Goal: Information Seeking & Learning: Learn about a topic

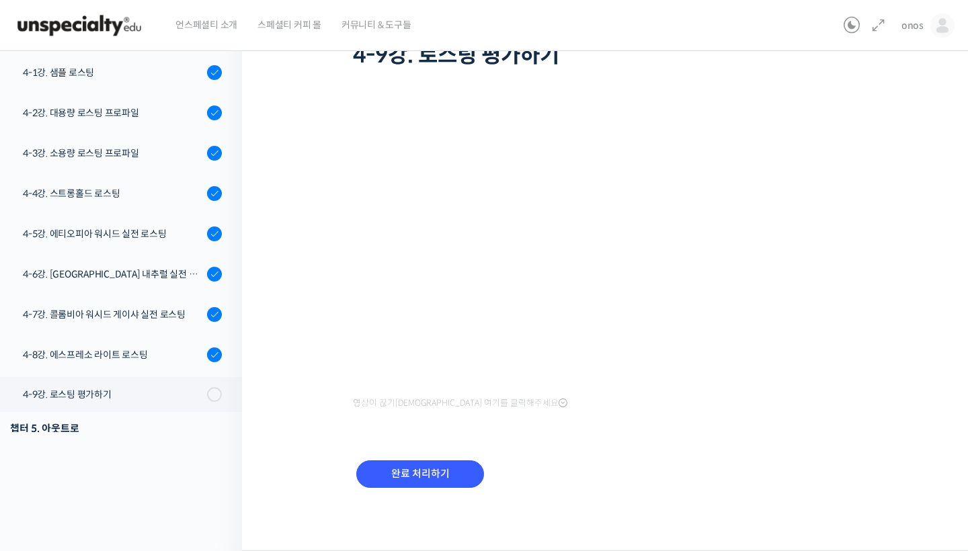
scroll to position [108, 0]
click at [443, 491] on div "완료 처리하기" at bounding box center [420, 486] width 135 height 56
click at [437, 480] on input "완료 처리하기" at bounding box center [420, 475] width 128 height 28
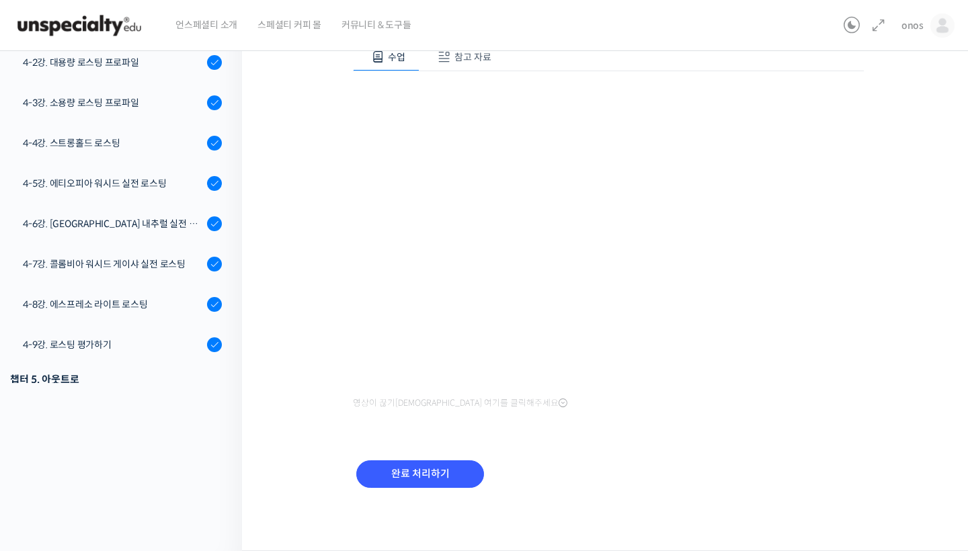
scroll to position [157, 0]
click at [416, 469] on input "완료 처리하기" at bounding box center [420, 475] width 128 height 28
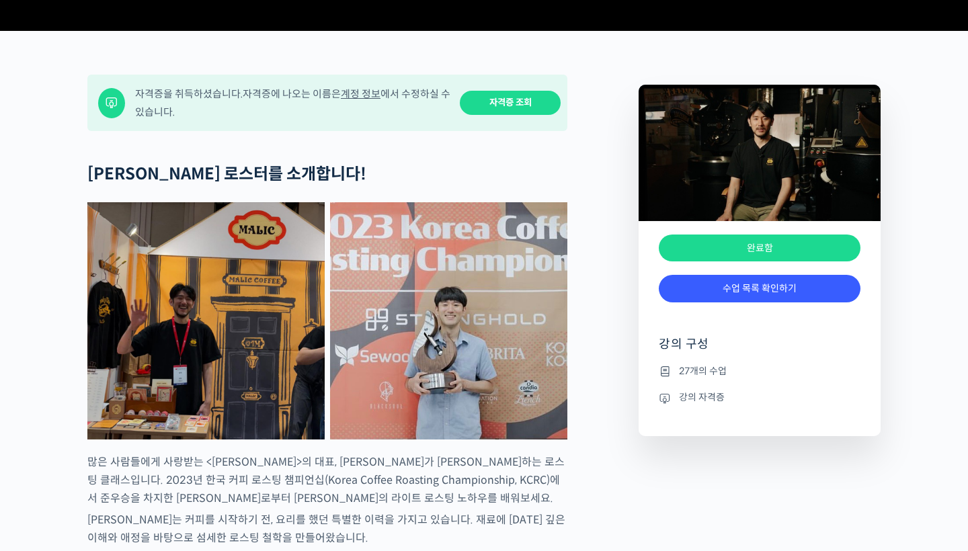
scroll to position [718, 0]
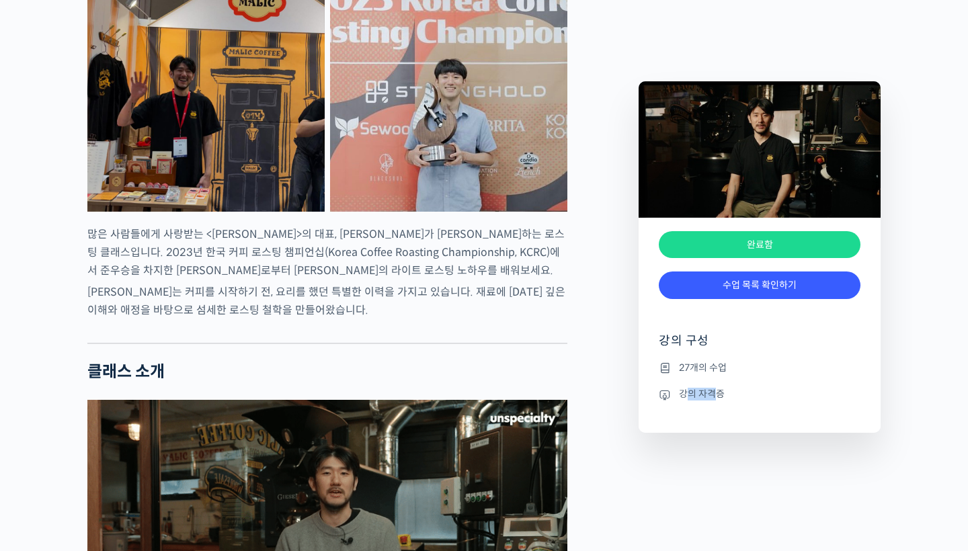
drag, startPoint x: 720, startPoint y: 396, endPoint x: 688, endPoint y: 396, distance: 31.6
click at [688, 396] on li "강의 자격증" at bounding box center [760, 395] width 202 height 16
click at [718, 239] on div "완료함" at bounding box center [760, 245] width 202 height 28
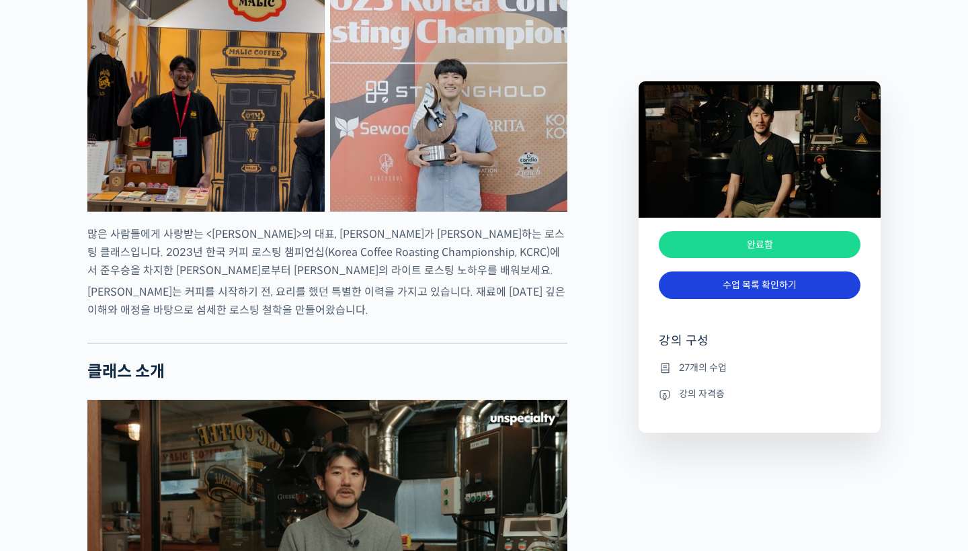
click at [714, 293] on link "수업 목록 확인하기" at bounding box center [760, 286] width 202 height 28
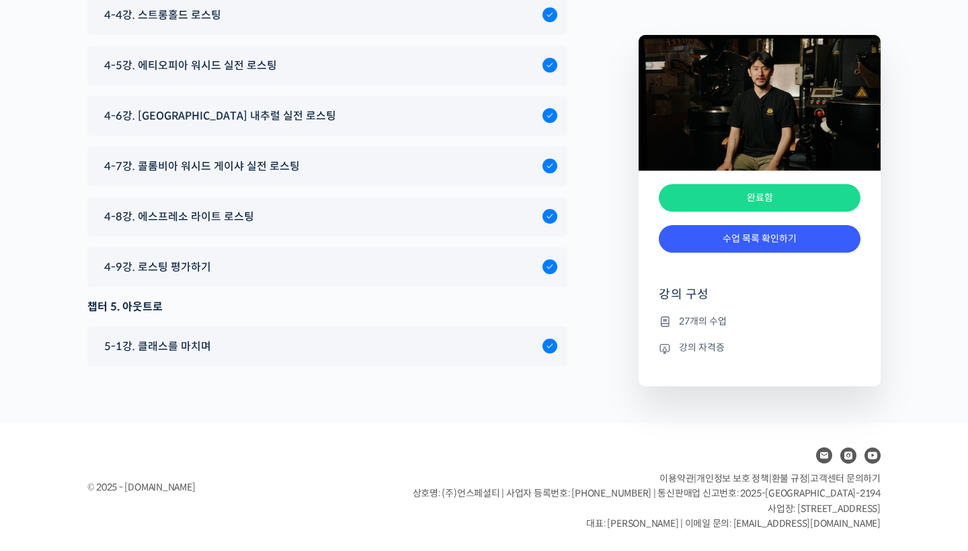
scroll to position [6466, 0]
click at [461, 262] on div "4-9강. 로스팅 평가하기" at bounding box center [320, 267] width 445 height 18
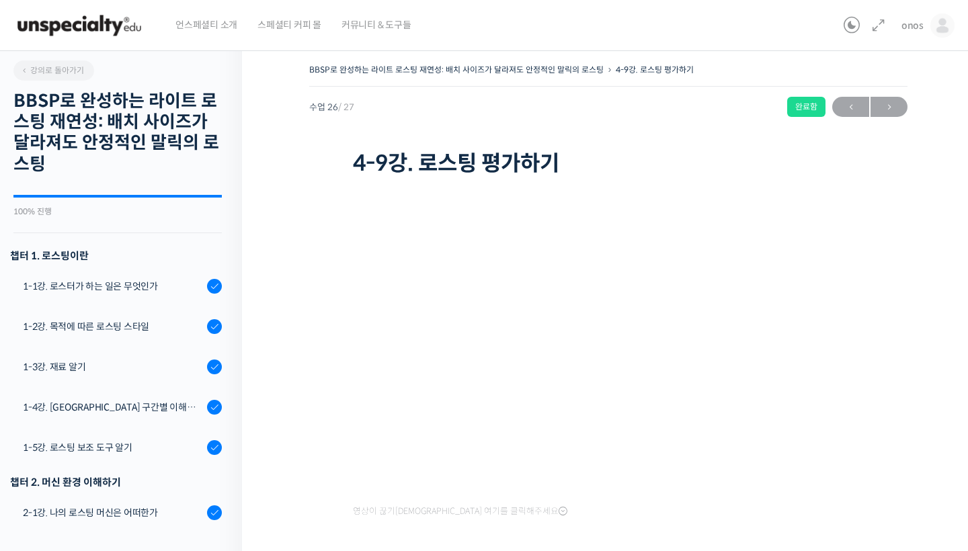
click at [134, 200] on div "100% 진행 최근 활동: 2025년 08월 12일 9:35 오후" at bounding box center [117, 205] width 208 height 21
click at [140, 192] on div "강의로 돌아가기 BBSP로 완성하는 라이트 로스팅 재연성: 배치 사이즈가 달라져도 안정적인 말릭의 로스팅 100% 진행 최근 활동: 2025년…" at bounding box center [117, 290] width 249 height 500
click at [75, 76] on link "강의로 돌아가기" at bounding box center [53, 71] width 81 height 20
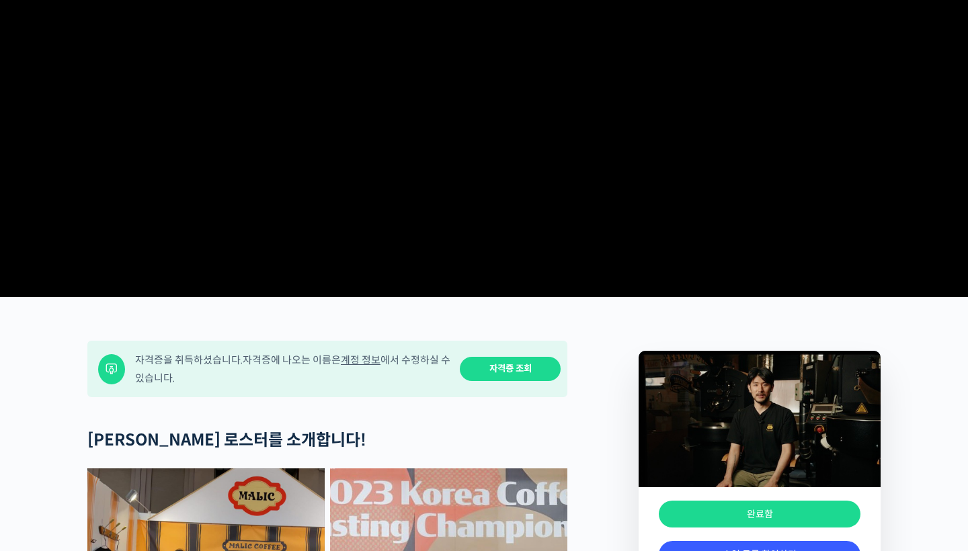
scroll to position [227, 0]
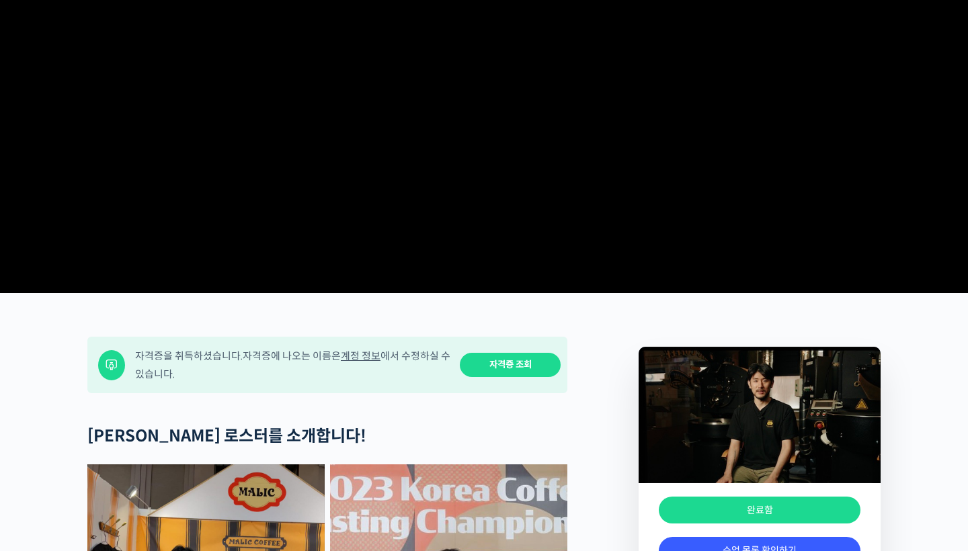
click at [524, 378] on link "자격증 조회" at bounding box center [510, 365] width 101 height 25
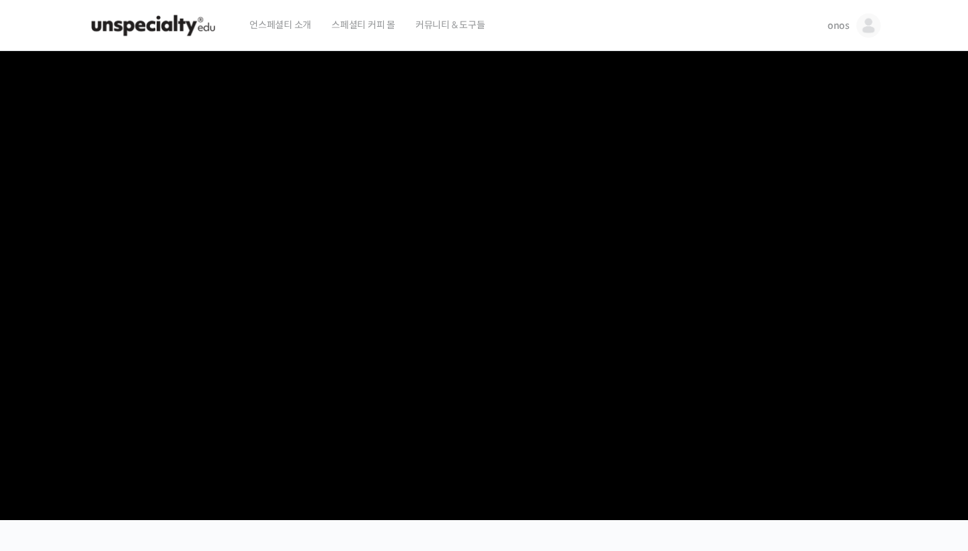
scroll to position [0, 0]
click at [274, 30] on span "언스페셜티 소개" at bounding box center [281, 24] width 62 height 51
click at [172, 28] on img at bounding box center [153, 25] width 132 height 40
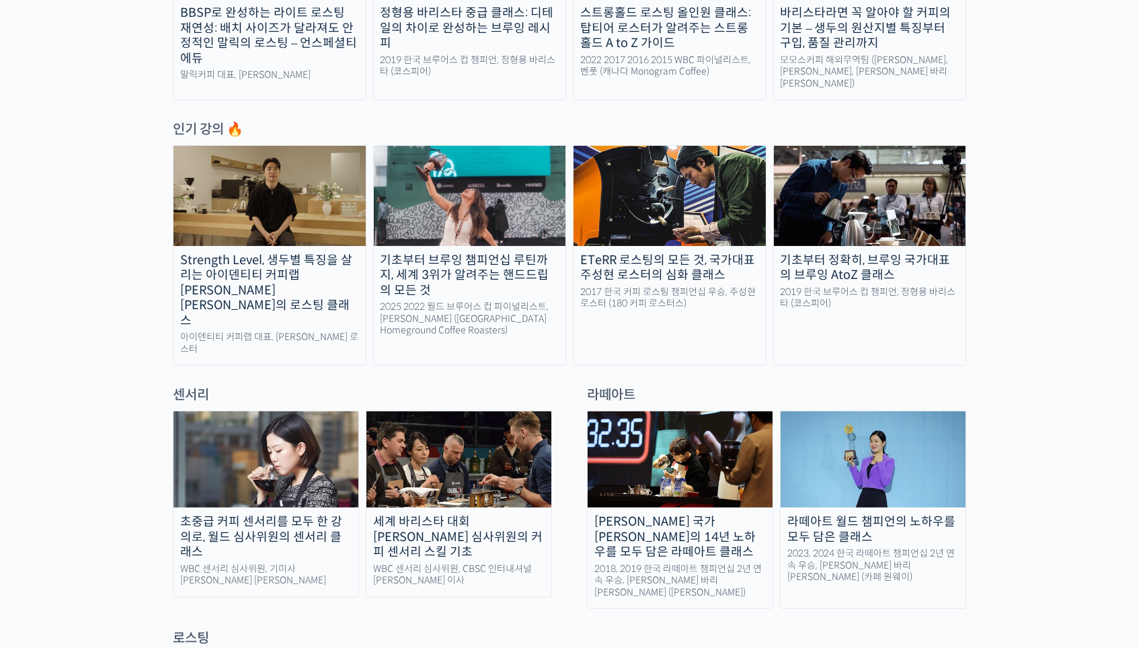
scroll to position [621, 0]
click at [316, 266] on div "Strength Level, 생두별 특징을 살리는 아이덴티티 커피랩 윤원균 대표의 로스팅 클래스" at bounding box center [270, 291] width 192 height 76
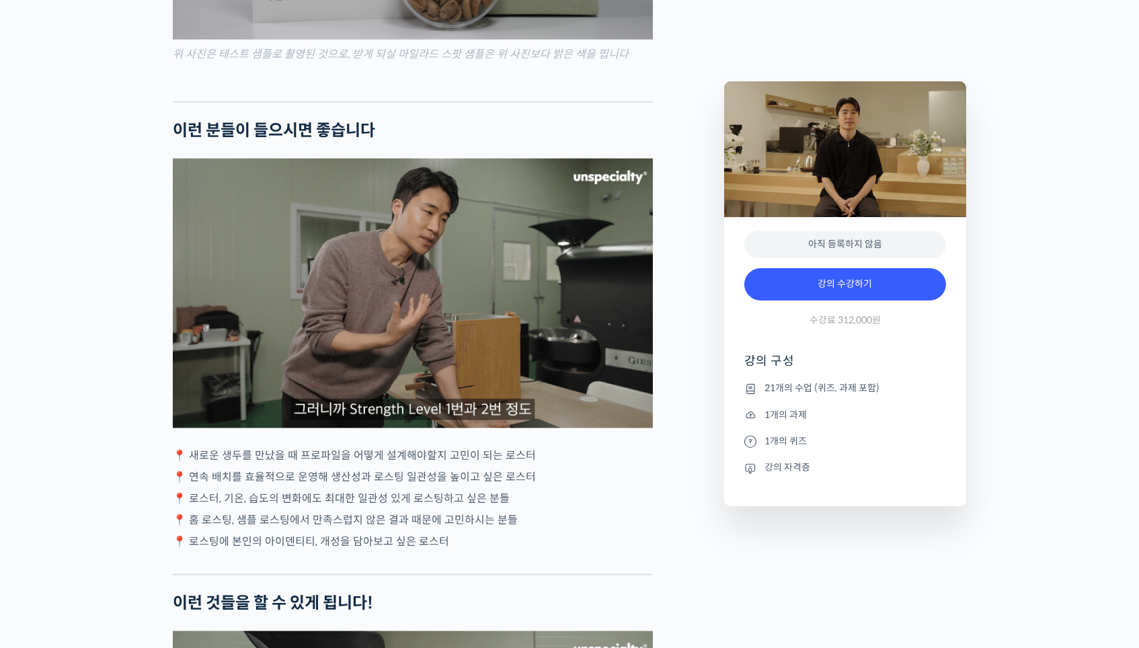
scroll to position [3196, 0]
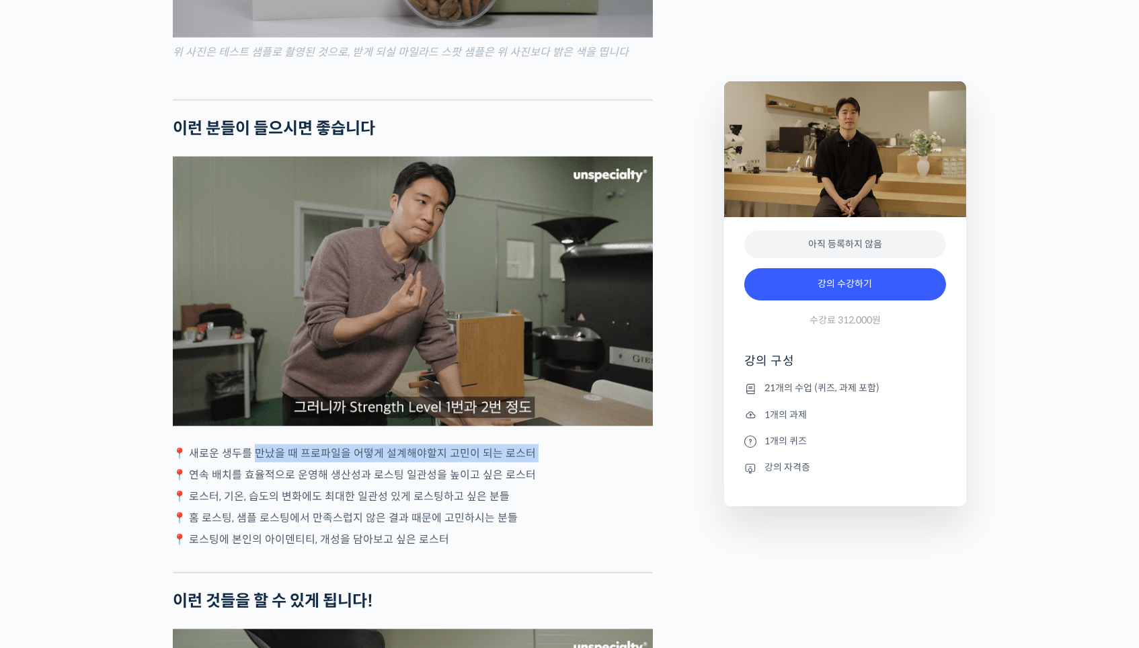
drag, startPoint x: 255, startPoint y: 435, endPoint x: 416, endPoint y: 438, distance: 161.4
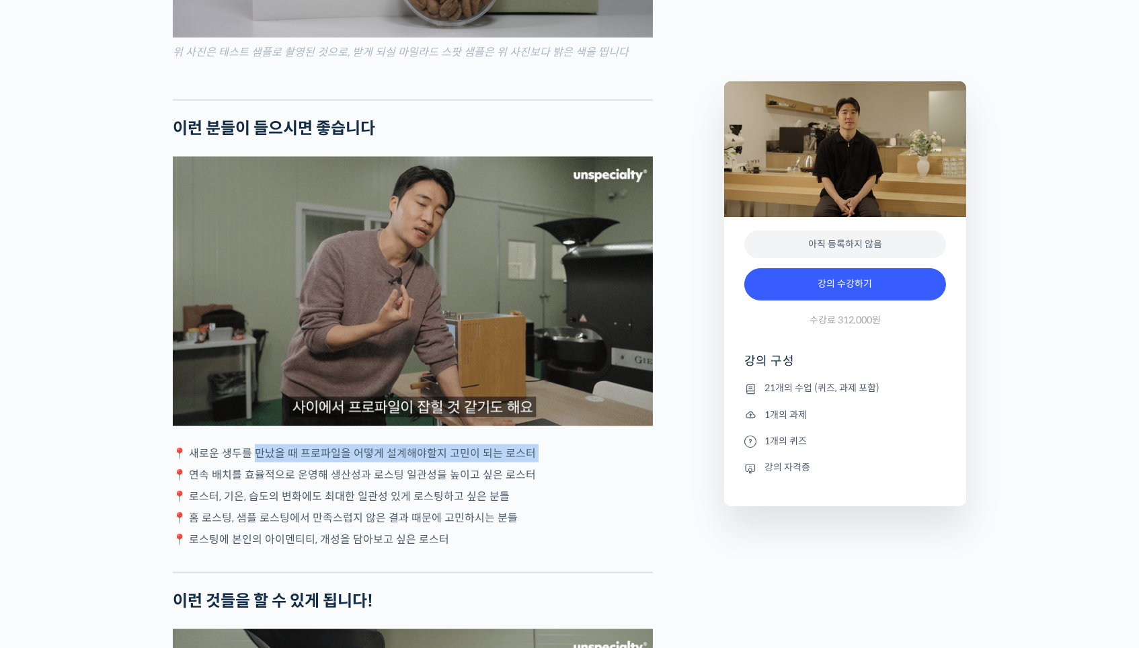
click at [416, 438] on div "윤원균 로스터를 소개합니다! <아이덴티티 커피랩> 대표 2018년 4월 서울 효창동에서 브루잉 전문 카페로 오픈, 가정용 로스터기(Bulle…" at bounding box center [413, 577] width 480 height 6439
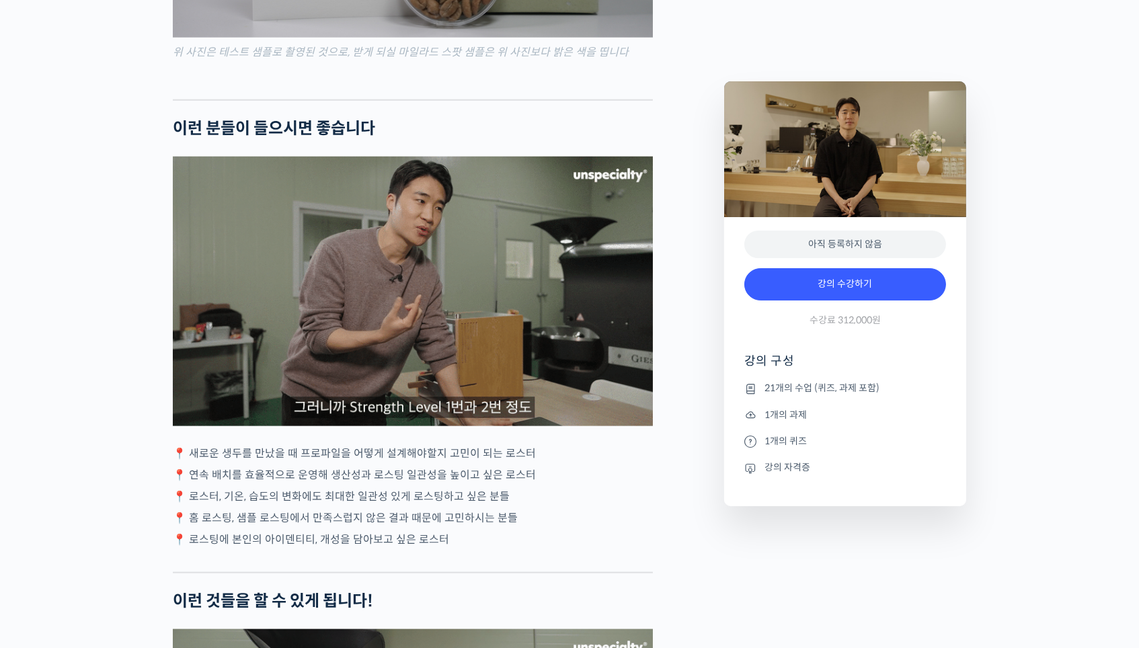
click at [416, 438] on div "윤원균 로스터를 소개합니다! <아이덴티티 커피랩> 대표 2018년 4월 서울 효창동에서 브루잉 전문 카페로 오픈, 가정용 로스터기(Bulle…" at bounding box center [413, 577] width 480 height 6439
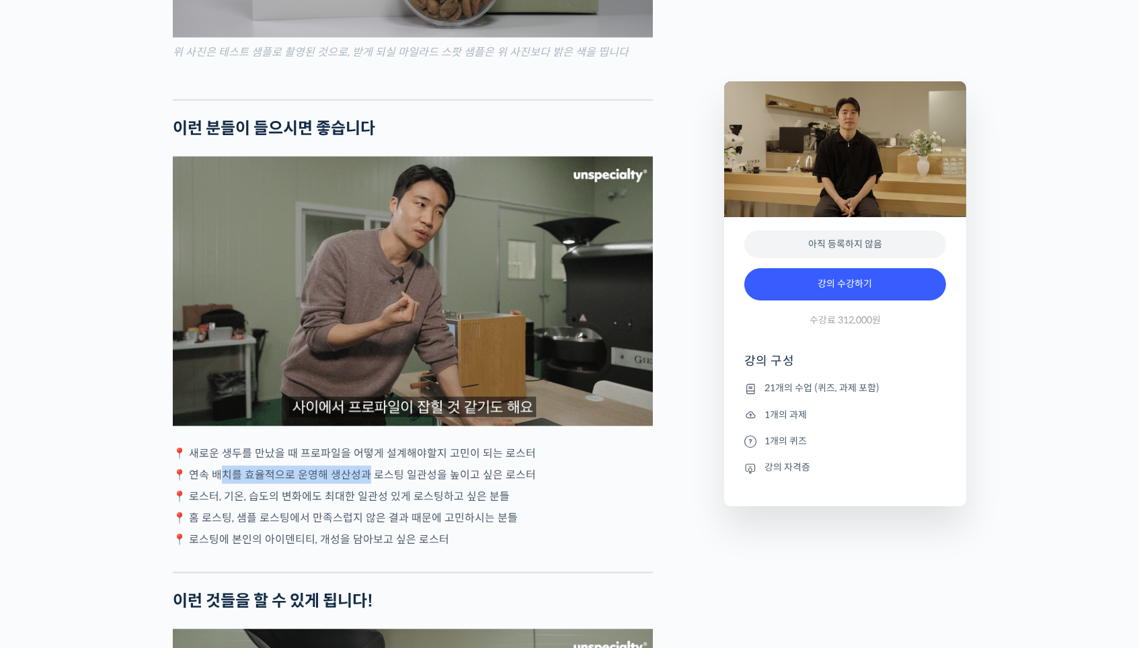
drag, startPoint x: 217, startPoint y: 455, endPoint x: 364, endPoint y: 455, distance: 148.0
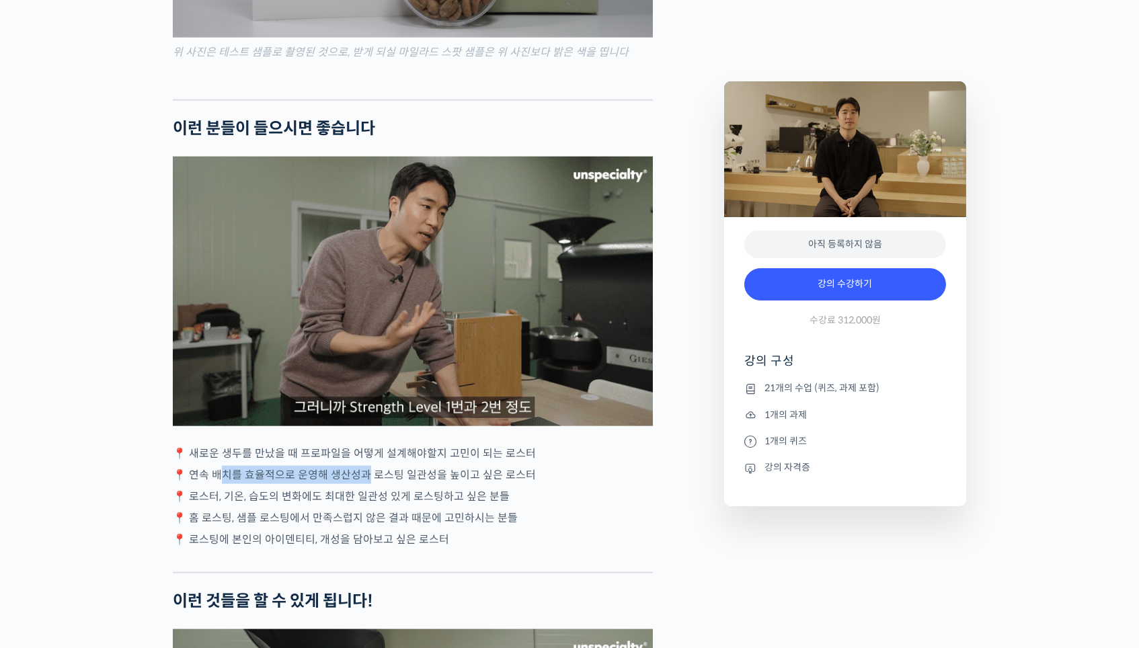
click at [364, 466] on p "📍 연속 배치를 효율적으로 운영해 생산성과 로스팅 일관성을 높이고 싶은 로스터" at bounding box center [413, 475] width 480 height 18
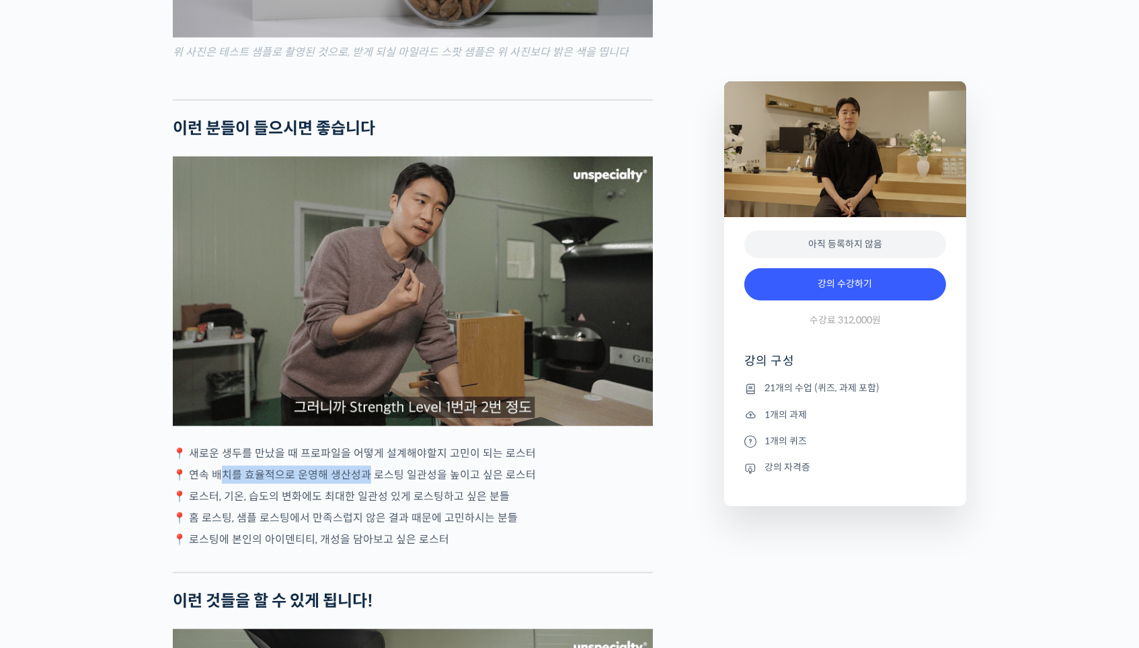
click at [364, 466] on p "📍 연속 배치를 효율적으로 운영해 생산성과 로스팅 일관성을 높이고 싶은 로스터" at bounding box center [413, 475] width 480 height 18
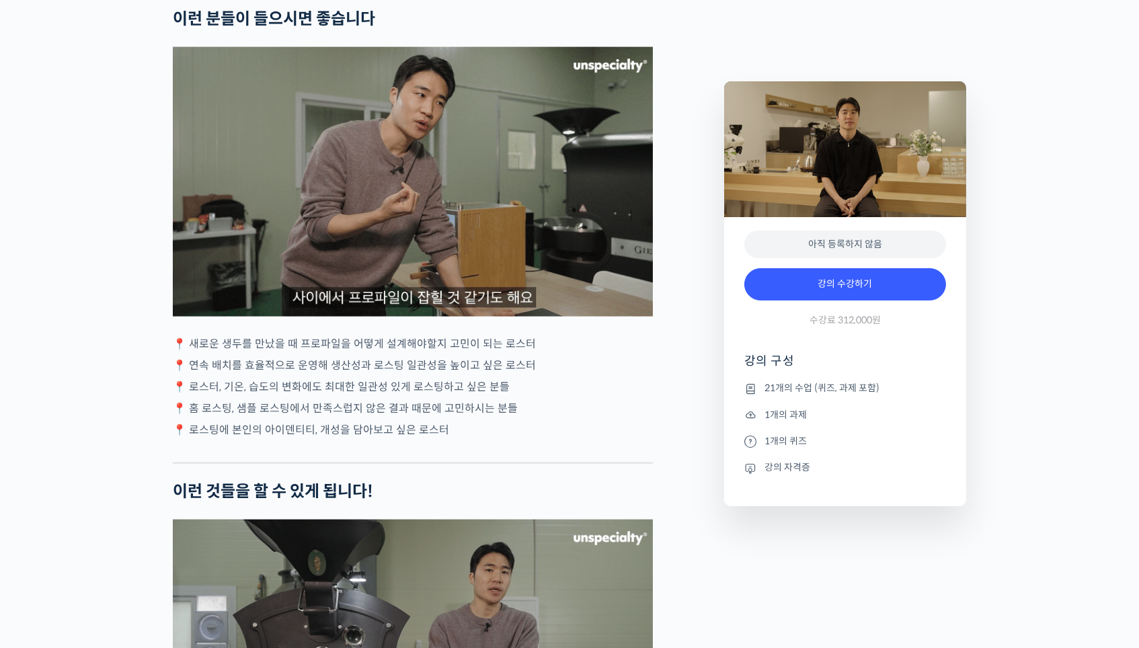
scroll to position [3307, 0]
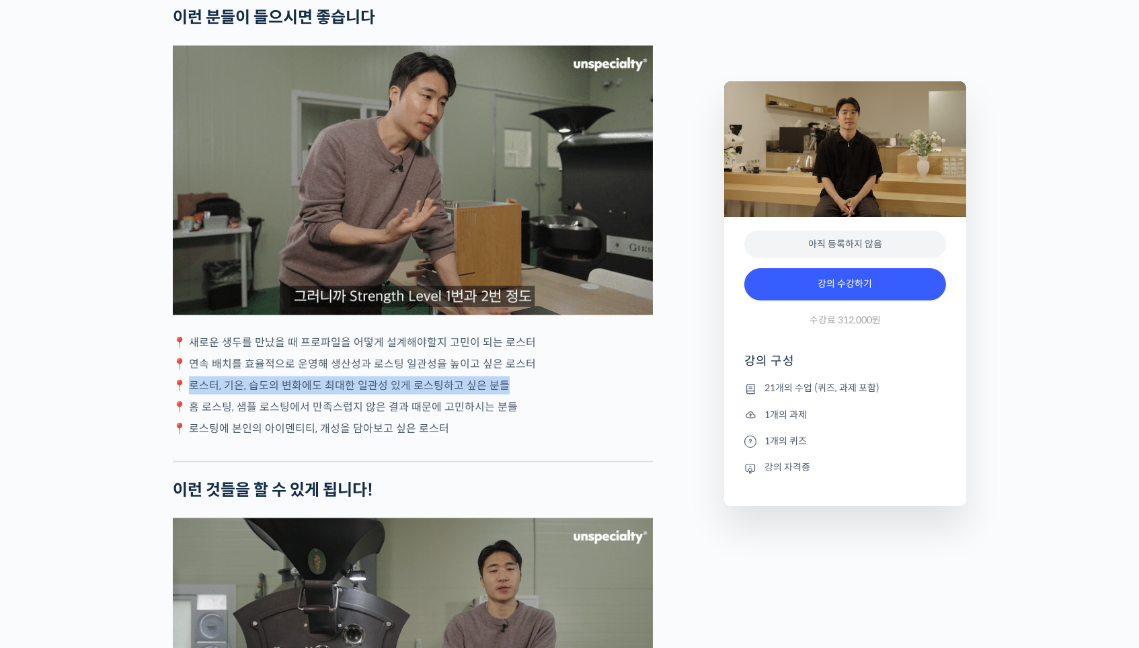
drag, startPoint x: 191, startPoint y: 353, endPoint x: 383, endPoint y: 371, distance: 192.5
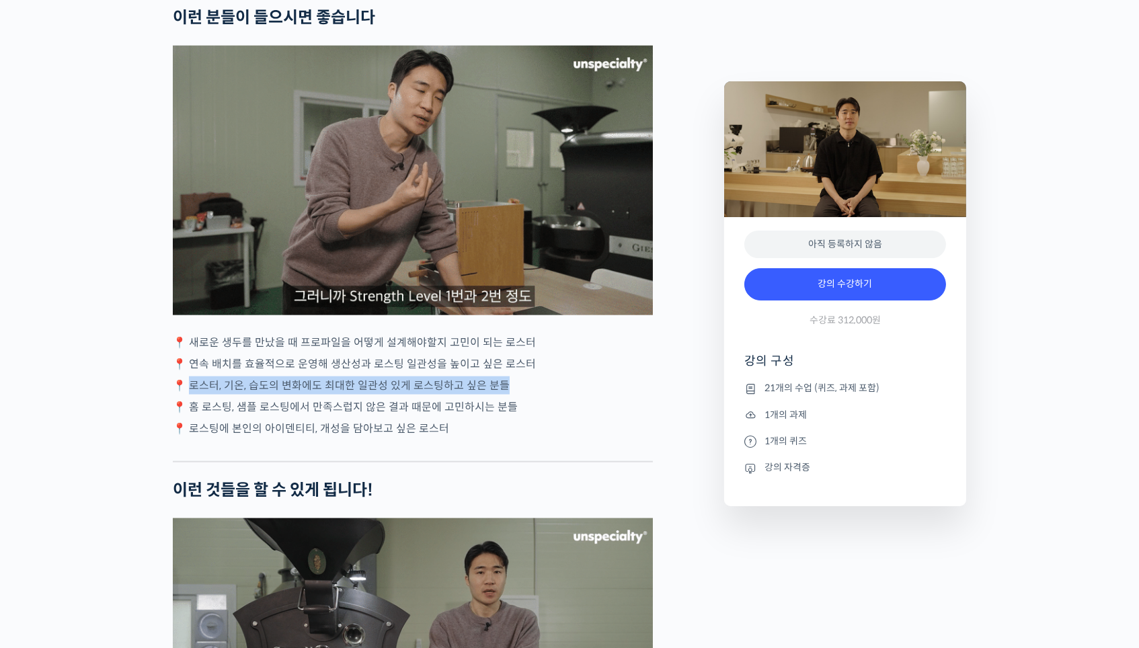
click at [383, 371] on div "윤원균 로스터를 소개합니다! <아이덴티티 커피랩> 대표 2018년 4월 서울 효창동에서 브루잉 전문 카페로 오픈, 가정용 로스터기(Bulle…" at bounding box center [413, 466] width 480 height 6439
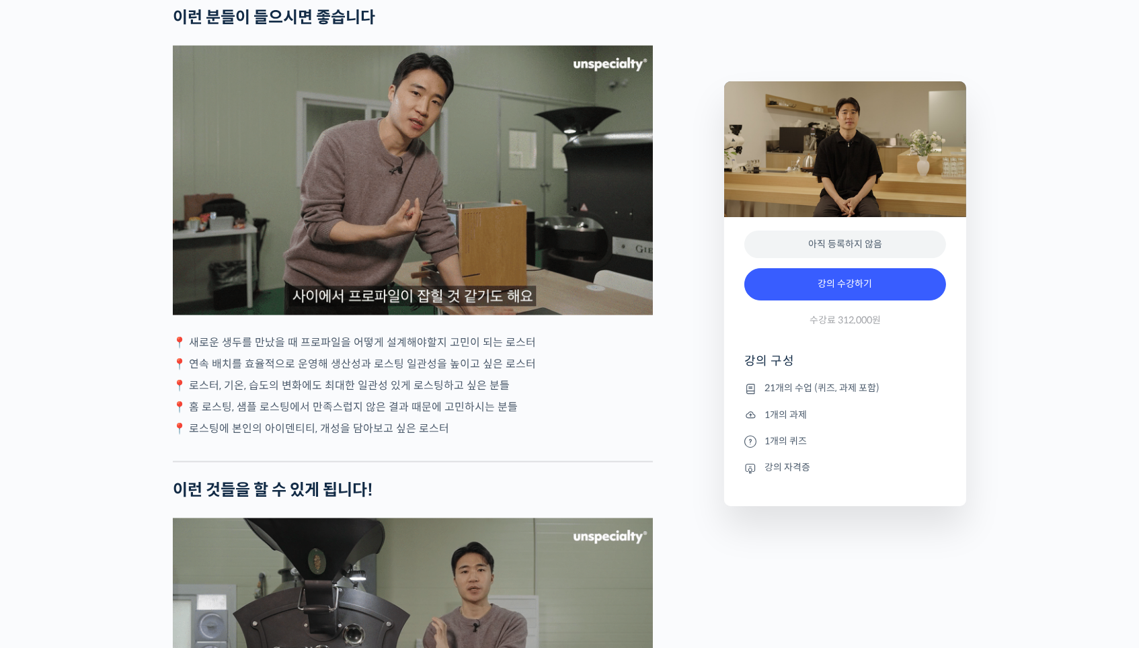
click at [383, 371] on div "윤원균 로스터를 소개합니다! <아이덴티티 커피랩> 대표 2018년 4월 서울 효창동에서 브루잉 전문 카페로 오픈, 가정용 로스터기(Bulle…" at bounding box center [413, 466] width 480 height 6439
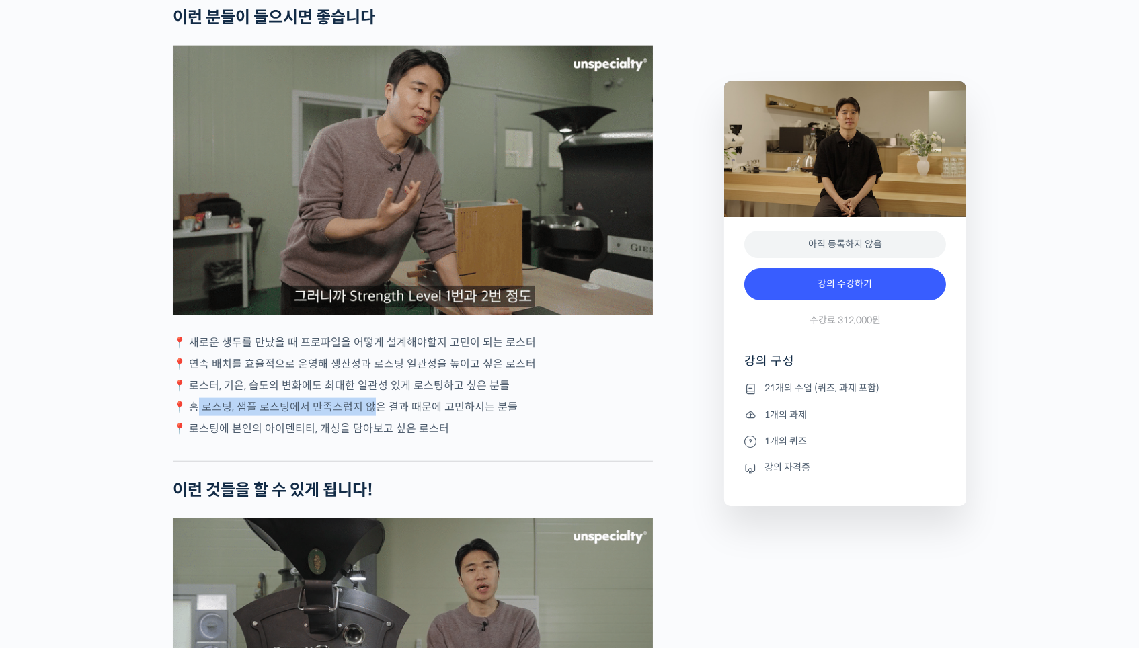
drag, startPoint x: 198, startPoint y: 378, endPoint x: 389, endPoint y: 378, distance: 191.7
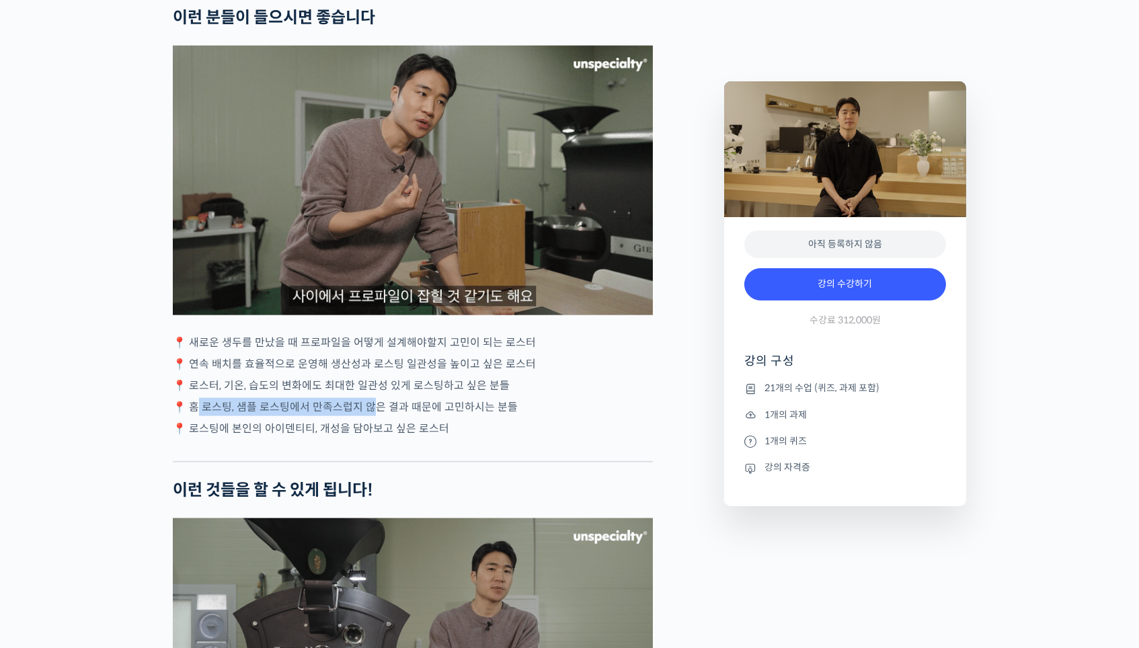
click at [388, 398] on p "📍 홈 로스팅, 샘플 로스팅에서 만족스럽지 않은 결과 때문에 고민하시는 분들" at bounding box center [413, 407] width 480 height 18
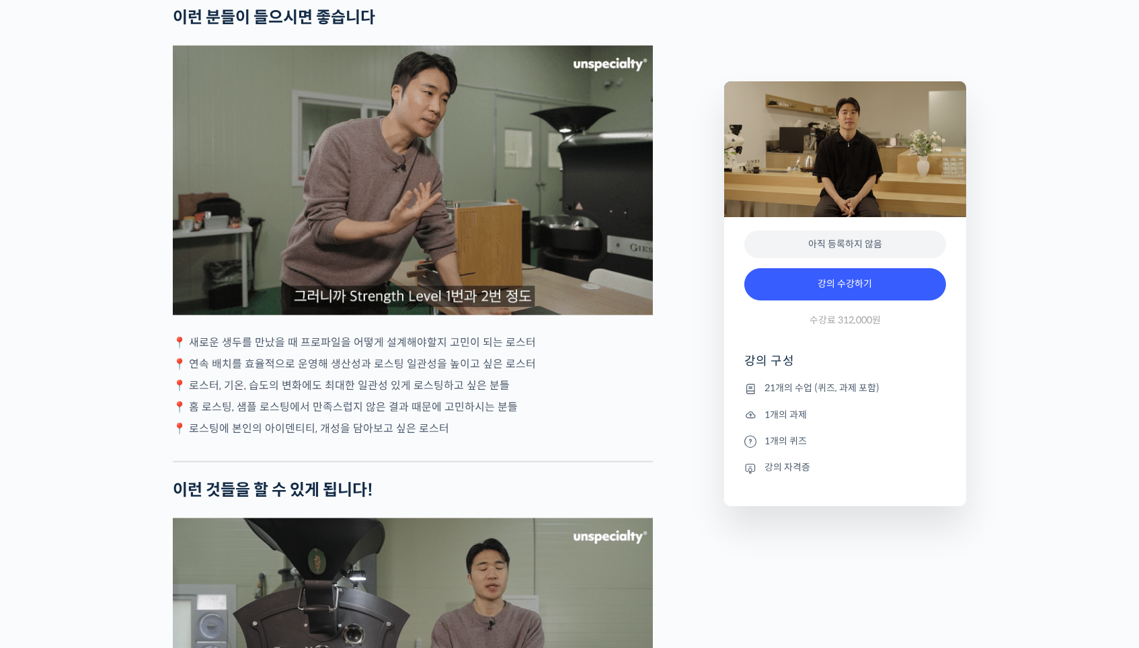
click at [389, 398] on p "📍 홈 로스팅, 샘플 로스팅에서 만족스럽지 않은 결과 때문에 고민하시는 분들" at bounding box center [413, 407] width 480 height 18
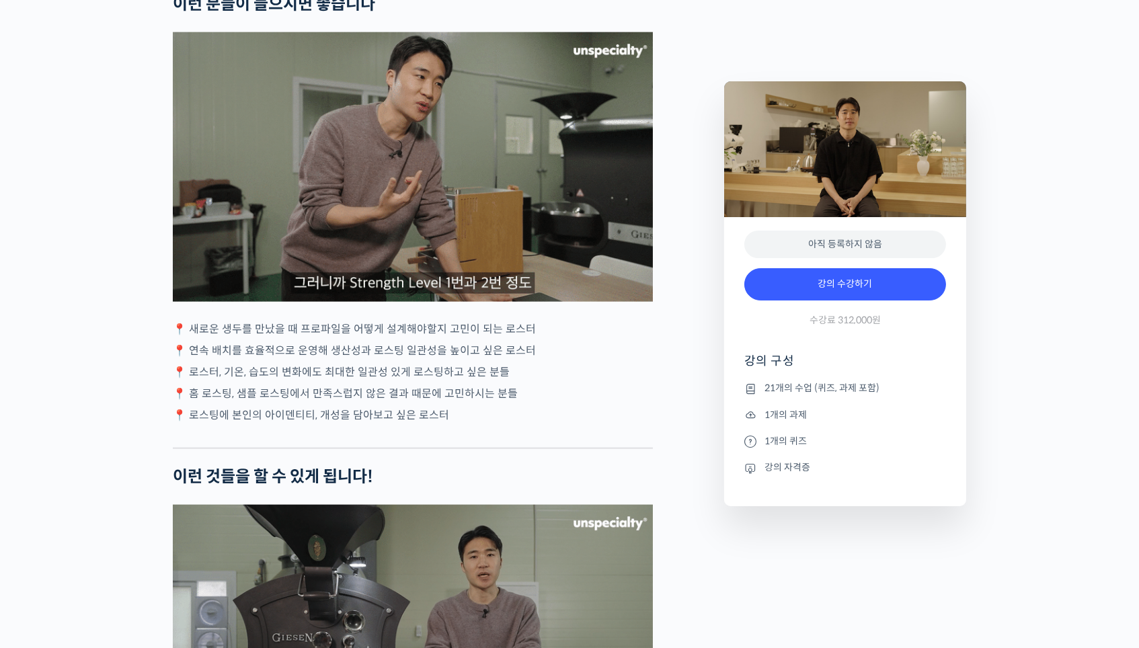
scroll to position [3322, 0]
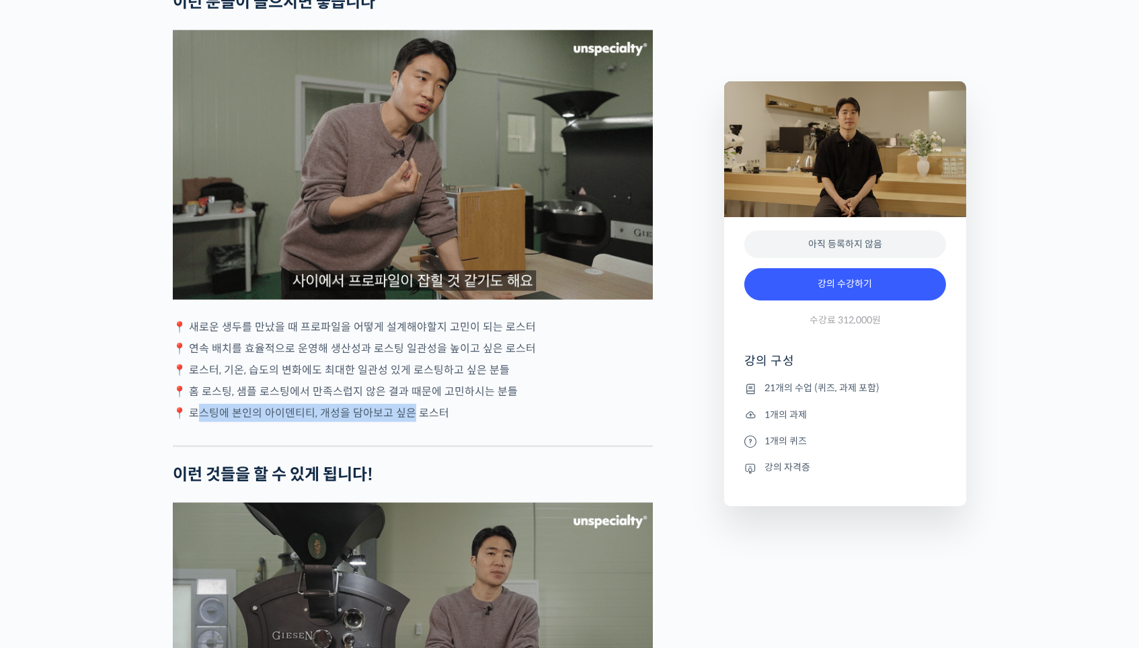
drag, startPoint x: 198, startPoint y: 382, endPoint x: 423, endPoint y: 382, distance: 224.6
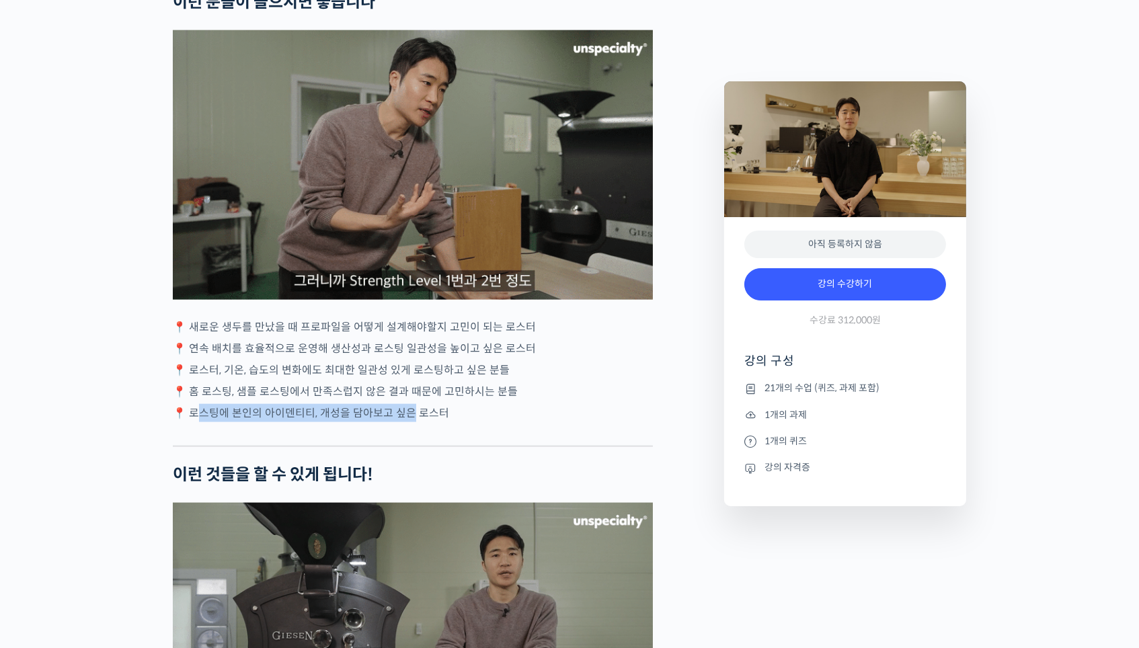
click at [418, 404] on p "📍 로스팅에 본인의 아이덴티티, 개성을 담아보고 싶은 로스터" at bounding box center [413, 413] width 480 height 18
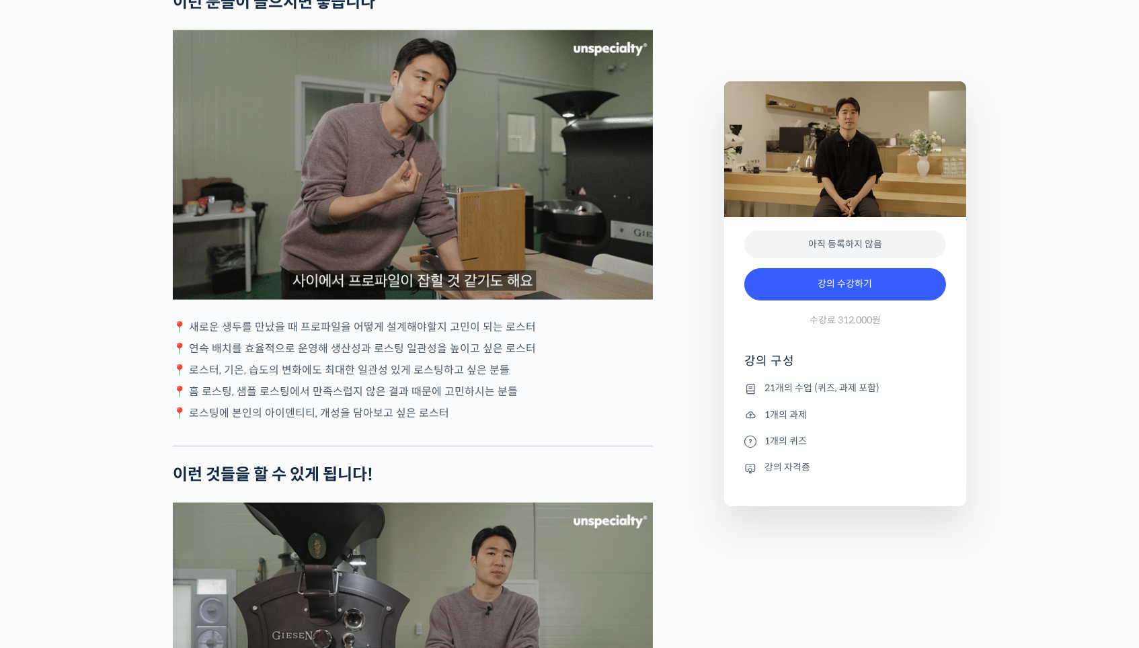
click at [423, 404] on p "📍 로스팅에 본인의 아이덴티티, 개성을 담아보고 싶은 로스터" at bounding box center [413, 413] width 480 height 18
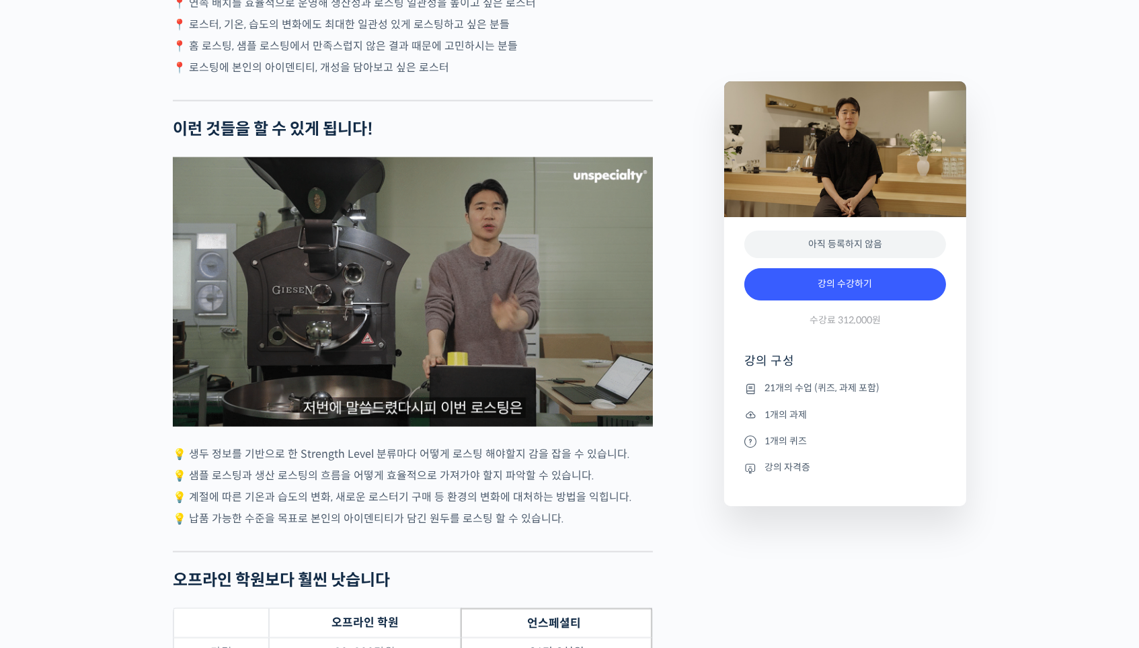
scroll to position [3669, 0]
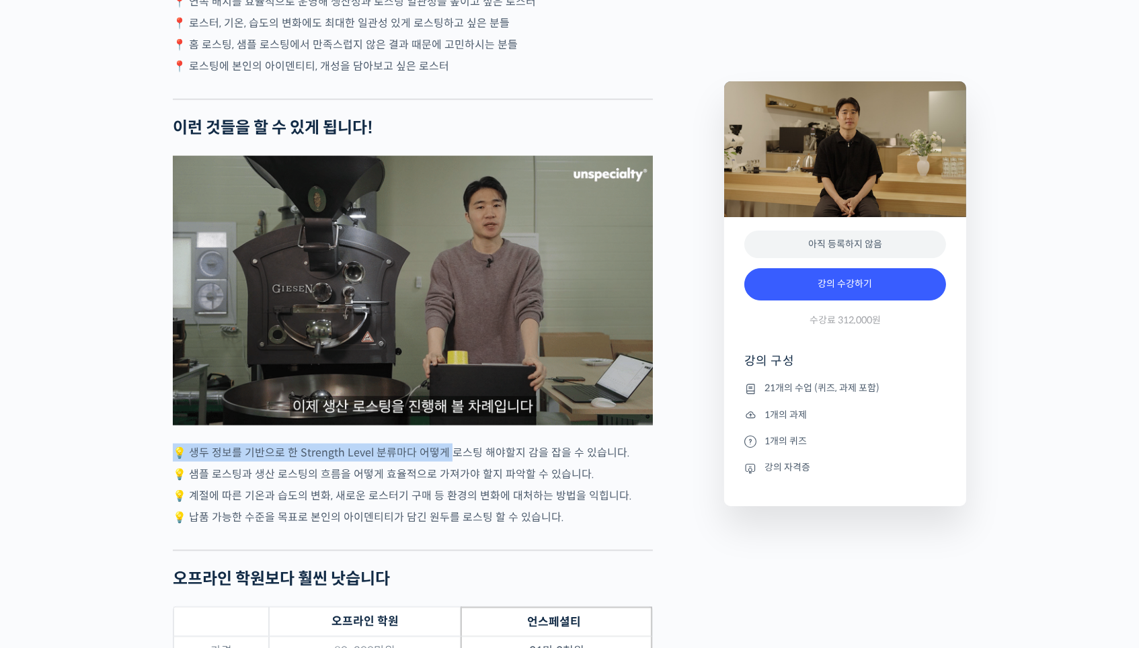
drag, startPoint x: 217, startPoint y: 408, endPoint x: 447, endPoint y: 428, distance: 230.8
click at [447, 428] on div "[PERSON_NAME] 로스터를 소개합니다! <아이덴티티 커피랩> 대표 2018년 4월 [GEOGRAPHIC_DATA]에서 브루잉 전문 카페…" at bounding box center [413, 104] width 480 height 6439
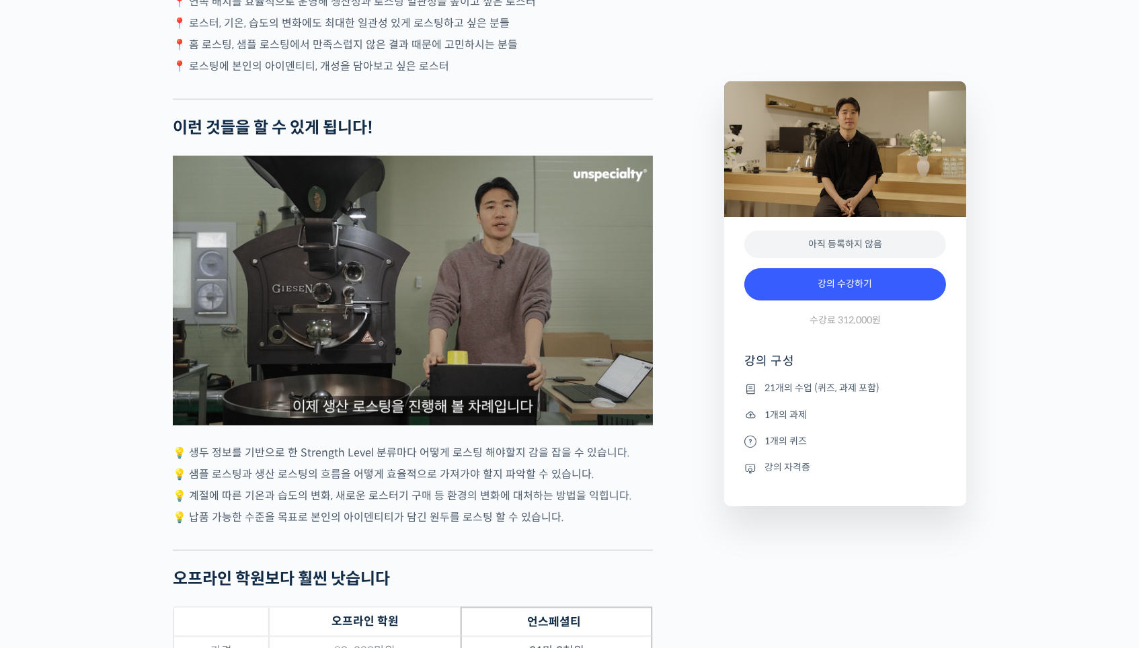
click at [307, 465] on p "💡 샘플 로스팅과 생산 로스팅의 흐름을 어떻게 효율적으로 가져가야 할지 파악할 수 있습니다." at bounding box center [413, 474] width 480 height 18
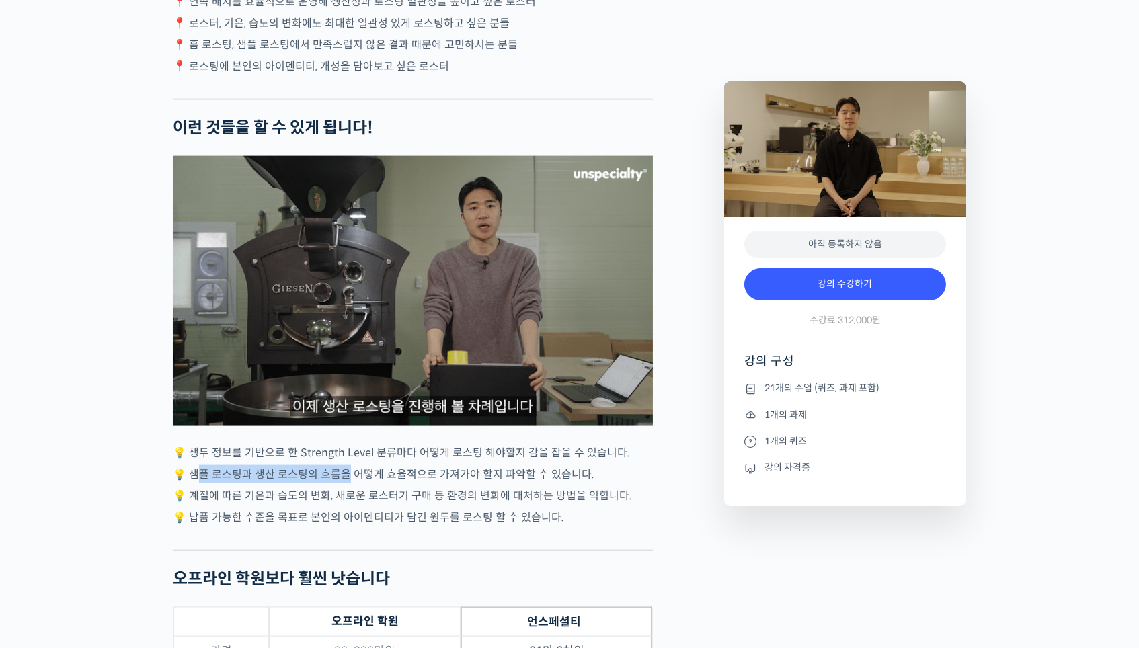
drag, startPoint x: 201, startPoint y: 441, endPoint x: 346, endPoint y: 449, distance: 144.8
click at [346, 465] on p "💡 샘플 로스팅과 생산 로스팅의 흐름을 어떻게 효율적으로 가져가야 할지 파악할 수 있습니다." at bounding box center [413, 474] width 480 height 18
drag, startPoint x: 213, startPoint y: 449, endPoint x: 442, endPoint y: 443, distance: 228.7
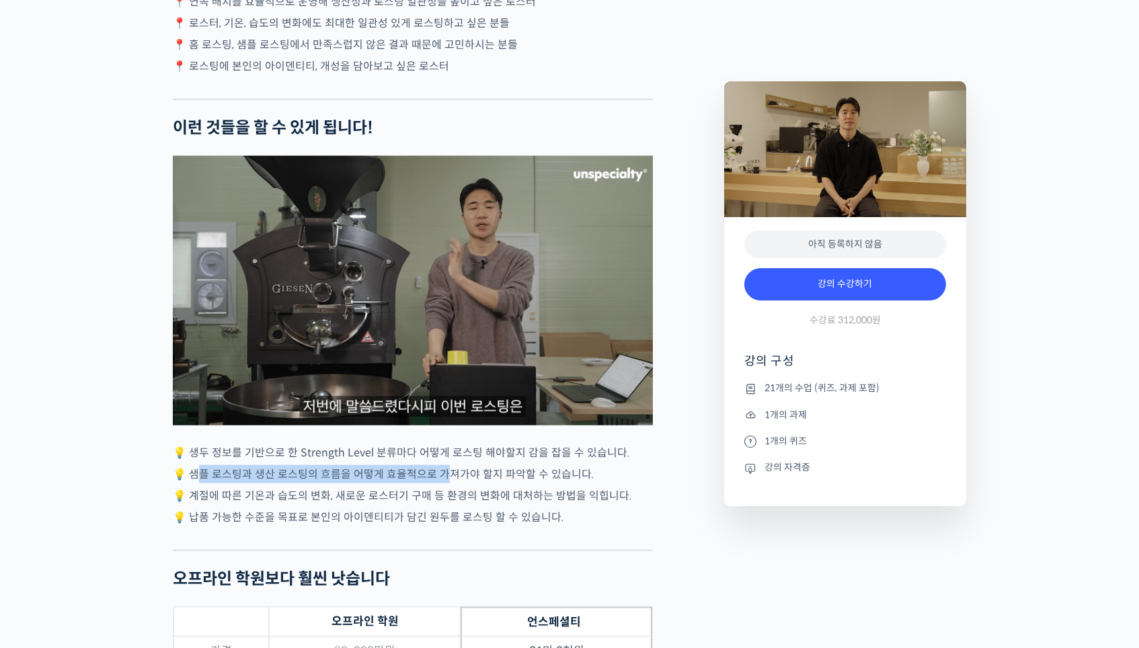
click at [442, 465] on p "💡 샘플 로스팅과 생산 로스팅의 흐름을 어떻게 효율적으로 가져가야 할지 파악할 수 있습니다." at bounding box center [413, 474] width 480 height 18
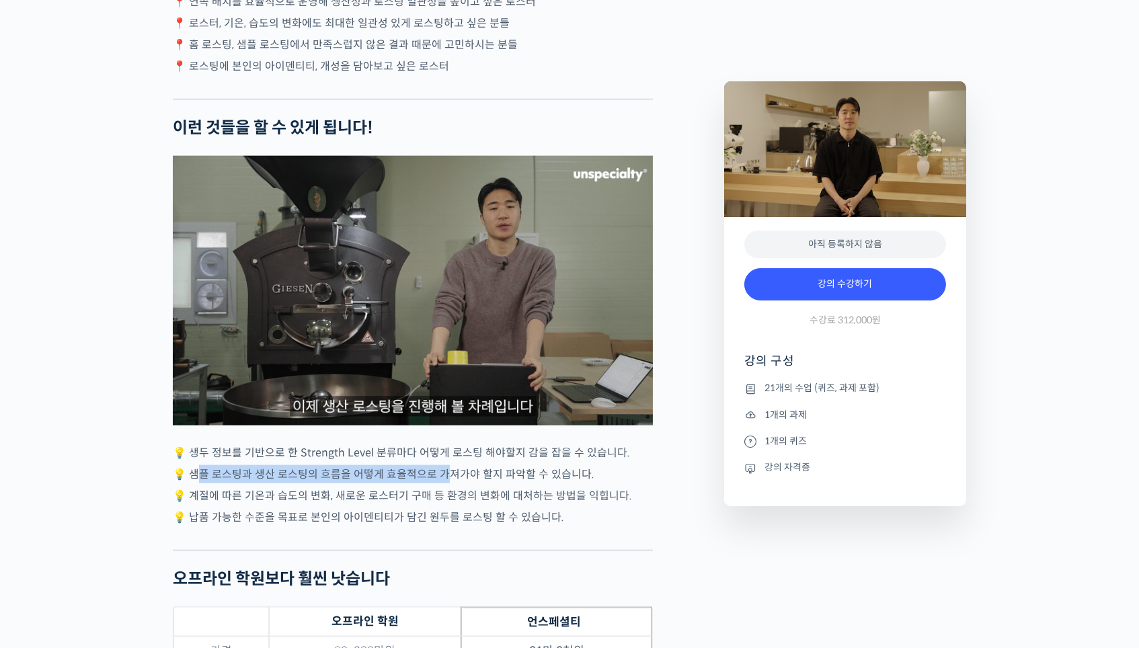
click at [442, 465] on p "💡 샘플 로스팅과 생산 로스팅의 흐름을 어떻게 효율적으로 가져가야 할지 파악할 수 있습니다." at bounding box center [413, 474] width 480 height 18
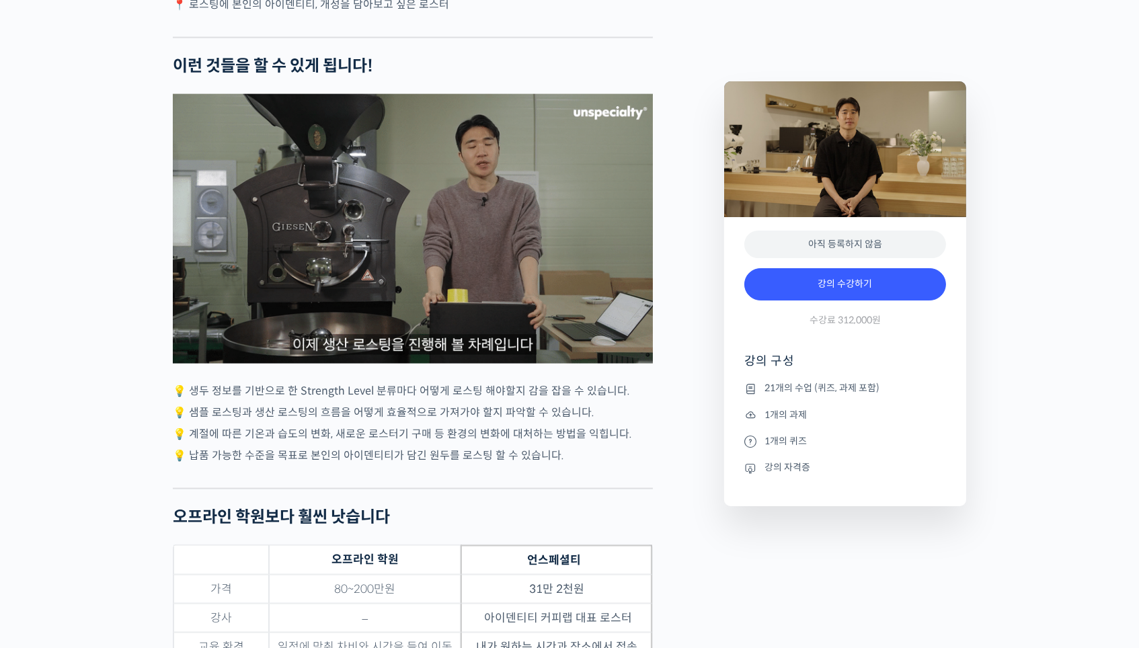
scroll to position [3731, 0]
drag, startPoint x: 338, startPoint y: 414, endPoint x: 489, endPoint y: 414, distance: 150.6
click at [489, 414] on div "[PERSON_NAME] 로스터를 소개합니다! <아이덴티티 커피랩> 대표 2018년 4월 [GEOGRAPHIC_DATA]에서 브루잉 전문 카페…" at bounding box center [413, 42] width 480 height 6439
drag, startPoint x: 440, startPoint y: 406, endPoint x: 472, endPoint y: 406, distance: 31.6
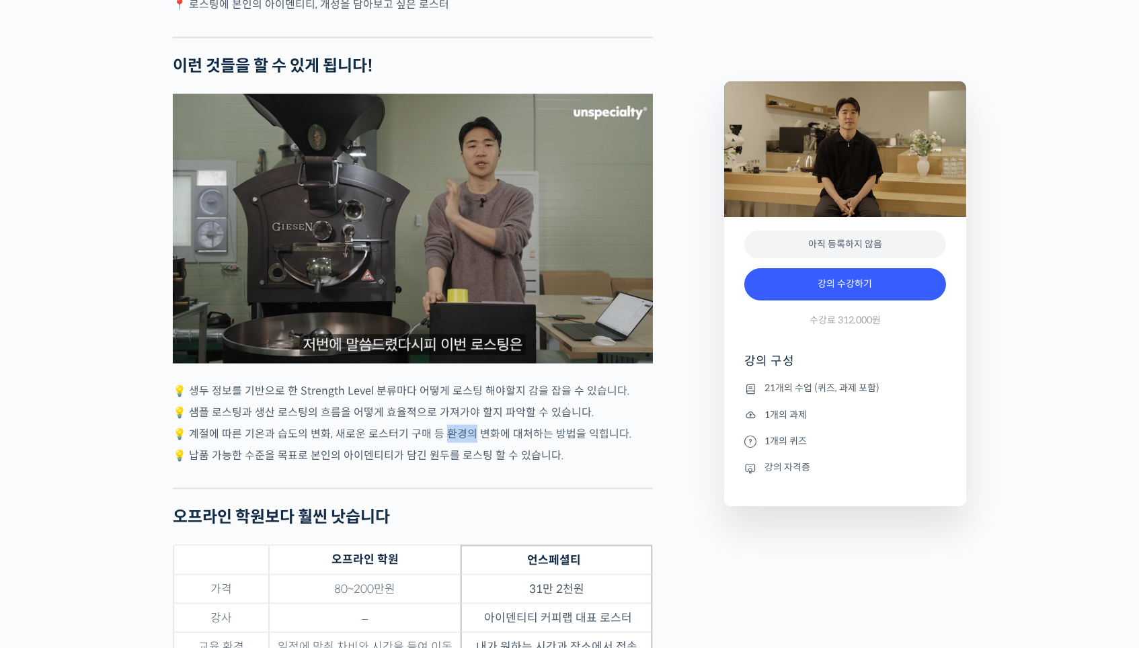
click at [472, 425] on p "💡 계절에 따른 기온과 습도의 변화, 새로운 로스터기 구매 등 환경의 변화에 대처하는 방법을 익힙니다." at bounding box center [413, 434] width 480 height 18
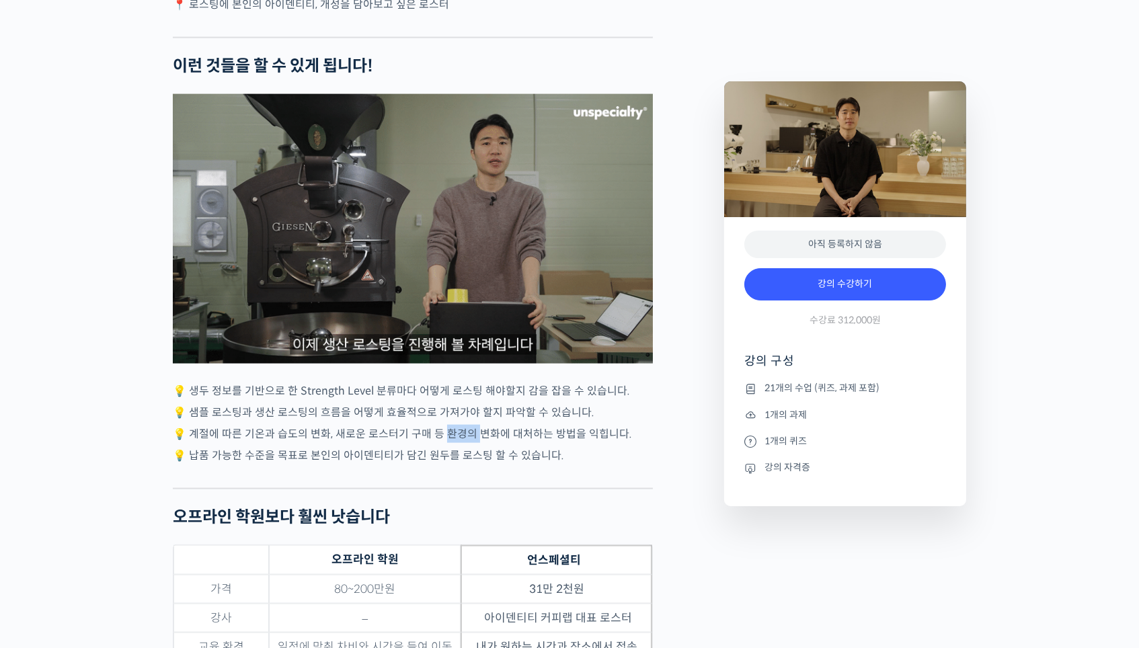
click at [472, 425] on p "💡 계절에 따른 기온과 습도의 변화, 새로운 로스터기 구매 등 환경의 변화에 대처하는 방법을 익힙니다." at bounding box center [413, 434] width 480 height 18
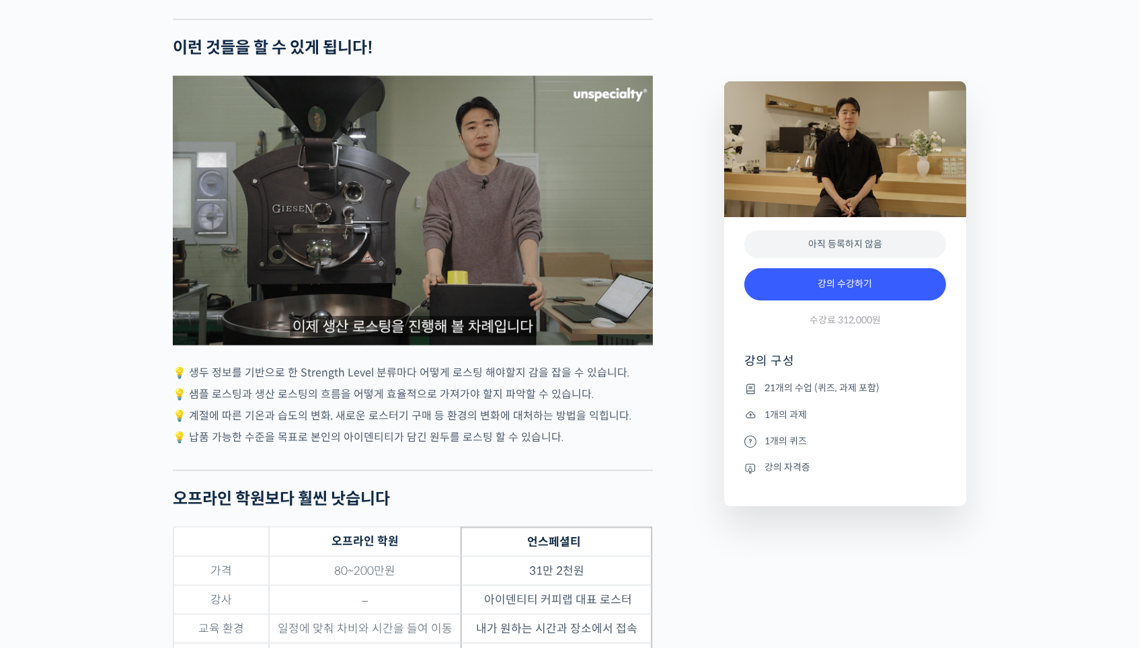
scroll to position [3759, 0]
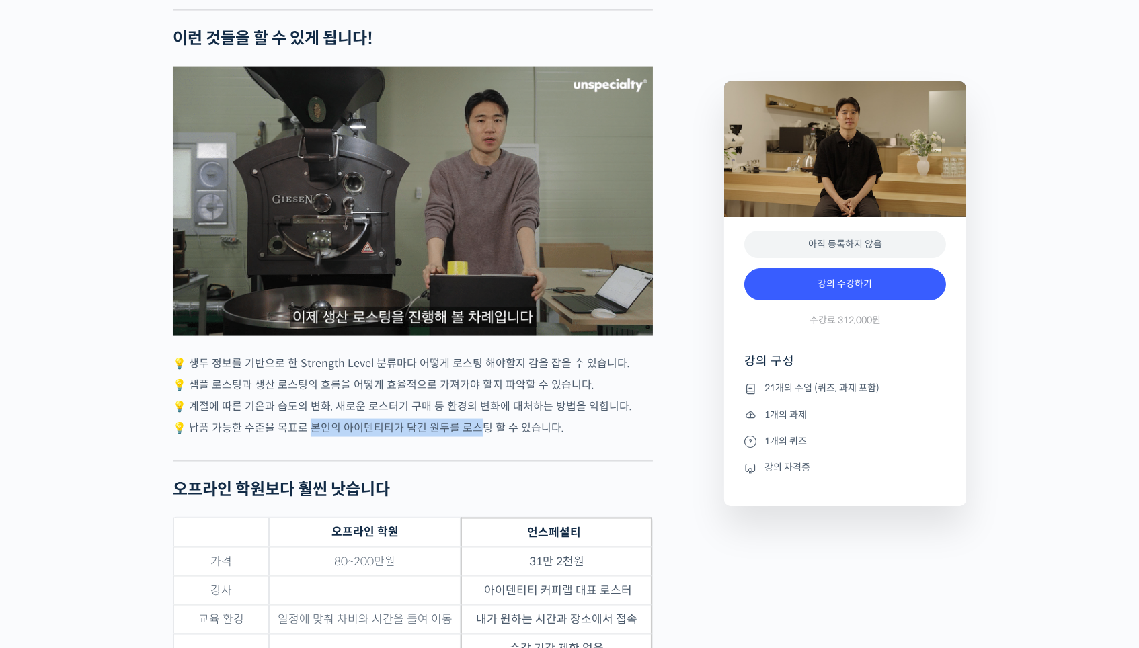
drag, startPoint x: 312, startPoint y: 393, endPoint x: 484, endPoint y: 393, distance: 171.5
click at [484, 419] on p "💡 납품 가능한 수준을 목표로 본인의 아이덴티티가 담긴 원두를 로스팅 할 수 있습니다." at bounding box center [413, 428] width 480 height 18
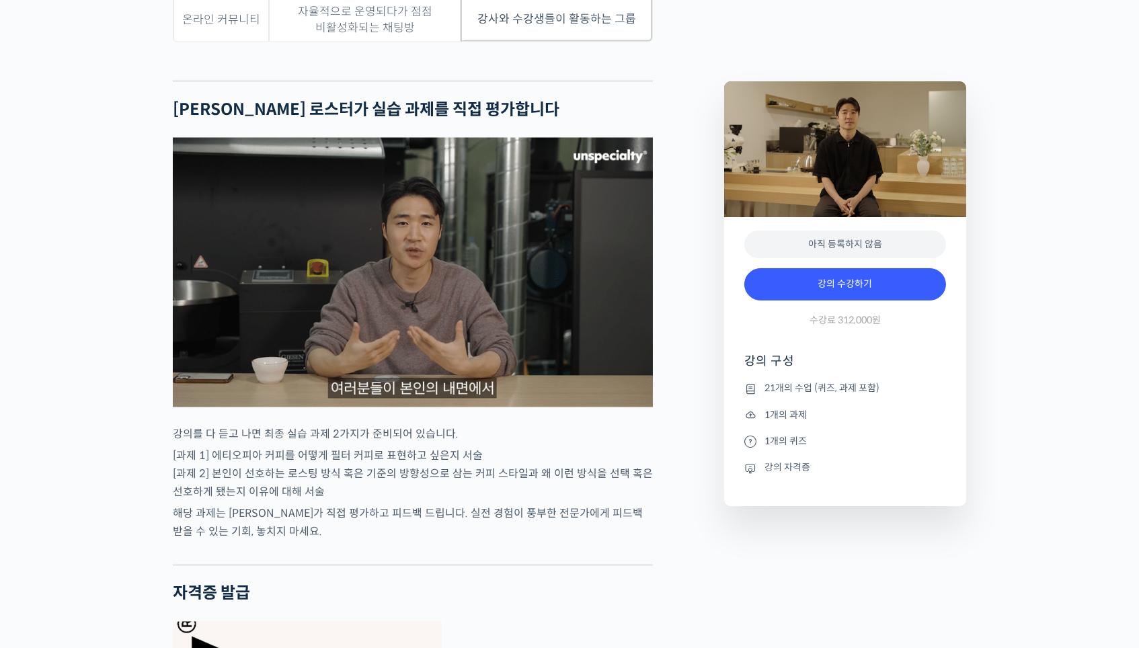
scroll to position [4511, 0]
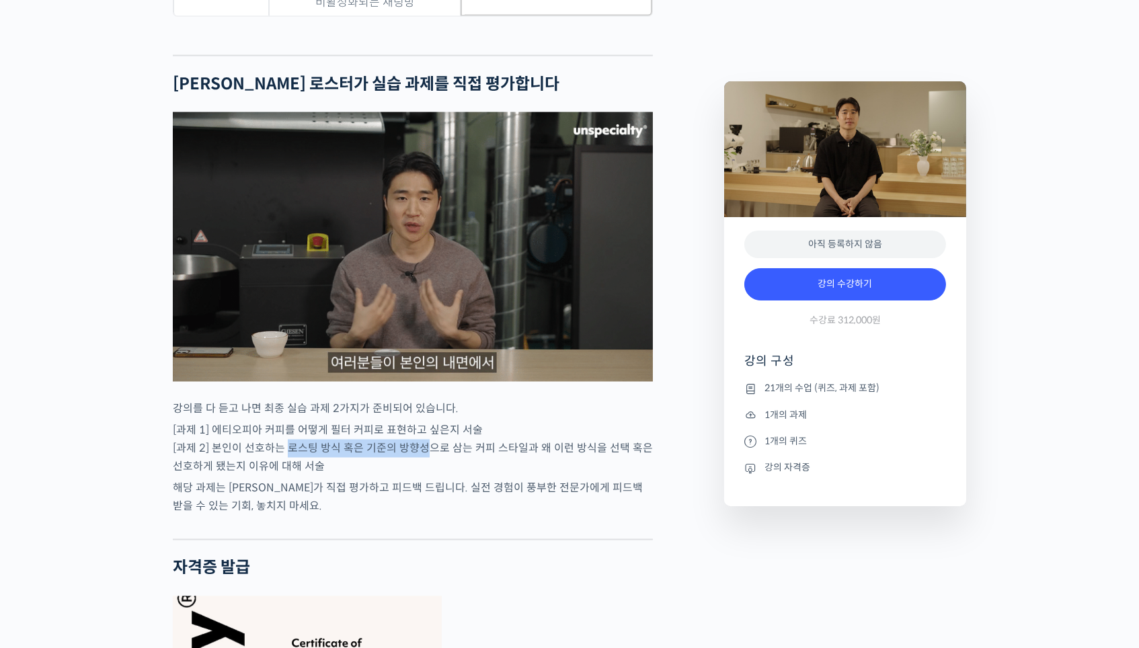
drag, startPoint x: 284, startPoint y: 403, endPoint x: 428, endPoint y: 414, distance: 143.7
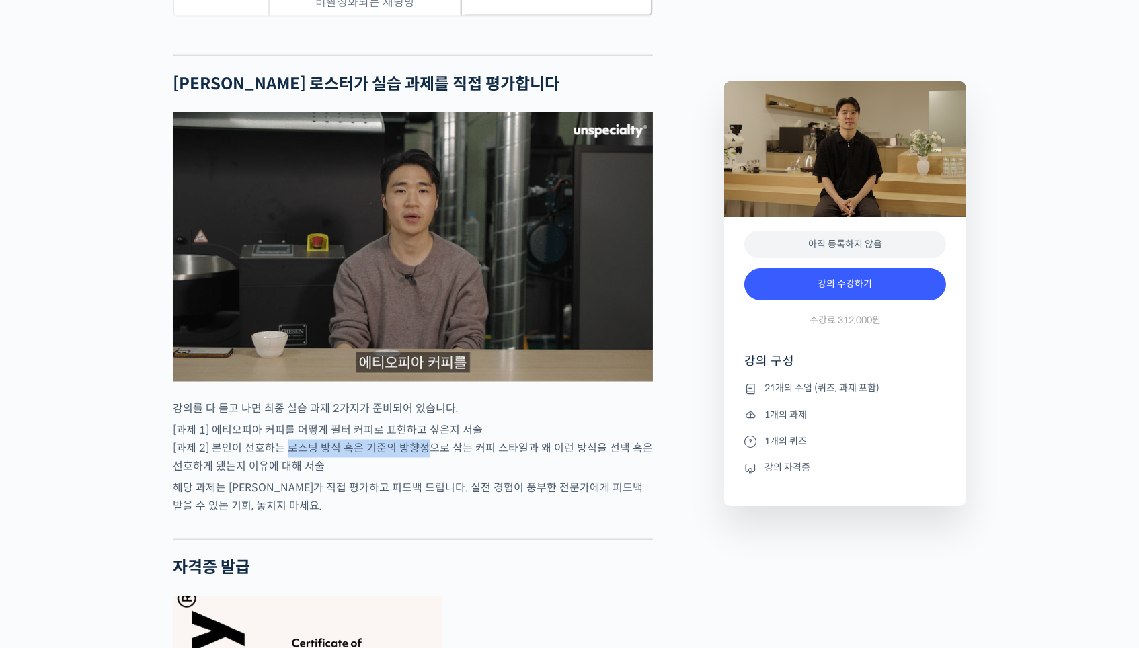
click at [428, 422] on p "[과제 1] 에티오피아 커피를 어떻게 필터 커피로 표현하고 싶은지 서술 [과제 2] 본인이 선호하는 로스팅 방식 혹은 기준의 방향성으로 삼는 …" at bounding box center [413, 449] width 480 height 54
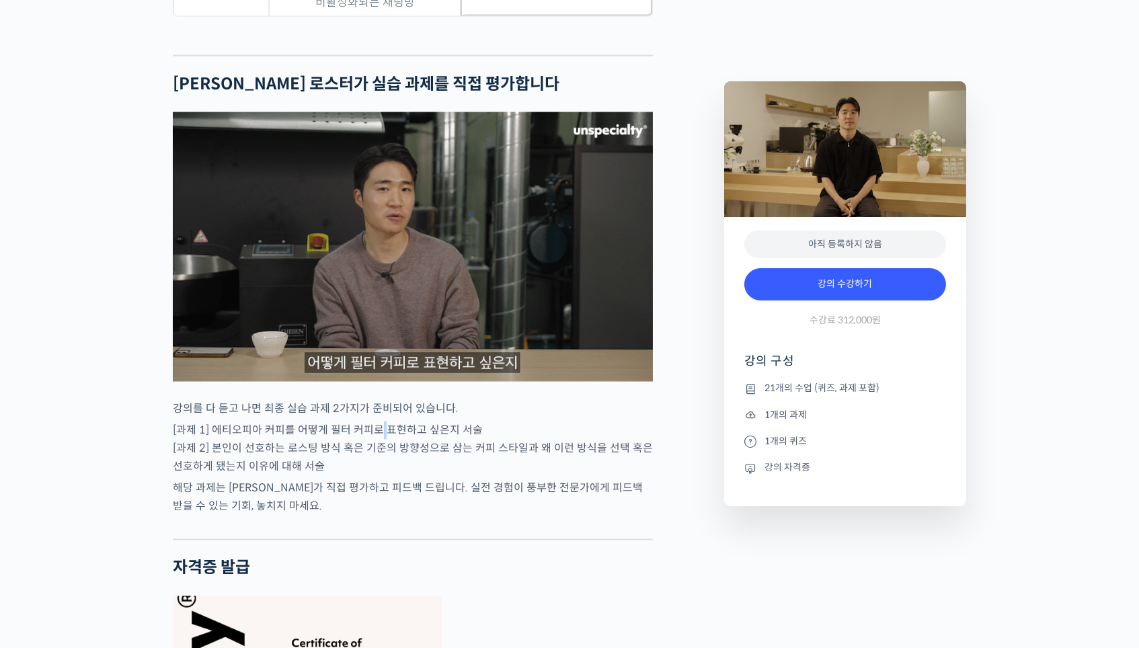
drag, startPoint x: 379, startPoint y: 389, endPoint x: 422, endPoint y: 398, distance: 43.4
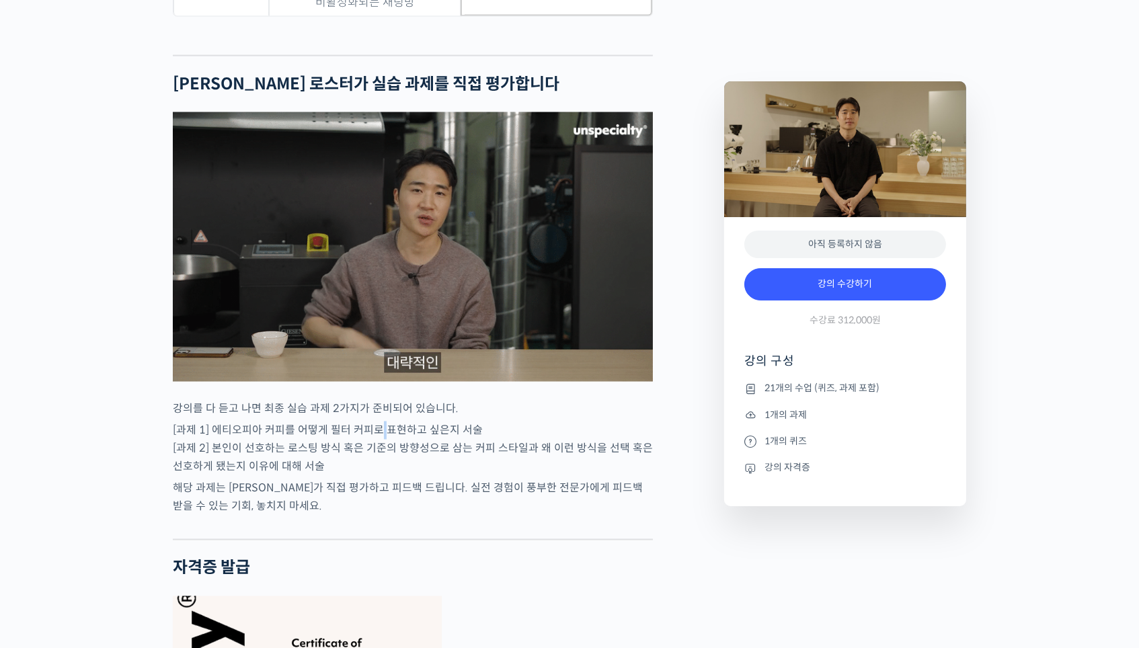
click at [406, 422] on p "[과제 1] 에티오피아 커피를 어떻게 필터 커피로 표현하고 싶은지 서술 [과제 2] 본인이 선호하는 로스팅 방식 혹은 기준의 방향성으로 삼는 …" at bounding box center [413, 449] width 480 height 54
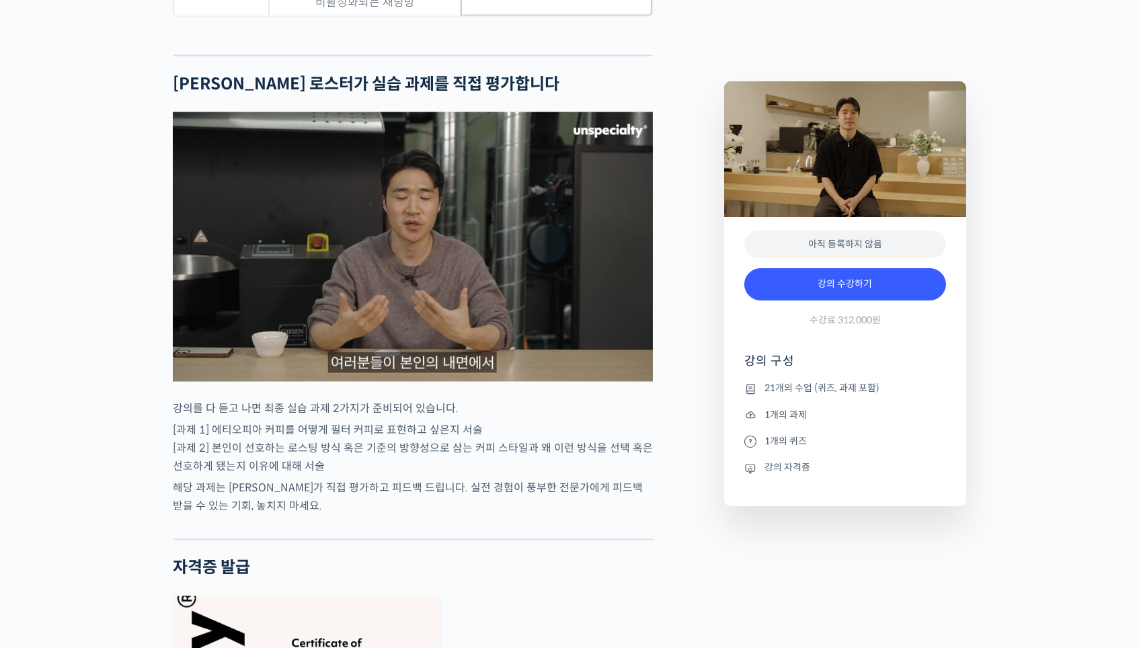
click at [424, 422] on p "[과제 1] 에티오피아 커피를 어떻게 필터 커피로 표현하고 싶은지 서술 [과제 2] 본인이 선호하는 로스팅 방식 혹은 기준의 방향성으로 삼는 …" at bounding box center [413, 449] width 480 height 54
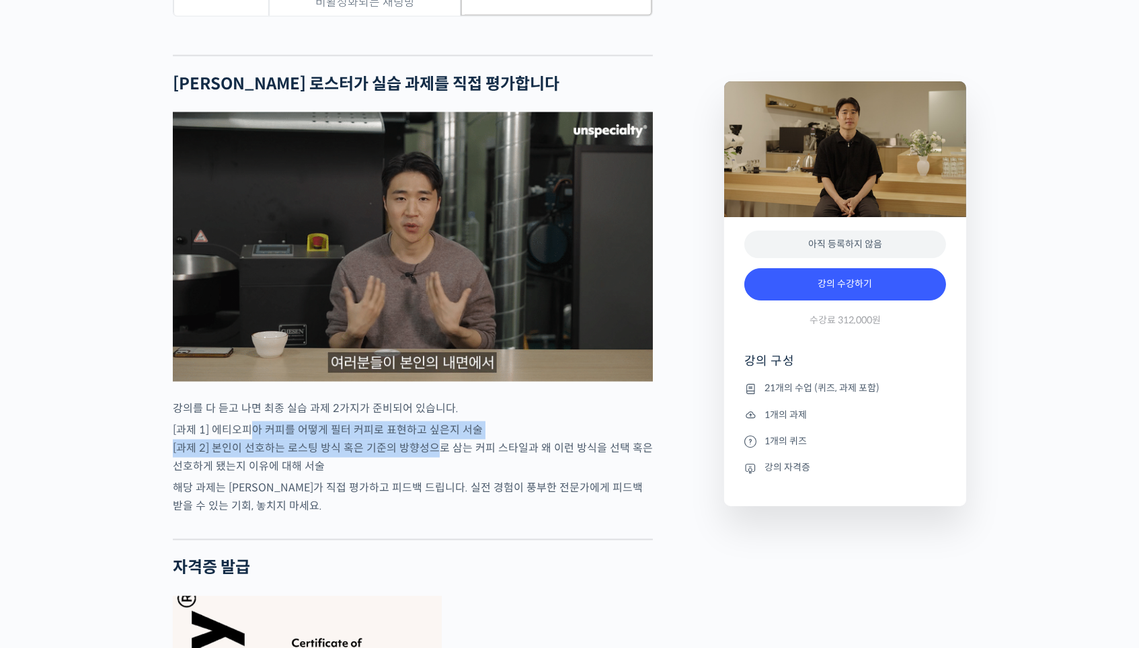
drag, startPoint x: 247, startPoint y: 393, endPoint x: 433, endPoint y: 415, distance: 186.9
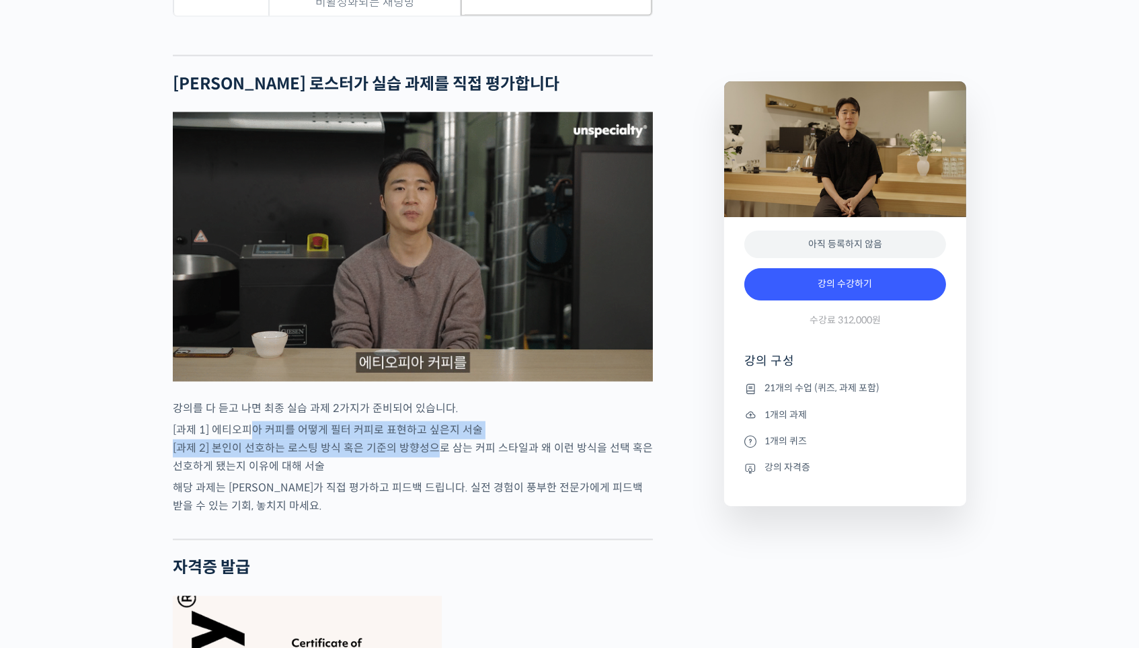
click at [433, 422] on p "[과제 1] 에티오피아 커피를 어떻게 필터 커피로 표현하고 싶은지 서술 [과제 2] 본인이 선호하는 로스팅 방식 혹은 기준의 방향성으로 삼는 …" at bounding box center [413, 449] width 480 height 54
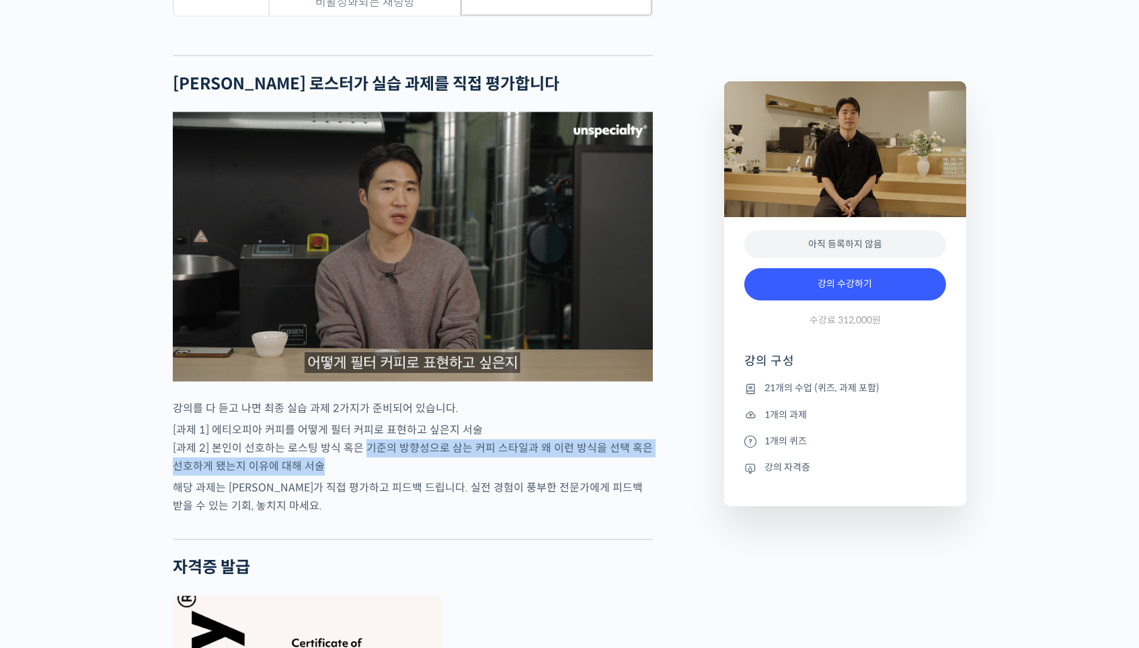
drag, startPoint x: 362, startPoint y: 412, endPoint x: 451, endPoint y: 420, distance: 89.8
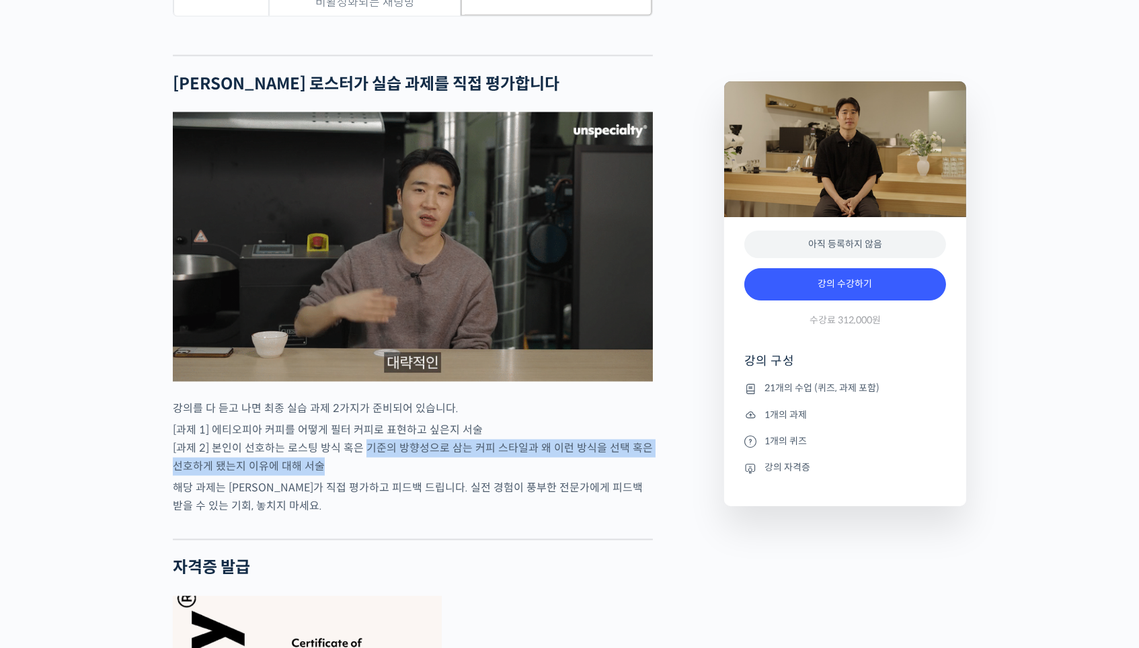
click at [451, 422] on p "[과제 1] 에티오피아 커피를 어떻게 필터 커피로 표현하고 싶은지 서술 [과제 2] 본인이 선호하는 로스팅 방식 혹은 기준의 방향성으로 삼는 …" at bounding box center [413, 449] width 480 height 54
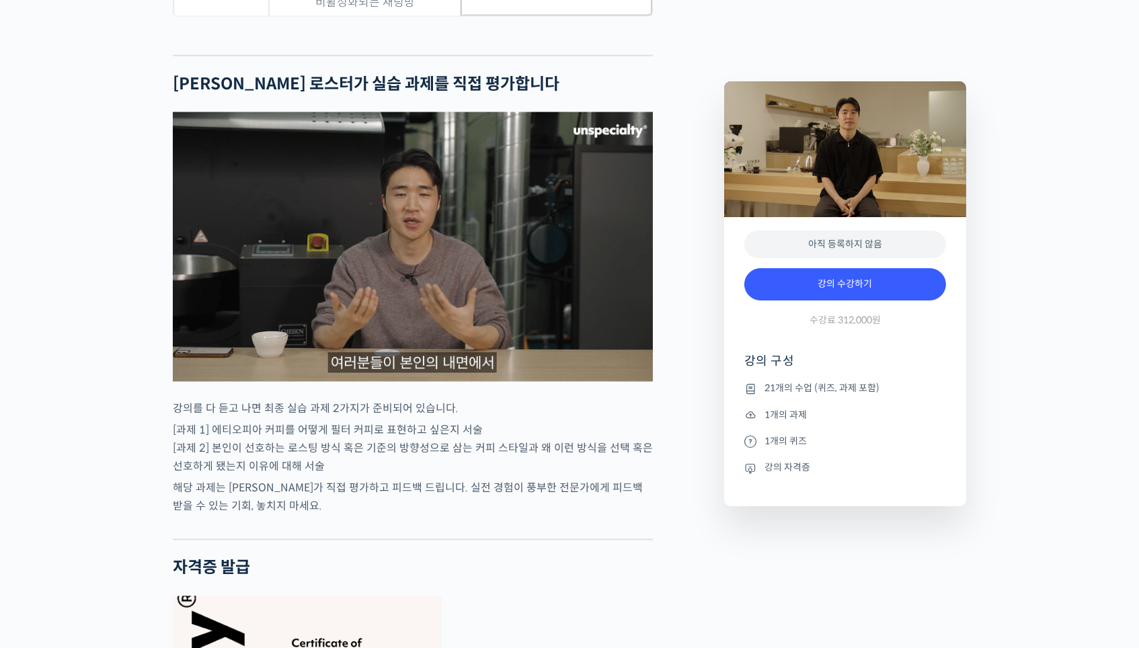
click at [452, 422] on p "[과제 1] 에티오피아 커피를 어떻게 필터 커피로 표현하고 싶은지 서술 [과제 2] 본인이 선호하는 로스팅 방식 혹은 기준의 방향성으로 삼는 …" at bounding box center [413, 449] width 480 height 54
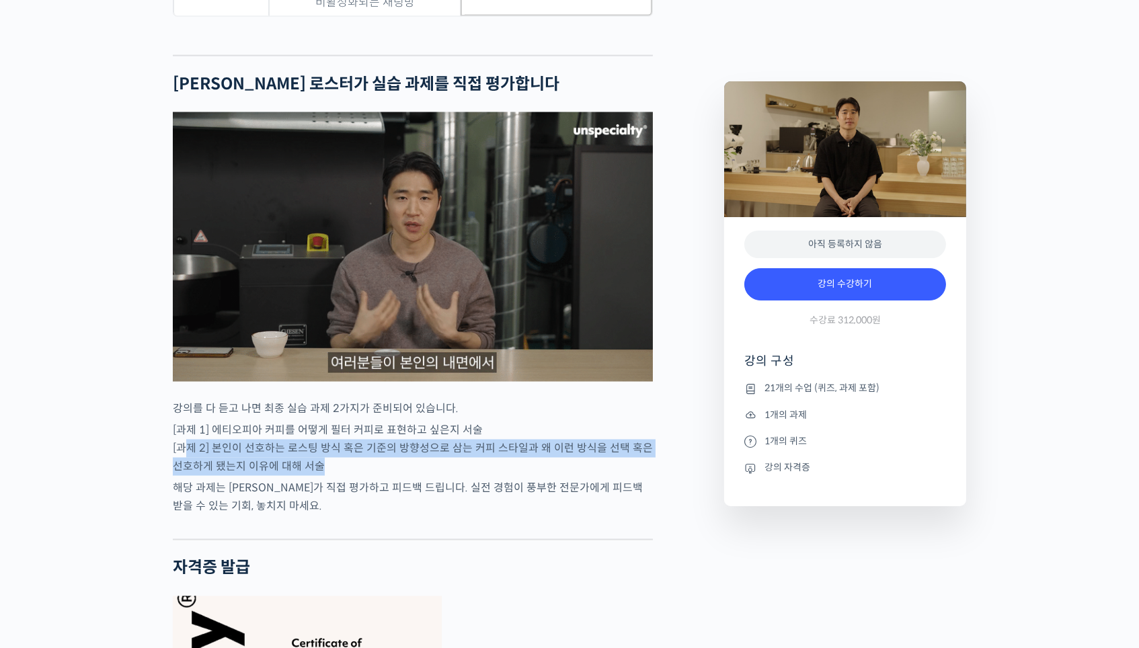
drag, startPoint x: 317, startPoint y: 432, endPoint x: 190, endPoint y: 413, distance: 128.5
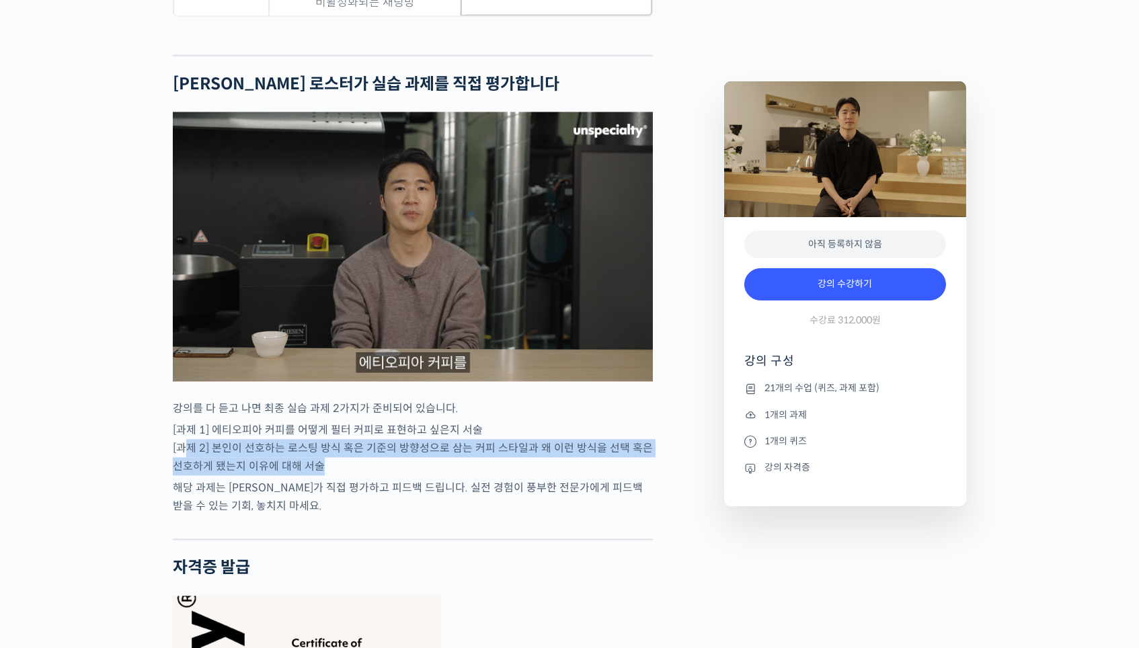
click at [189, 422] on p "[과제 1] 에티오피아 커피를 어떻게 필터 커피로 표현하고 싶은지 서술 [과제 2] 본인이 선호하는 로스팅 방식 혹은 기준의 방향성으로 삼는 …" at bounding box center [413, 449] width 480 height 54
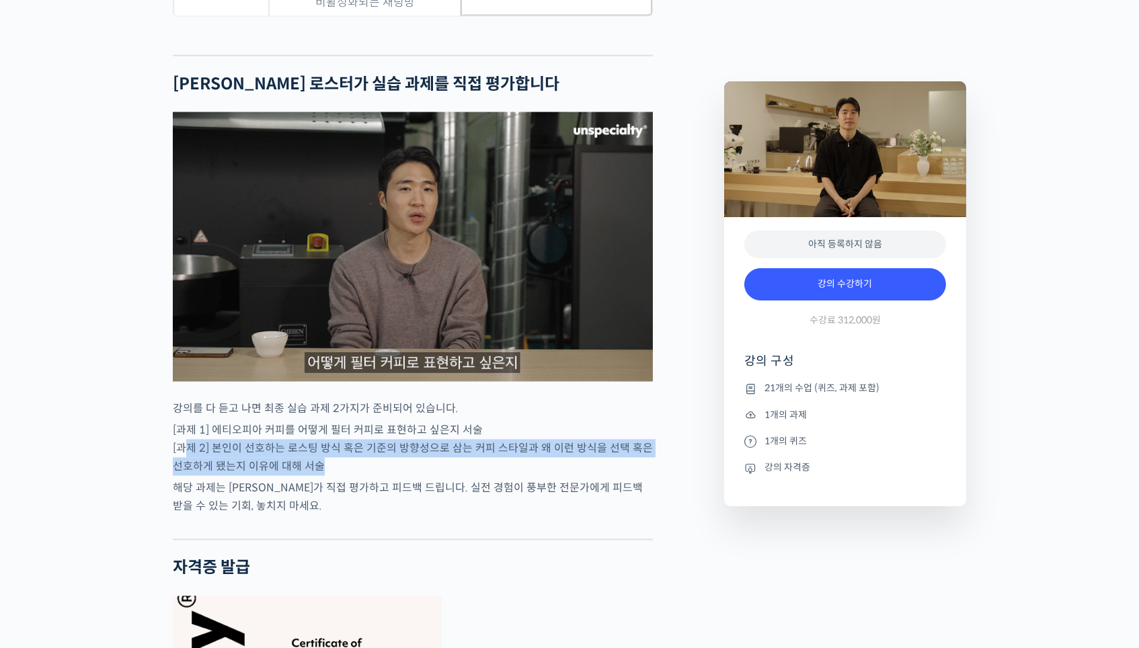
click at [190, 422] on p "[과제 1] 에티오피아 커피를 어떻게 필터 커피로 표현하고 싶은지 서술 [과제 2] 본인이 선호하는 로스팅 방식 혹은 기준의 방향성으로 삼는 …" at bounding box center [413, 449] width 480 height 54
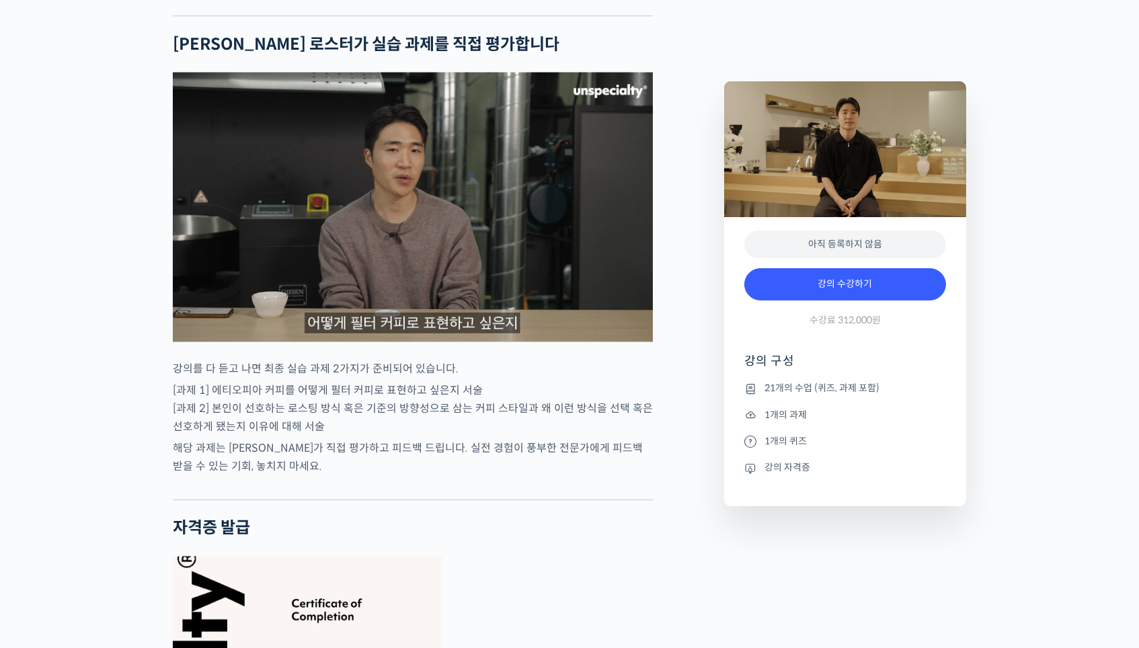
scroll to position [4556, 0]
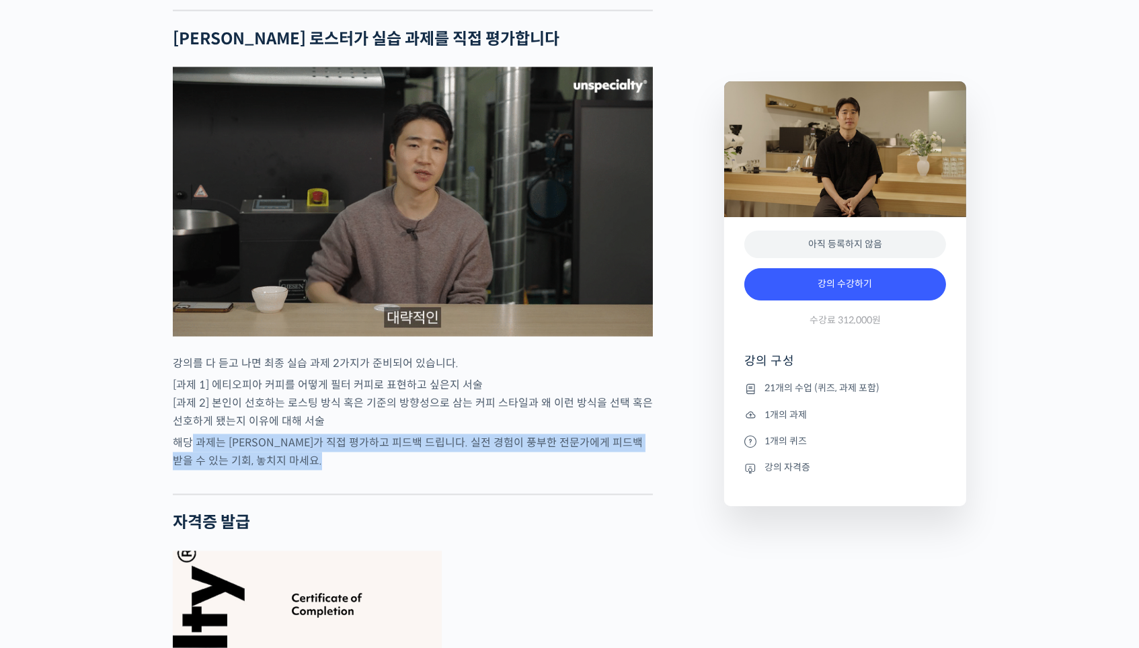
drag, startPoint x: 190, startPoint y: 413, endPoint x: 222, endPoint y: 445, distance: 45.7
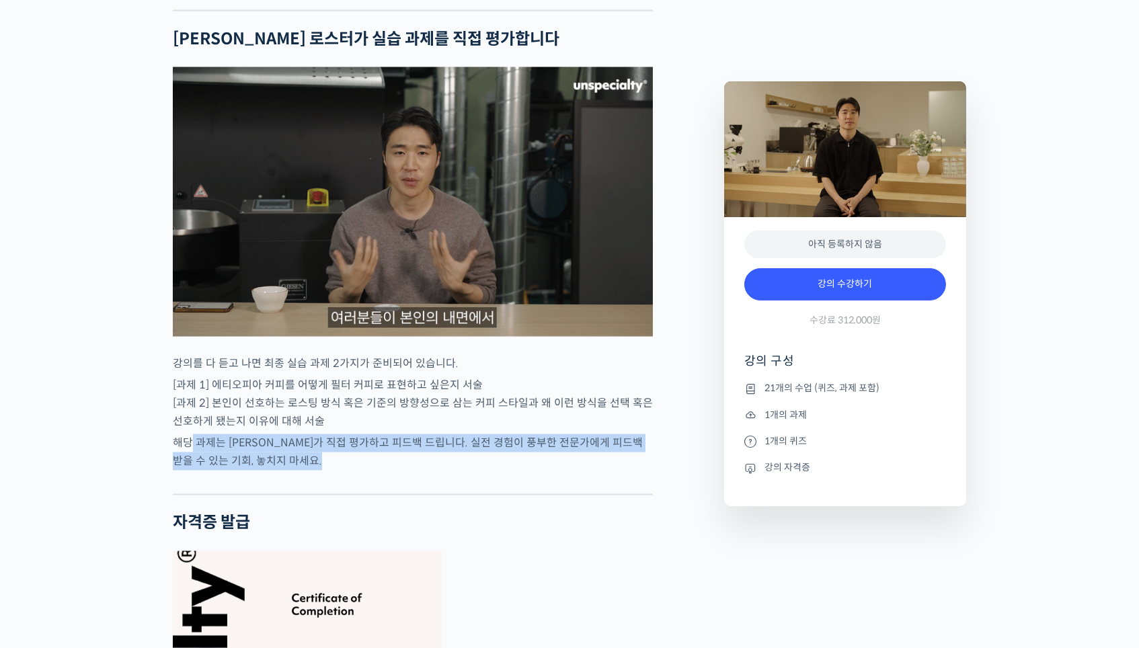
click at [222, 474] on div at bounding box center [413, 484] width 480 height 20
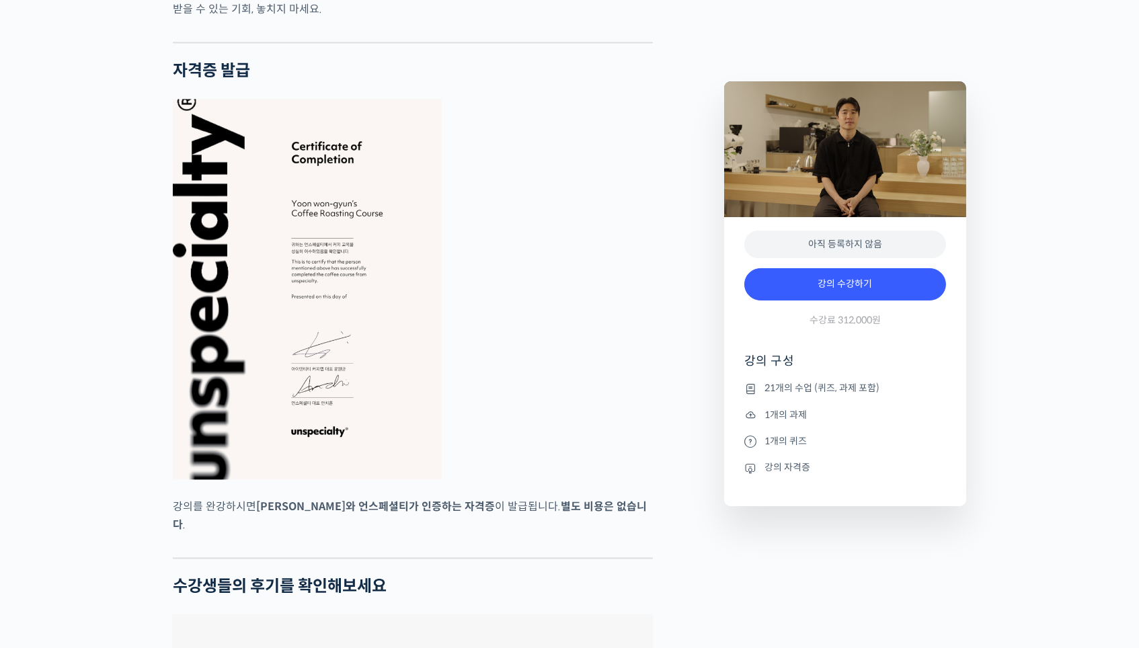
scroll to position [5014, 0]
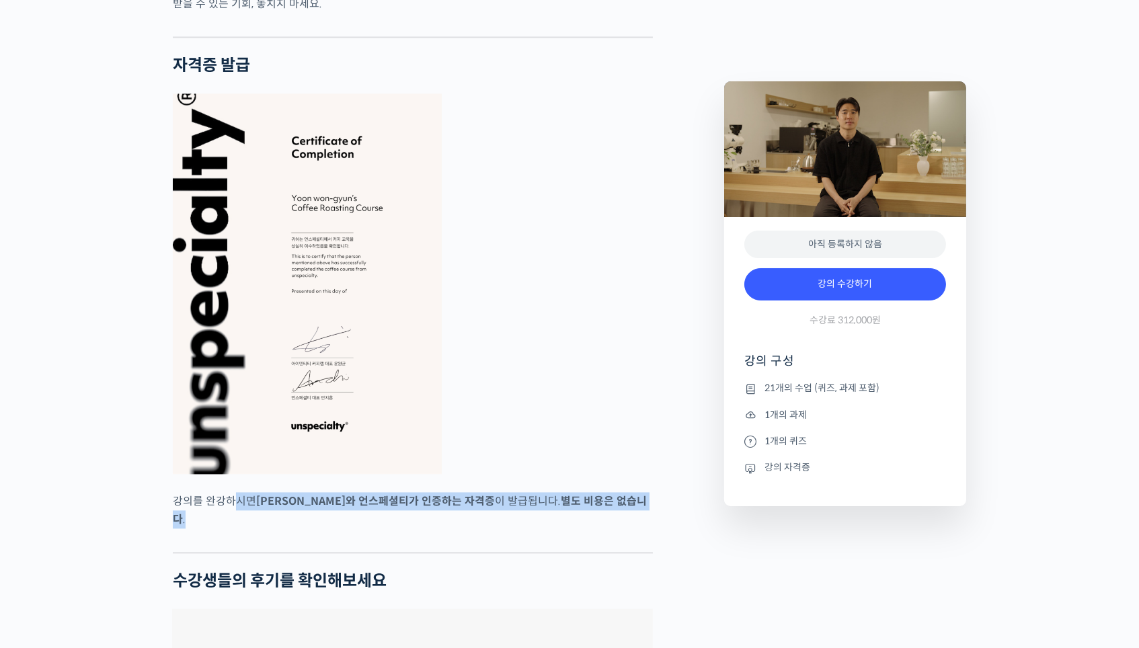
drag, startPoint x: 239, startPoint y: 462, endPoint x: 334, endPoint y: 485, distance: 98.2
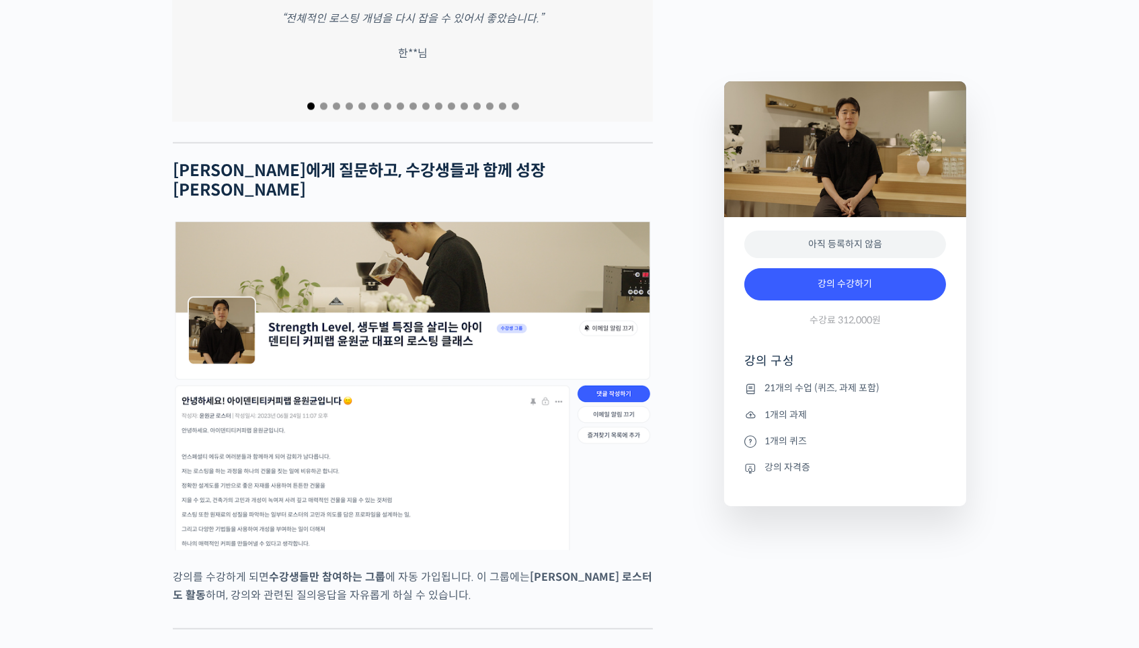
scroll to position [5671, 0]
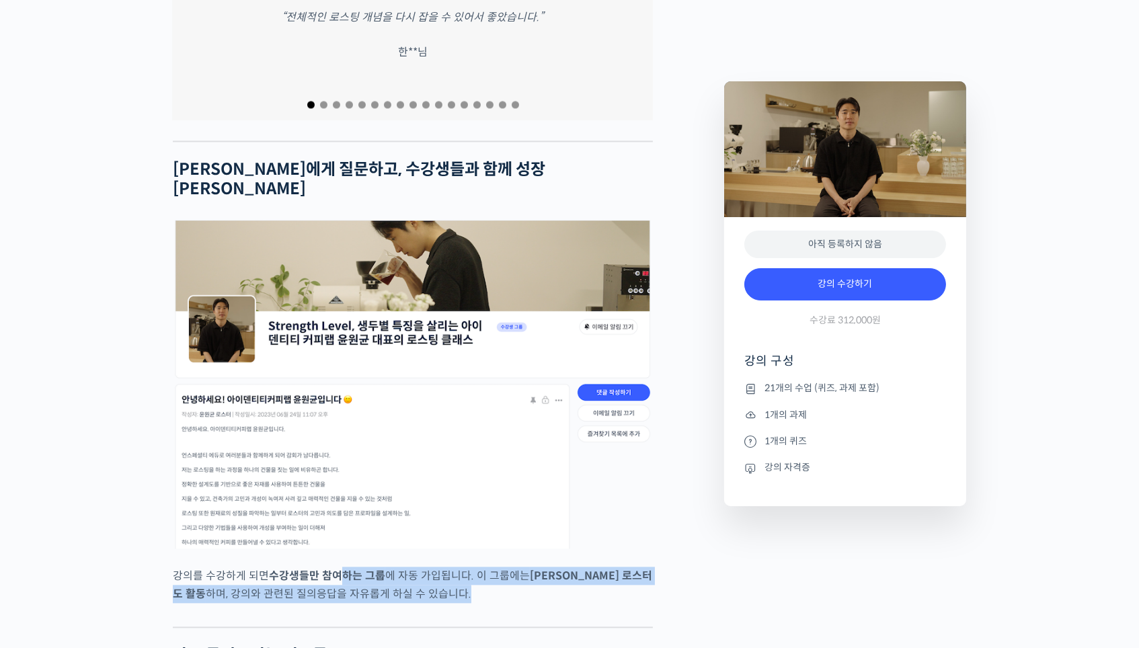
drag, startPoint x: 346, startPoint y: 500, endPoint x: 396, endPoint y: 549, distance: 70.4
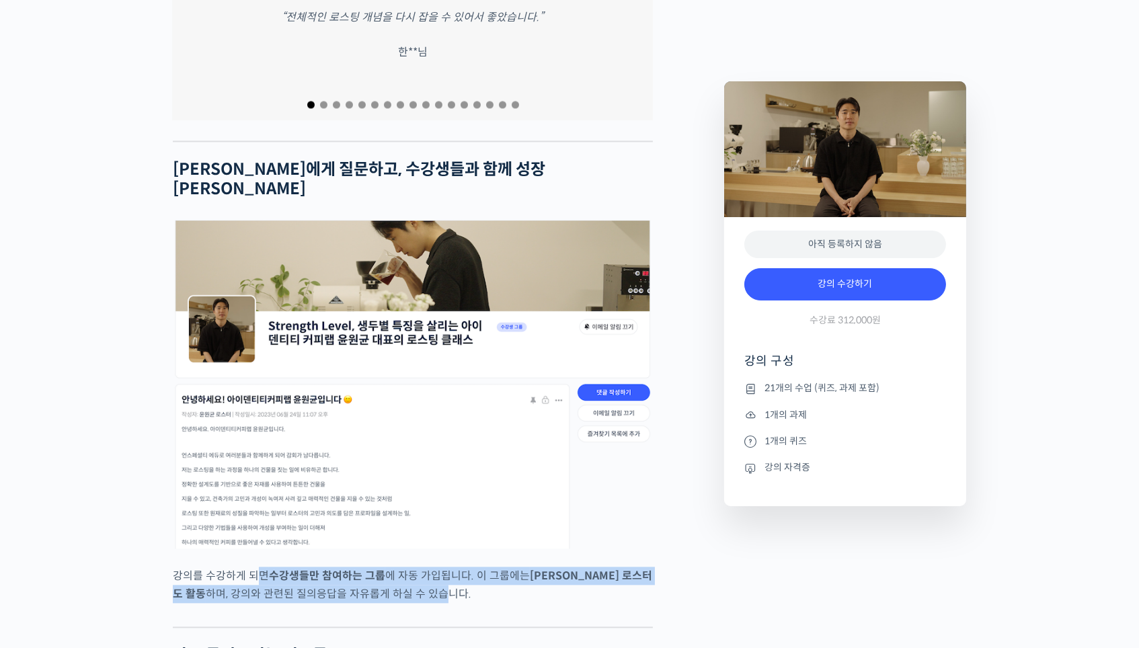
drag, startPoint x: 385, startPoint y: 519, endPoint x: 253, endPoint y: 496, distance: 133.9
click at [253, 567] on p "강의를 수강하게 되면 수강생들만 참여하는 그룹 에 자동 가입됩니다. 이 그룹에는 윤원균 로스터도 활동 하며, 강의와 관련된 질의응답을 자유롭게…" at bounding box center [413, 585] width 480 height 36
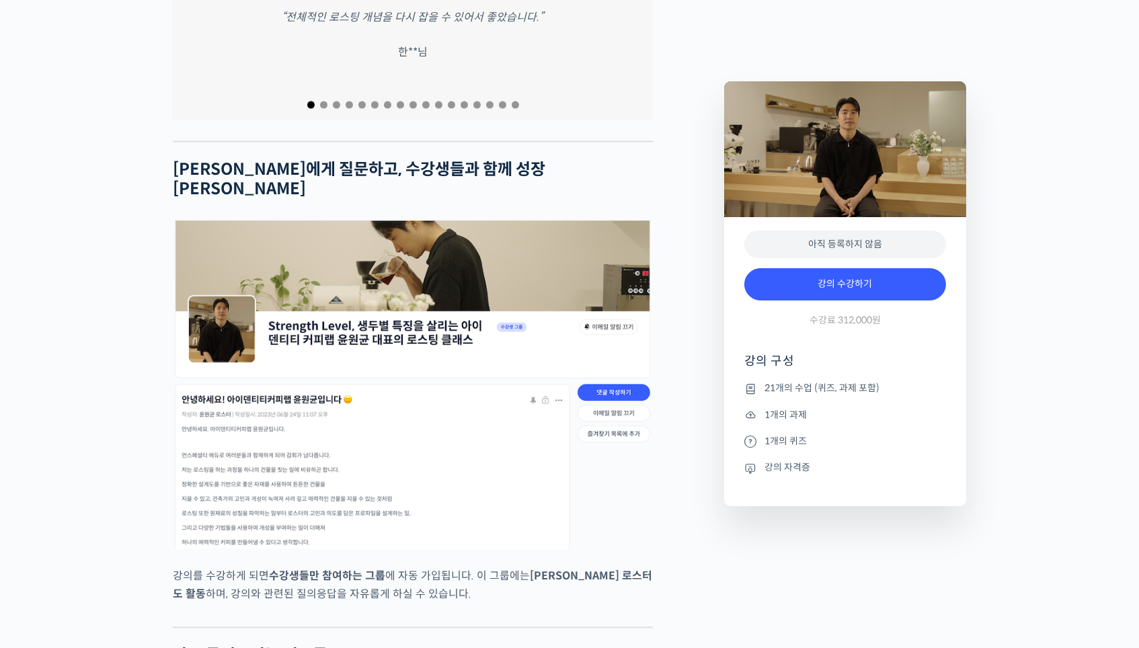
click at [231, 567] on p "강의를 수강하게 되면 수강생들만 참여하는 그룹 에 자동 가입됩니다. 이 그룹에는 윤원균 로스터도 활동 하며, 강의와 관련된 질의응답을 자유롭게…" at bounding box center [413, 585] width 480 height 36
drag, startPoint x: 243, startPoint y: 512, endPoint x: 360, endPoint y: 524, distance: 117.6
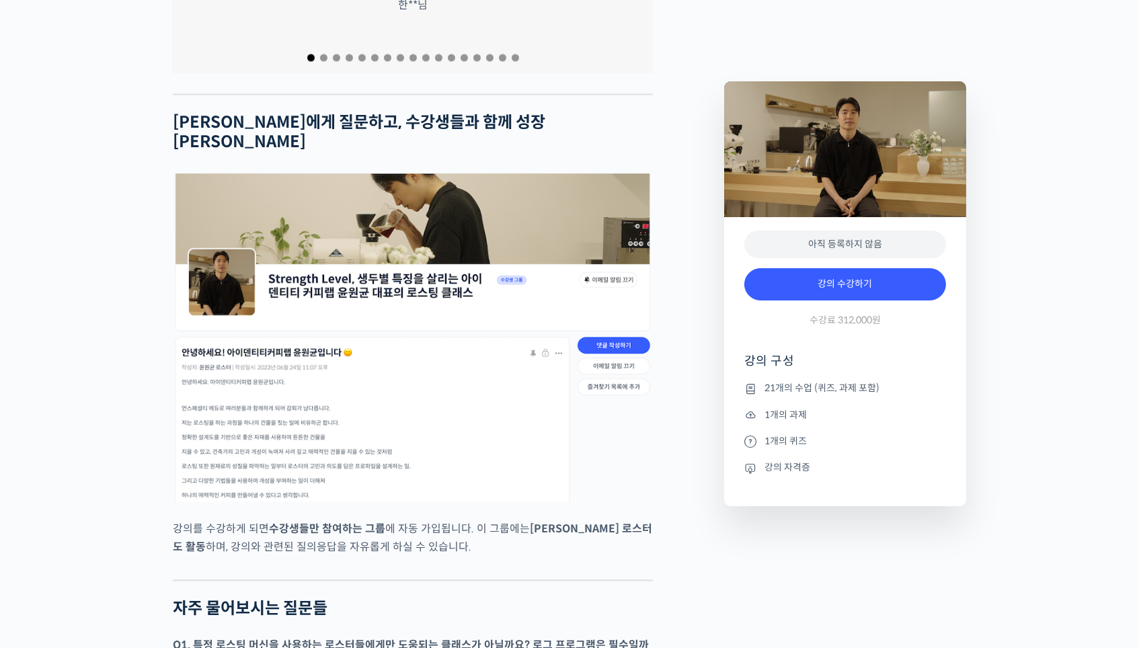
scroll to position [5717, 0]
drag, startPoint x: 357, startPoint y: 455, endPoint x: 455, endPoint y: 455, distance: 97.5
click at [455, 521] on p "강의를 수강하게 되면 수강생들만 참여하는 그룹 에 자동 가입됩니다. 이 그룹에는 윤원균 로스터도 활동 하며, 강의와 관련된 질의응답을 자유롭게…" at bounding box center [413, 539] width 480 height 36
click at [454, 521] on p "강의를 수강하게 되면 수강생들만 참여하는 그룹 에 자동 가입됩니다. 이 그룹에는 윤원균 로스터도 활동 하며, 강의와 관련된 질의응답을 자유롭게…" at bounding box center [413, 539] width 480 height 36
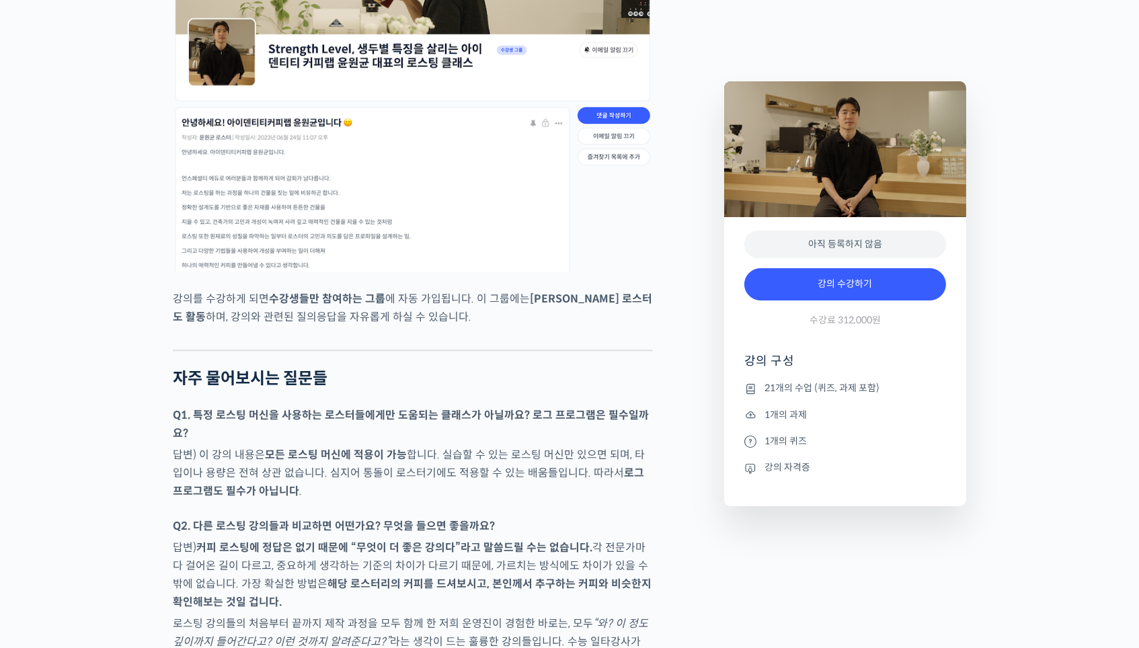
scroll to position [5987, 0]
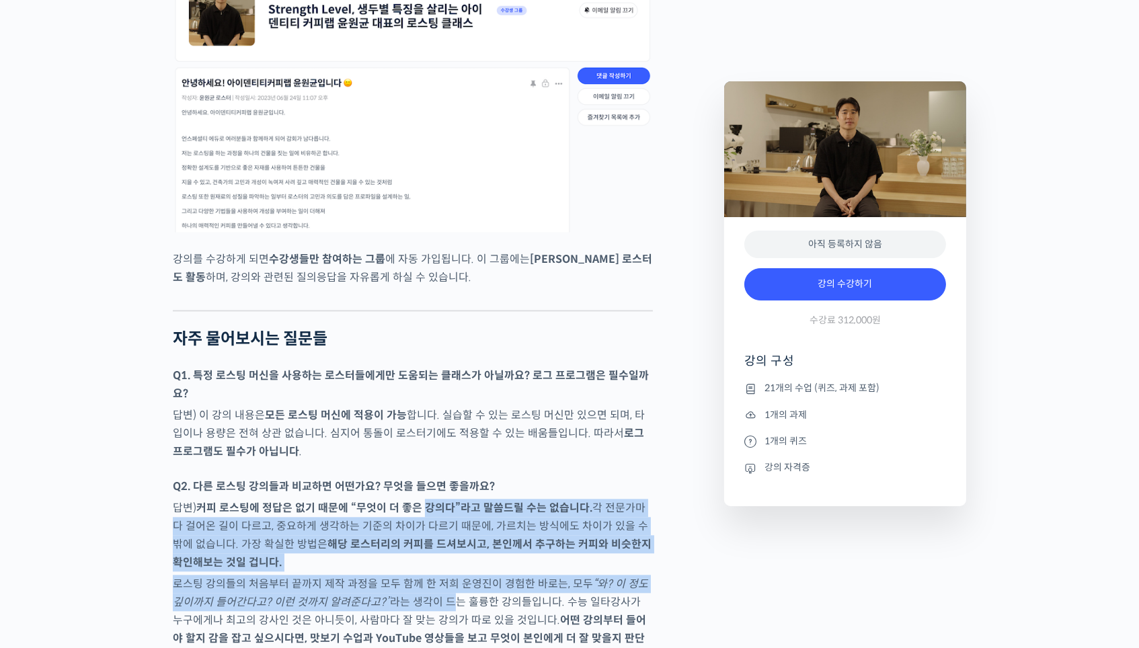
drag, startPoint x: 424, startPoint y: 424, endPoint x: 440, endPoint y: 516, distance: 94.3
click at [440, 575] on p "로스팅 강의들의 처음부터 끝까지 제작 과정을 모두 함께 한 저희 운영진이 경험한 바로는, 모두 “와? 이 정도 깊이까지 들어간다고? 이런 것까…" at bounding box center [413, 620] width 480 height 91
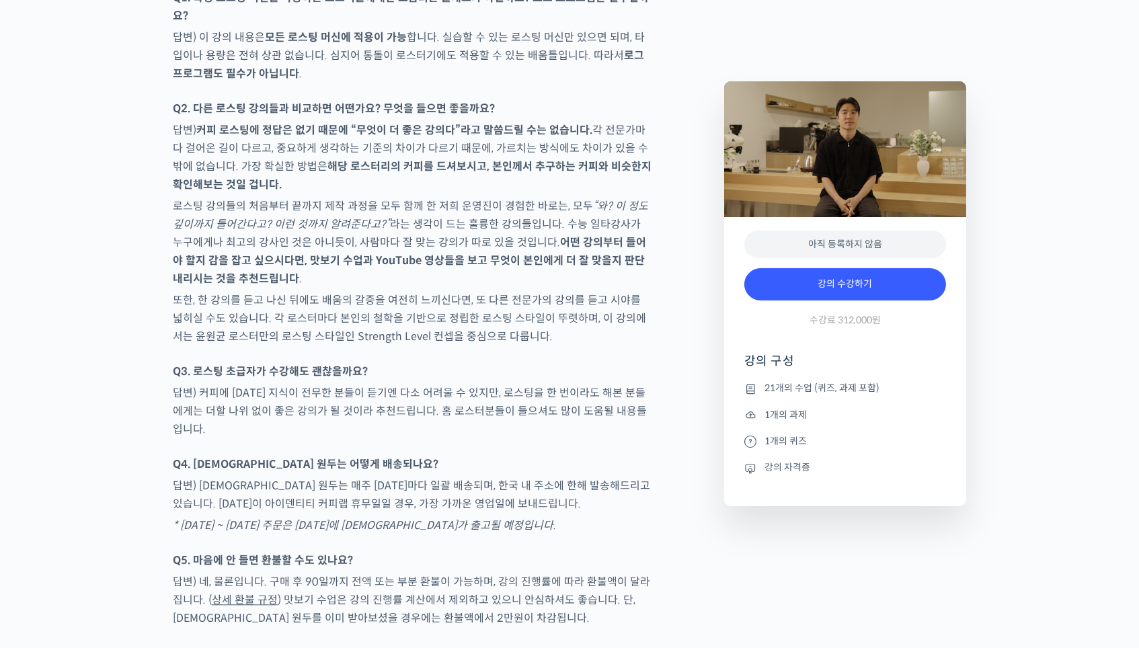
scroll to position [6364, 0]
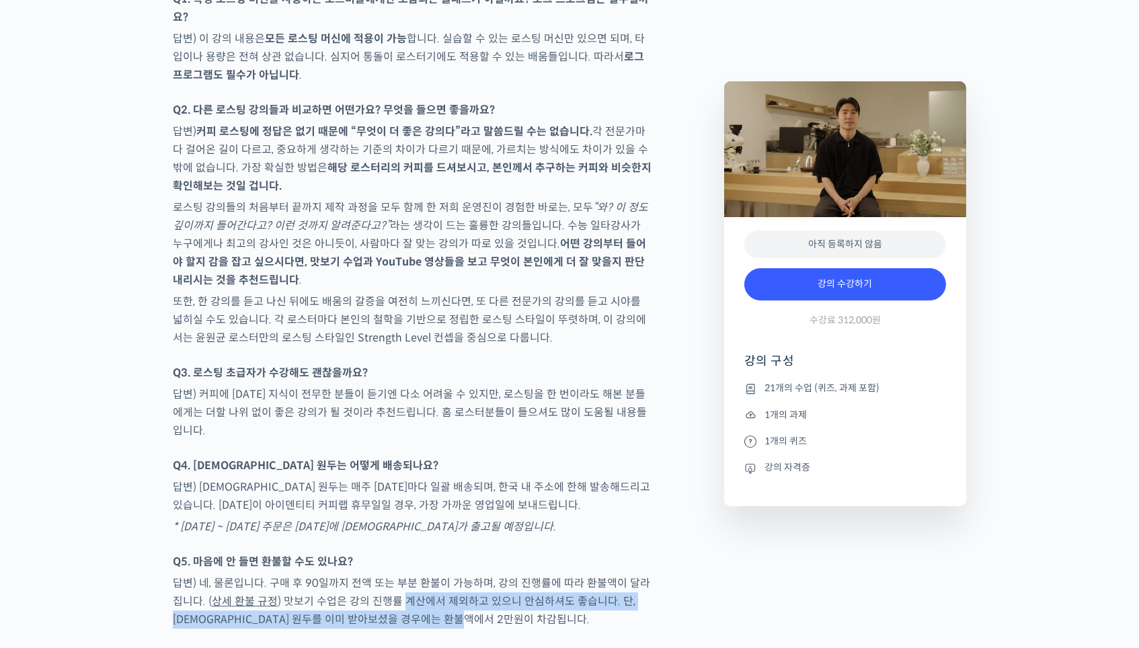
drag, startPoint x: 393, startPoint y: 476, endPoint x: 496, endPoint y: 494, distance: 104.5
click at [496, 574] on p "답변) 네, 물론입니다. 구매 후 90일까지 전액 또는 부분 환불이 가능하며, 강의 진행률에 따라 환불액이 달라집니다. ( 상세 환불 규정 )…" at bounding box center [413, 601] width 480 height 54
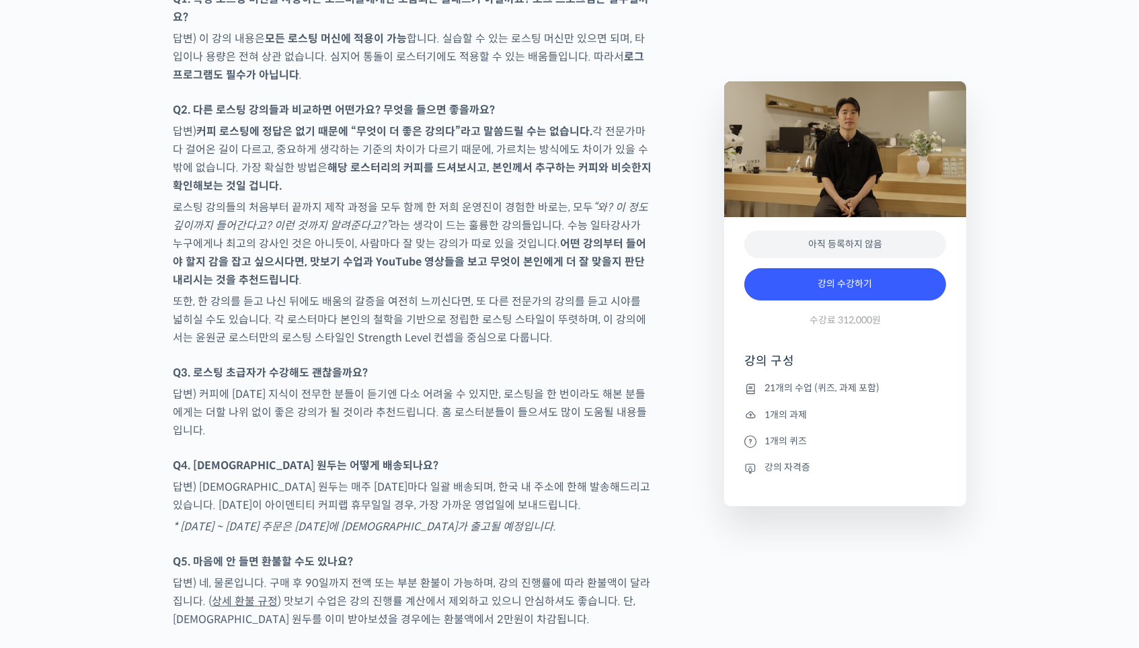
click at [248, 594] on link "상세 환불 규정" at bounding box center [245, 601] width 66 height 14
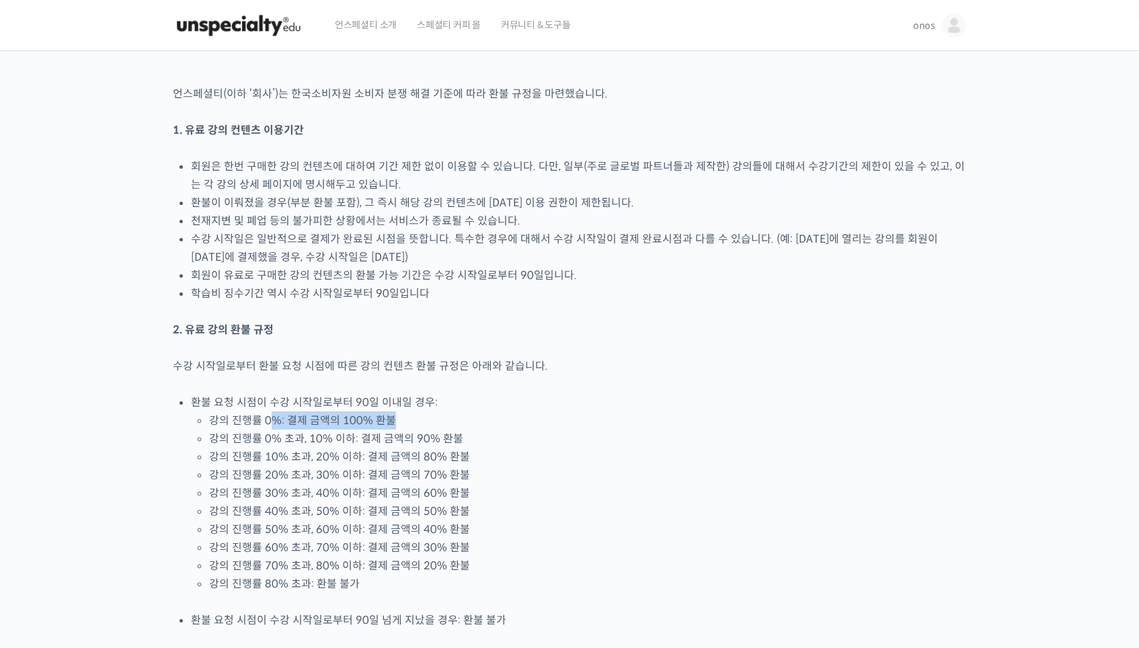
drag, startPoint x: 270, startPoint y: 418, endPoint x: 317, endPoint y: 424, distance: 48.1
click at [317, 424] on li "강의 진행률 0%: 결제 금액의 100% 환불" at bounding box center [587, 421] width 757 height 18
click at [342, 557] on li "강의 진행률 70% 초과, 80% 이하: 결제 금액의 20% 환불" at bounding box center [587, 566] width 757 height 18
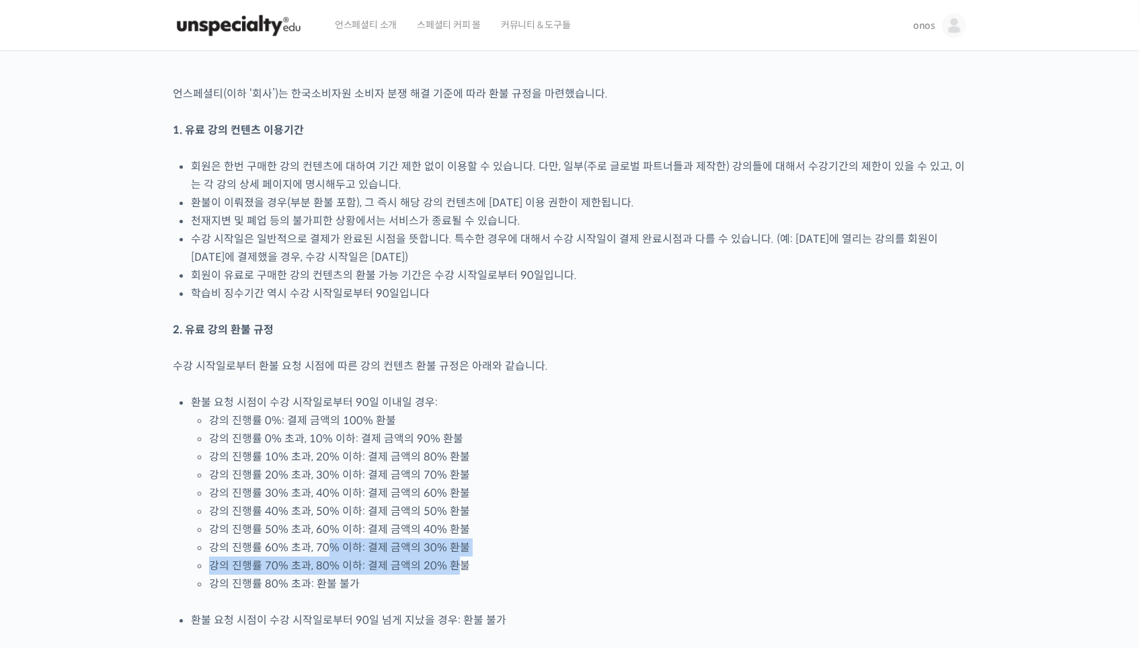
drag, startPoint x: 452, startPoint y: 566, endPoint x: 323, endPoint y: 537, distance: 131.5
click at [323, 537] on ul "강의 진행률 0%: 결제 금액의 100% 환불 강의 진행률 0% 초과, 10% 이하: 결제 금액의 90% 환불 강의 진행률 10% 초과, 20…" at bounding box center [587, 503] width 757 height 182
click at [323, 539] on li "강의 진행률 60% 초과, 70% 이하: 결제 금액의 30% 환불" at bounding box center [587, 548] width 757 height 18
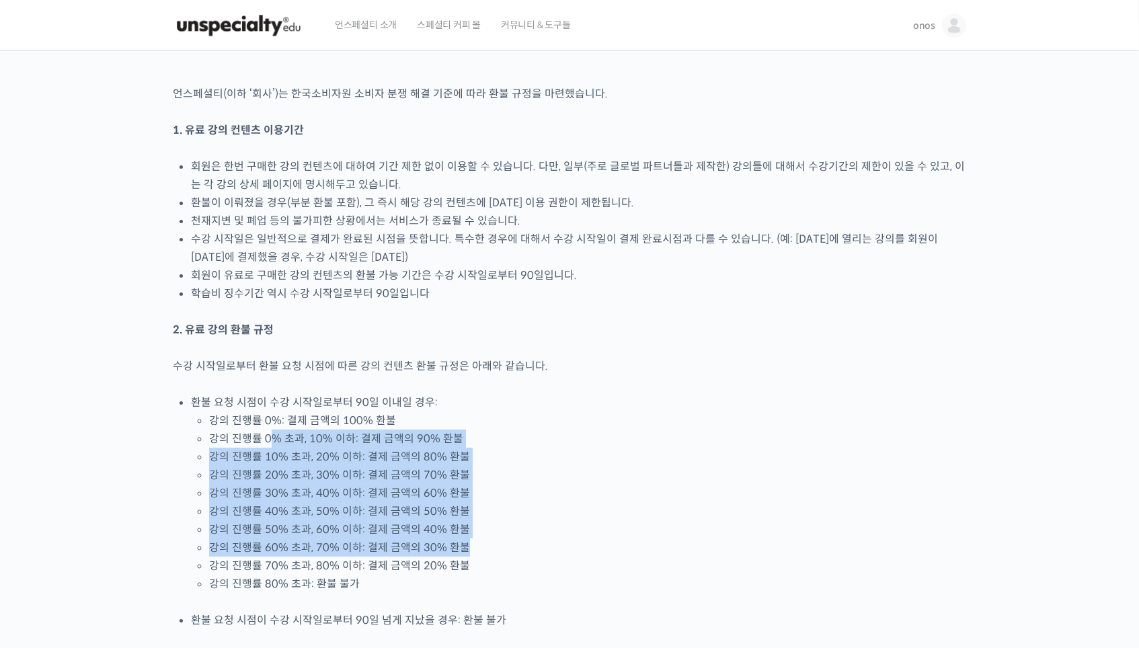
drag, startPoint x: 458, startPoint y: 545, endPoint x: 274, endPoint y: 431, distance: 216.3
click at [274, 431] on ul "강의 진행률 0%: 결제 금액의 100% 환불 강의 진행률 0% 초과, 10% 이하: 결제 금액의 90% 환불 강의 진행률 10% 초과, 20…" at bounding box center [587, 503] width 757 height 182
click at [274, 431] on li "강의 진행률 0% 초과, 10% 이하: 결제 금액의 90% 환불" at bounding box center [587, 439] width 757 height 18
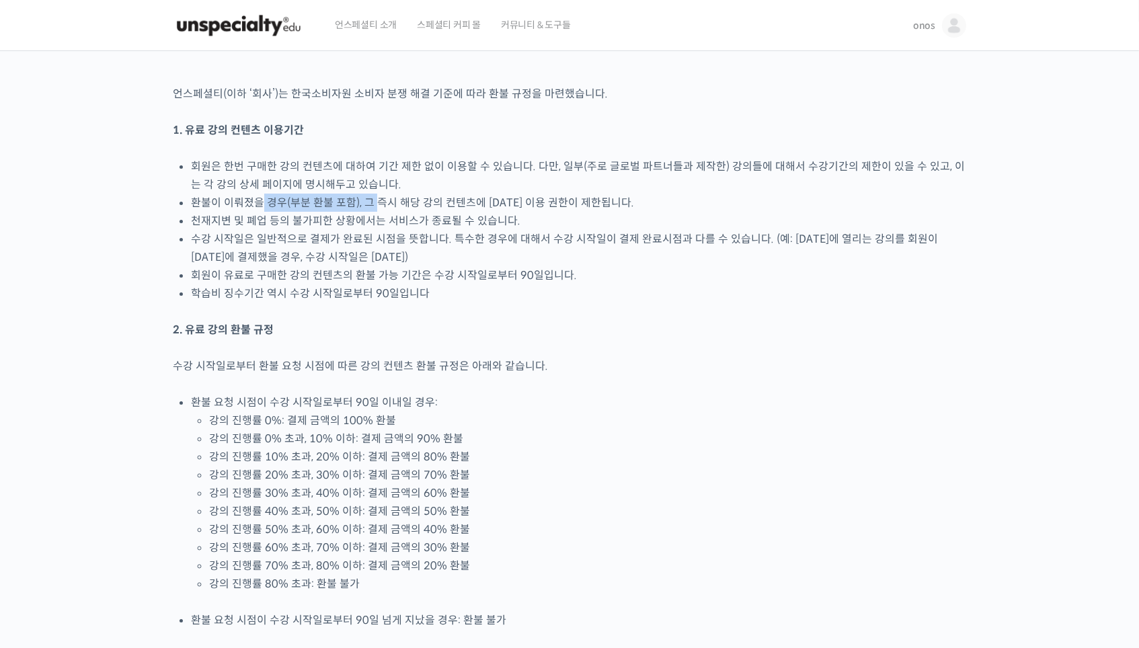
drag, startPoint x: 262, startPoint y: 198, endPoint x: 375, endPoint y: 198, distance: 112.3
click at [375, 198] on li "환불이 이뤄졌을 경우(부분 환불 포함), 그 즉시 해당 강의 컨텐츠에 대한 이용 권한이 제한됩니다." at bounding box center [578, 203] width 775 height 18
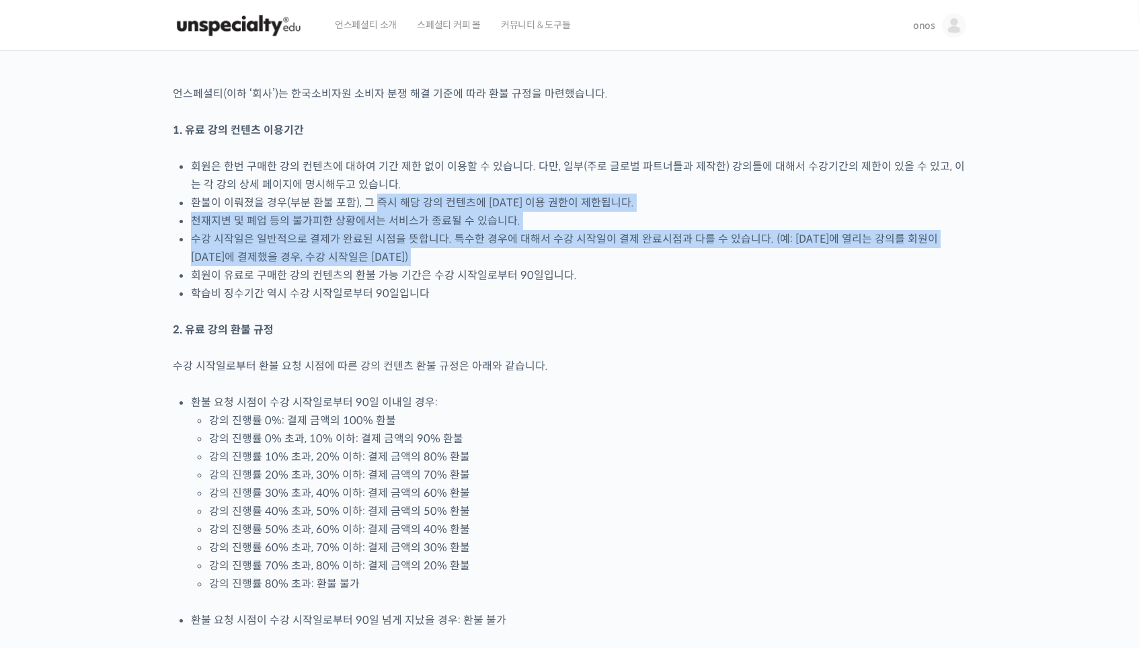
drag, startPoint x: 375, startPoint y: 198, endPoint x: 463, endPoint y: 245, distance: 100.2
click at [463, 245] on ul "회원은 한번 구매한 강의 컨텐츠에 대하여 기간 제한 없이 이용할 수 있습니다. 다만, 일부(주로 글로벌 파트너들과 제작한) 강의들에 대해서 수…" at bounding box center [578, 229] width 775 height 145
click at [463, 245] on li "수강 시작일은 일반적으로 결제가 완료된 시점을 뜻합니다. 특수한 경우에 대해서 수강 시작일이 결제 완료시점과 다를 수 있습니다. (예: 9월 …" at bounding box center [578, 248] width 775 height 36
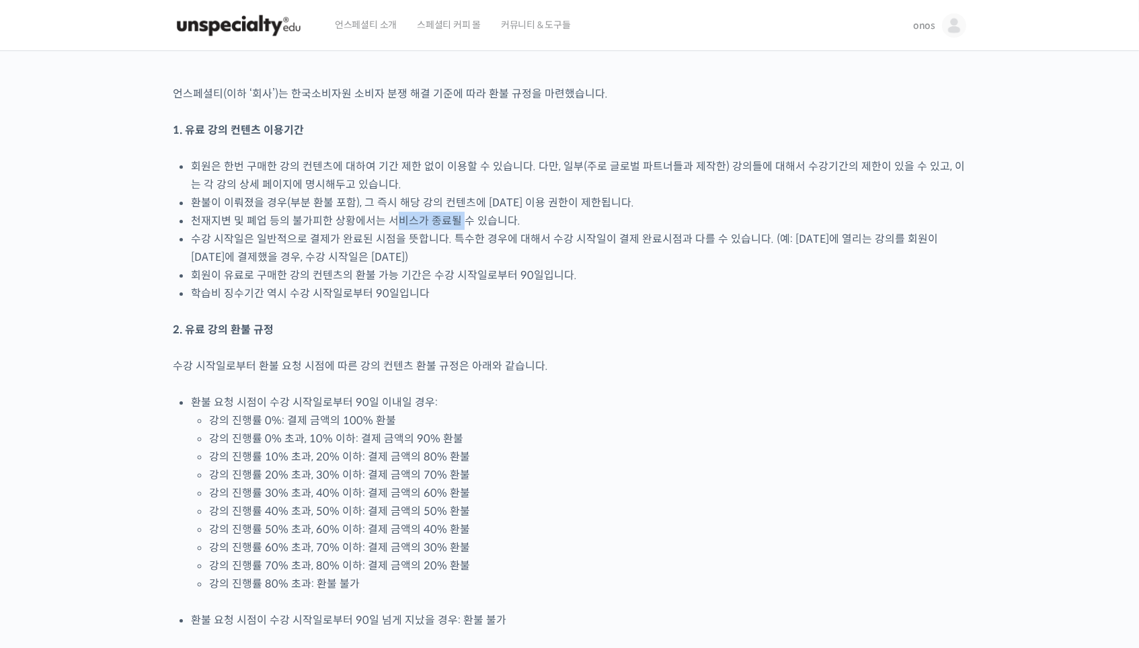
drag, startPoint x: 391, startPoint y: 221, endPoint x: 461, endPoint y: 221, distance: 69.3
click at [461, 221] on li "천재지변 및 폐업 등의 불가피한 상황에서는 서비스가 종료될 수 있습니다." at bounding box center [578, 221] width 775 height 18
drag, startPoint x: 181, startPoint y: 228, endPoint x: 362, endPoint y: 231, distance: 181.6
click at [362, 231] on li "수강 시작일은 일반적으로 결제가 완료된 시점을 뜻합니다. 특수한 경우에 대해서 수강 시작일이 결제 완료시점과 다를 수 있습니다. (예: 9월 …" at bounding box center [578, 248] width 775 height 36
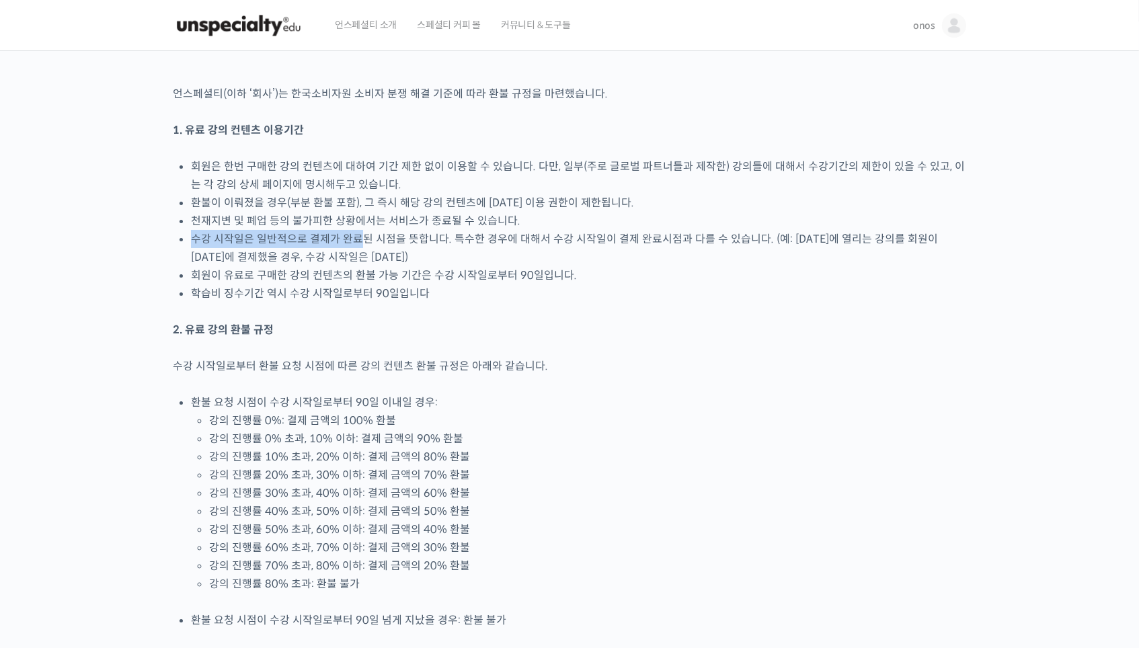
click at [362, 231] on li "수강 시작일은 일반적으로 결제가 완료된 시점을 뜻합니다. 특수한 경우에 대해서 수강 시작일이 결제 완료시점과 다를 수 있습니다. (예: 9월 …" at bounding box center [578, 248] width 775 height 36
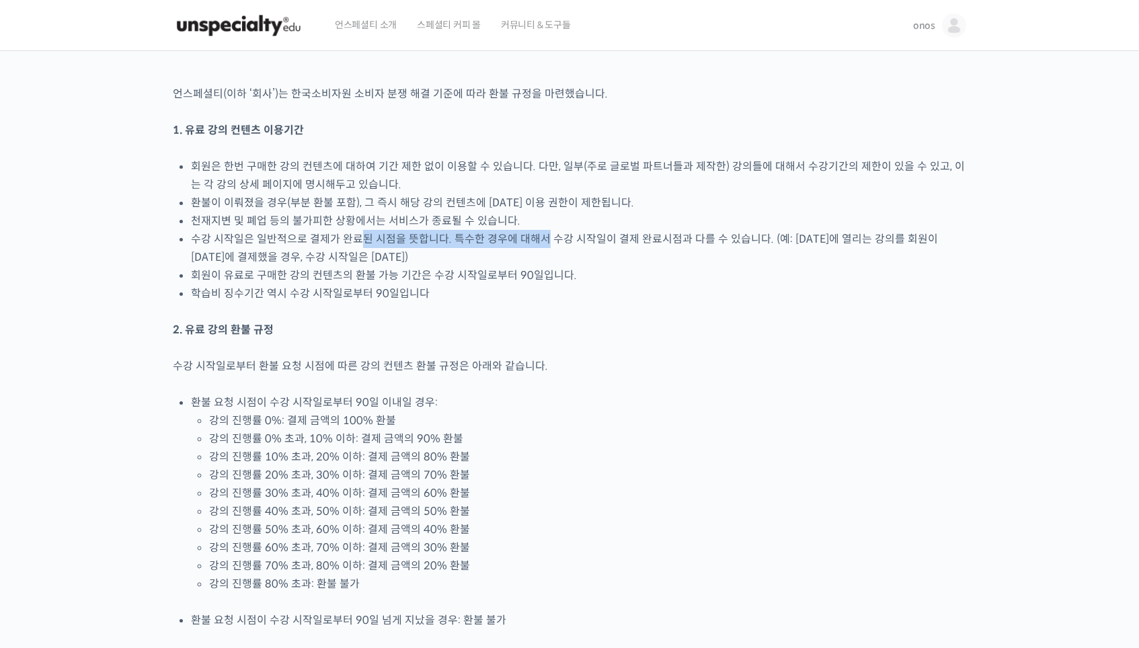
drag, startPoint x: 362, startPoint y: 231, endPoint x: 541, endPoint y: 231, distance: 178.9
click at [541, 231] on li "수강 시작일은 일반적으로 결제가 완료된 시점을 뜻합니다. 특수한 경우에 대해서 수강 시작일이 결제 완료시점과 다를 수 있습니다. (예: 9월 …" at bounding box center [578, 248] width 775 height 36
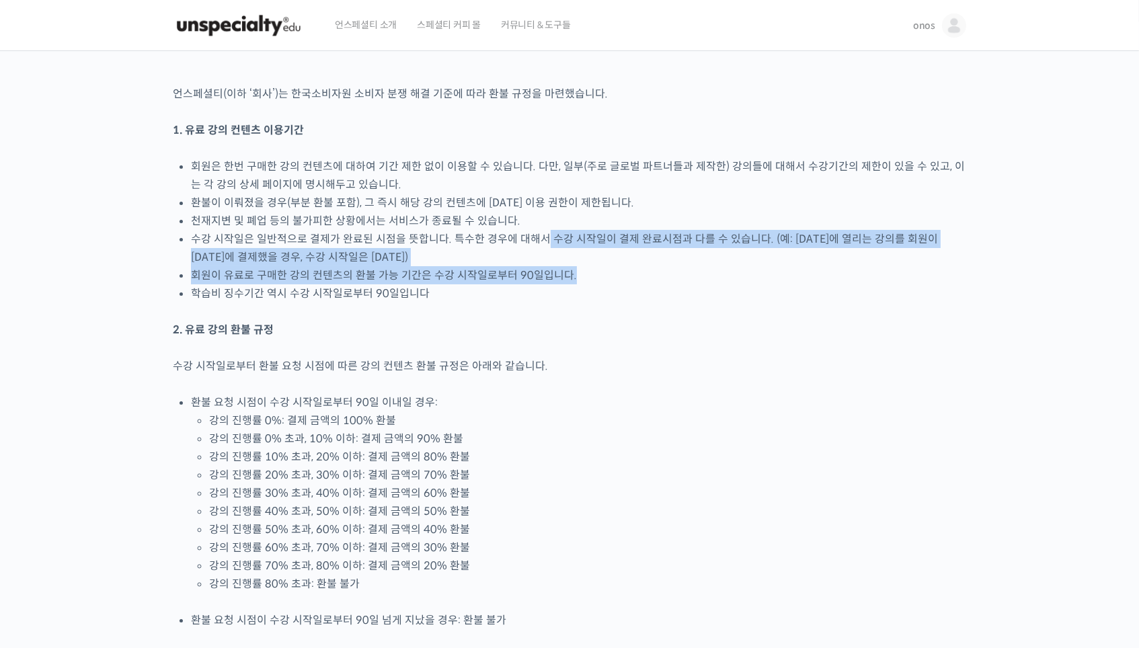
drag, startPoint x: 541, startPoint y: 231, endPoint x: 622, endPoint y: 287, distance: 98.1
click at [622, 287] on ul "회원은 한번 구매한 강의 컨텐츠에 대하여 기간 제한 없이 이용할 수 있습니다. 다만, 일부(주로 글로벌 파트너들과 제작한) 강의들에 대해서 수…" at bounding box center [578, 229] width 775 height 145
click at [622, 287] on li "학습비 징수기간 역시 수강 시작일로부터 90일입니다" at bounding box center [578, 293] width 775 height 18
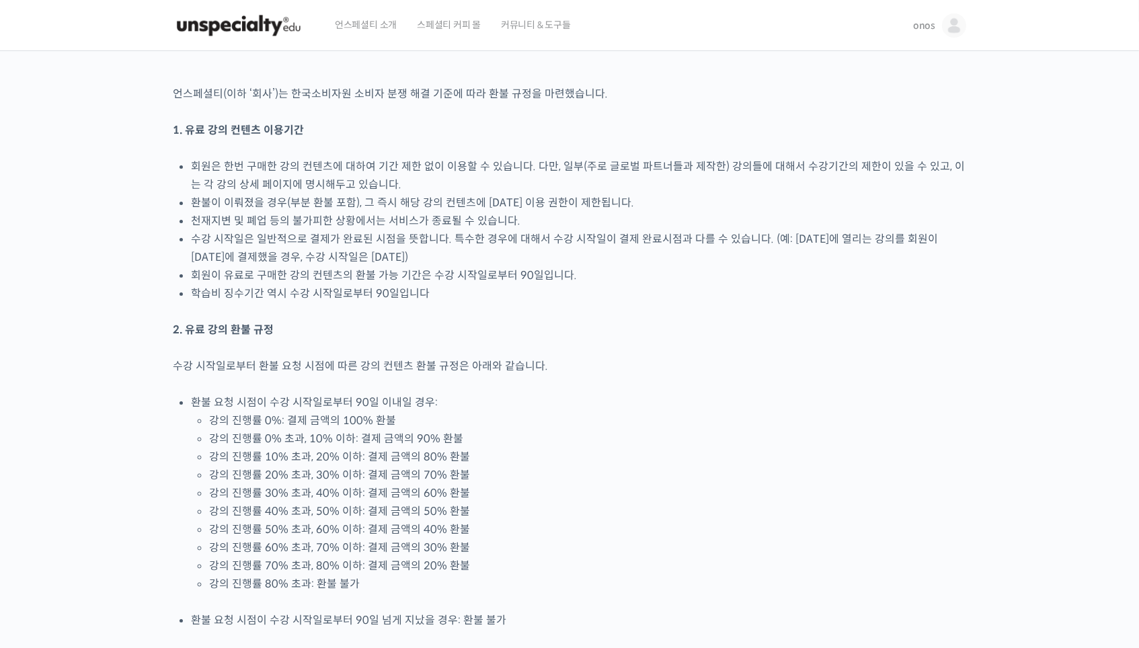
scroll to position [1, 0]
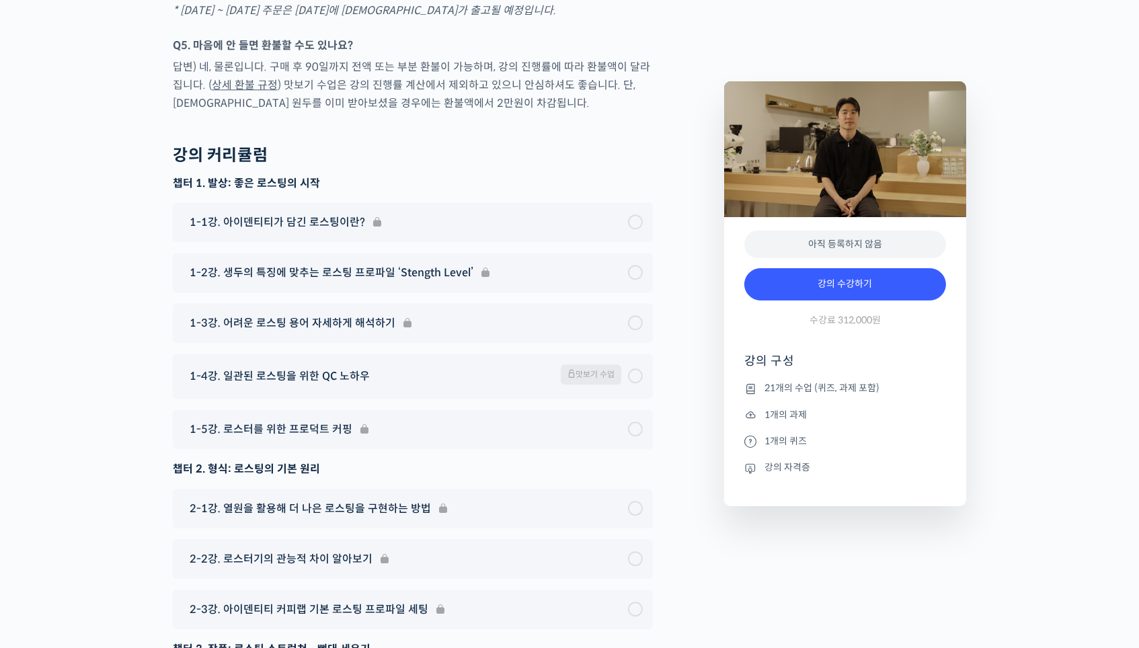
scroll to position [6908, 0]
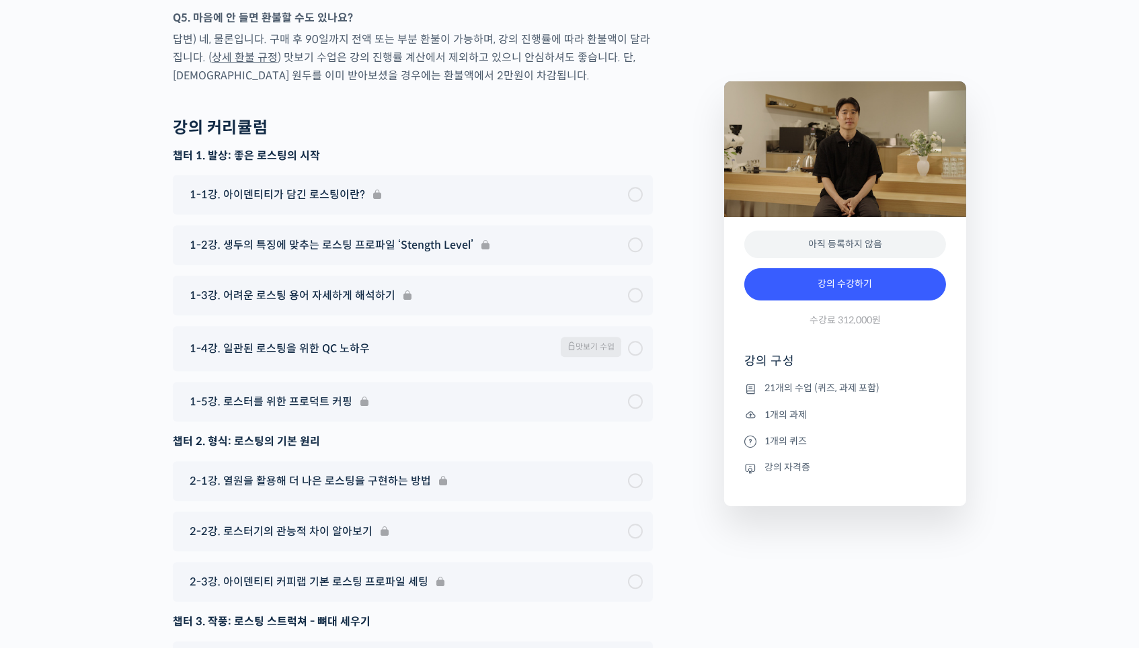
drag, startPoint x: 747, startPoint y: 398, endPoint x: 911, endPoint y: 389, distance: 164.4
click at [911, 389] on ul "21개의 수업 (퀴즈, 과제 포함) 1개의 과제 1개의 퀴즈 강의 자격증" at bounding box center [845, 444] width 202 height 126
click at [911, 389] on li "21개의 수업 (퀴즈, 과제 포함)" at bounding box center [845, 389] width 202 height 16
drag, startPoint x: 817, startPoint y: 415, endPoint x: 759, endPoint y: 411, distance: 58.6
click at [759, 411] on li "1개의 과제" at bounding box center [845, 415] width 202 height 16
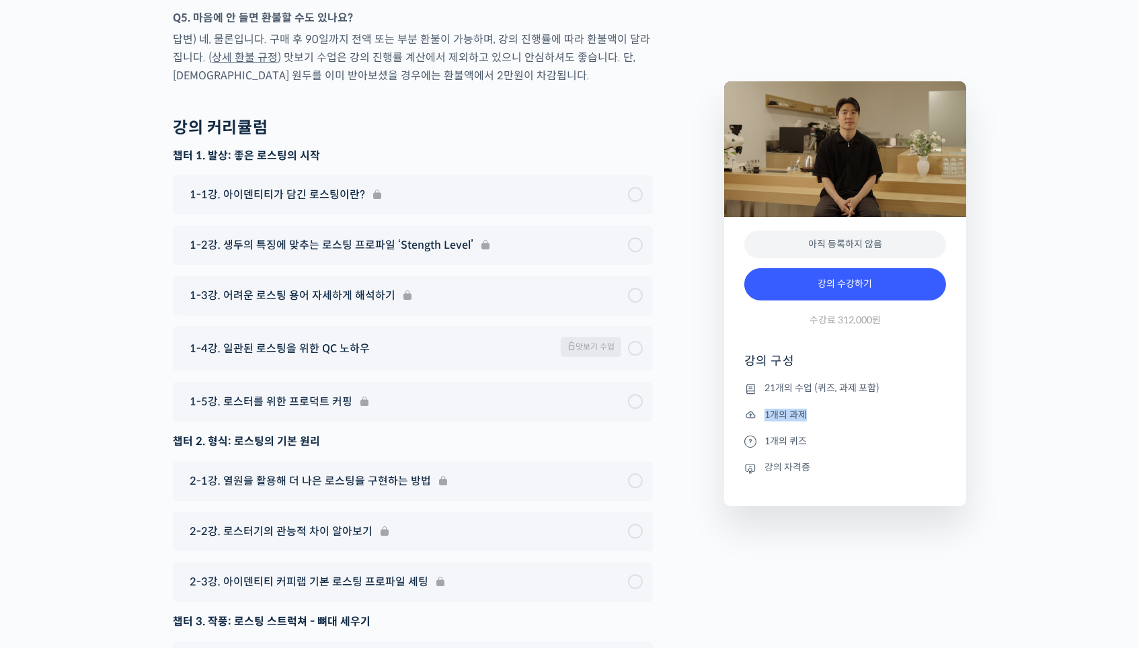
click at [759, 411] on li "1개의 과제" at bounding box center [845, 415] width 202 height 16
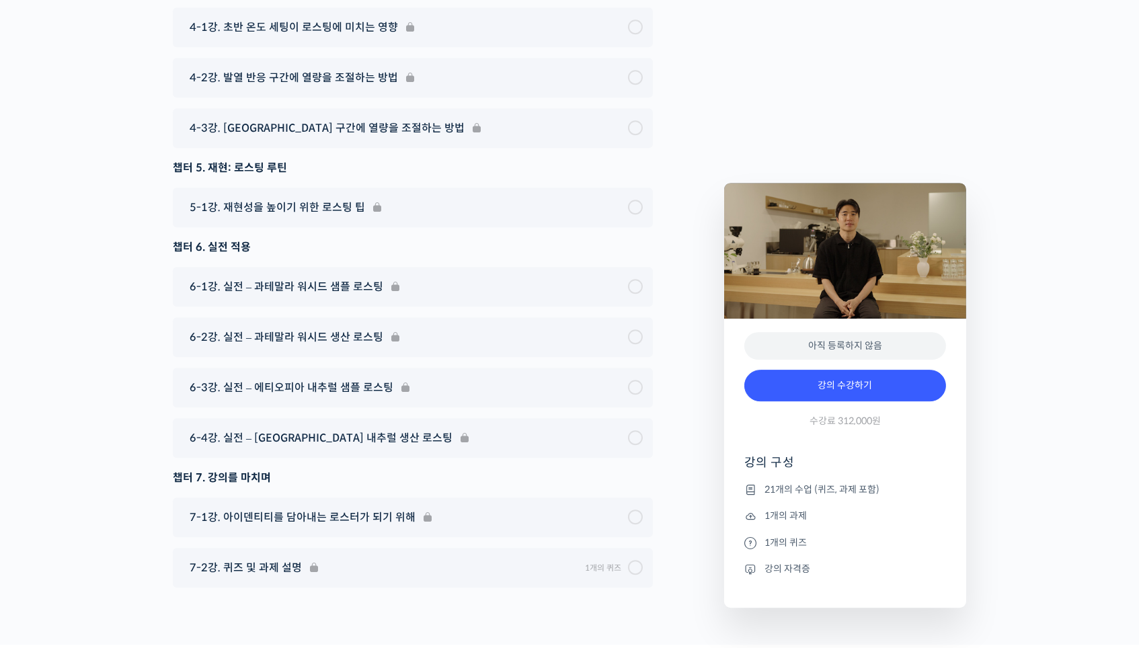
scroll to position [7721, 0]
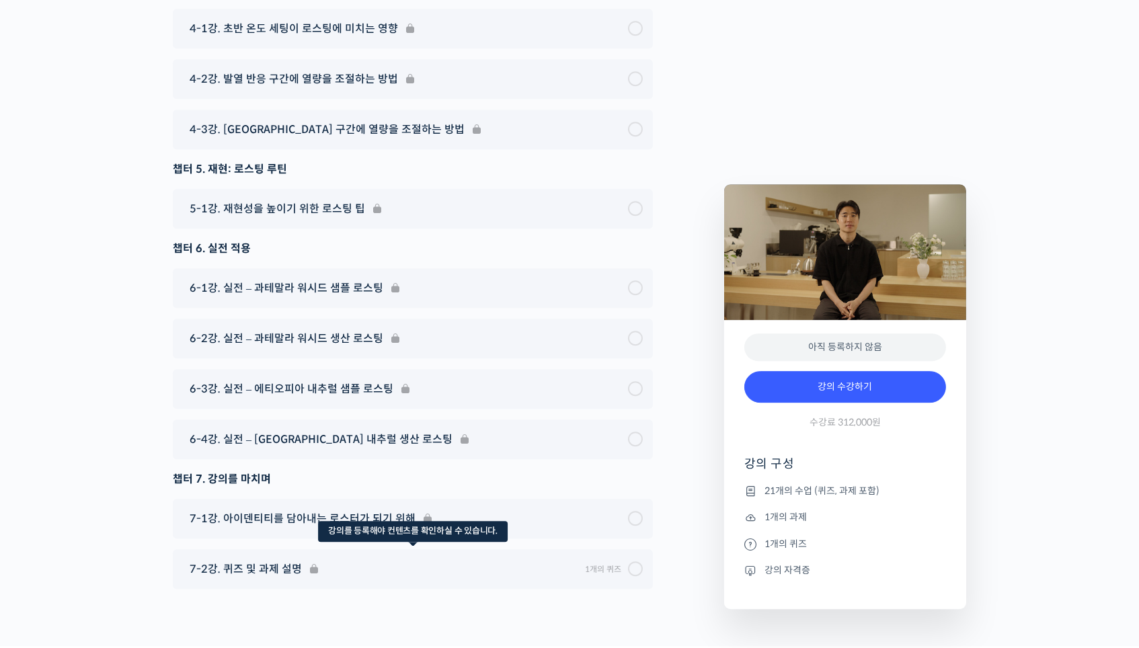
click at [631, 549] on div "7-2강. 퀴즈 및 과제 설명 1개의 퀴즈 Expand 수업 구성 복습 퀴즈" at bounding box center [413, 569] width 480 height 40
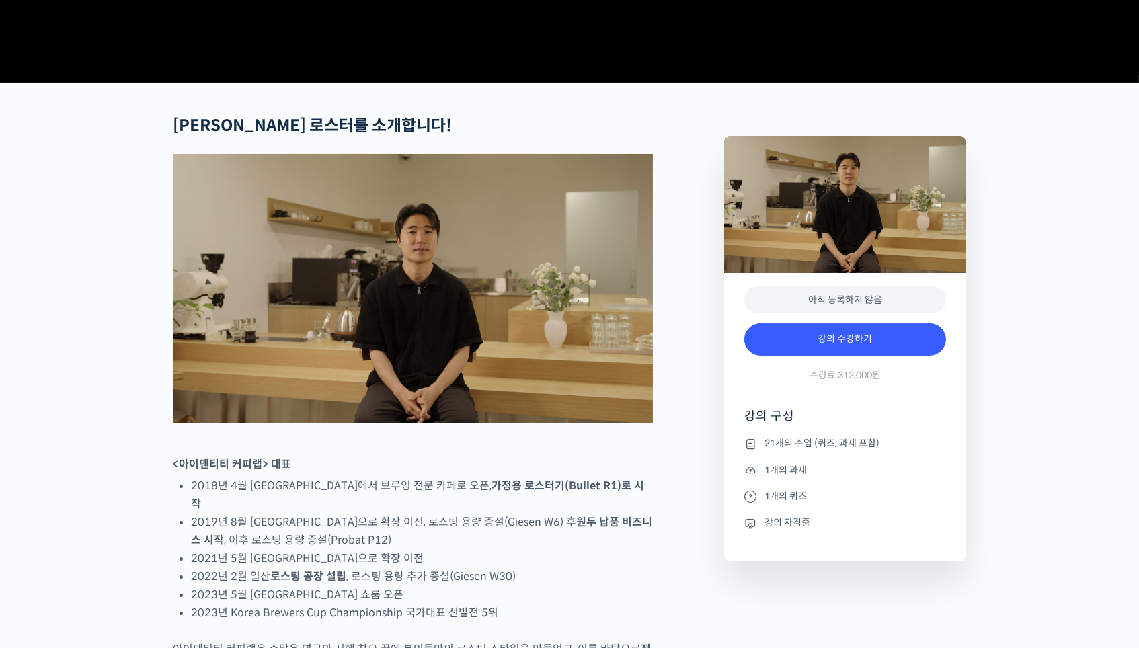
scroll to position [460, 0]
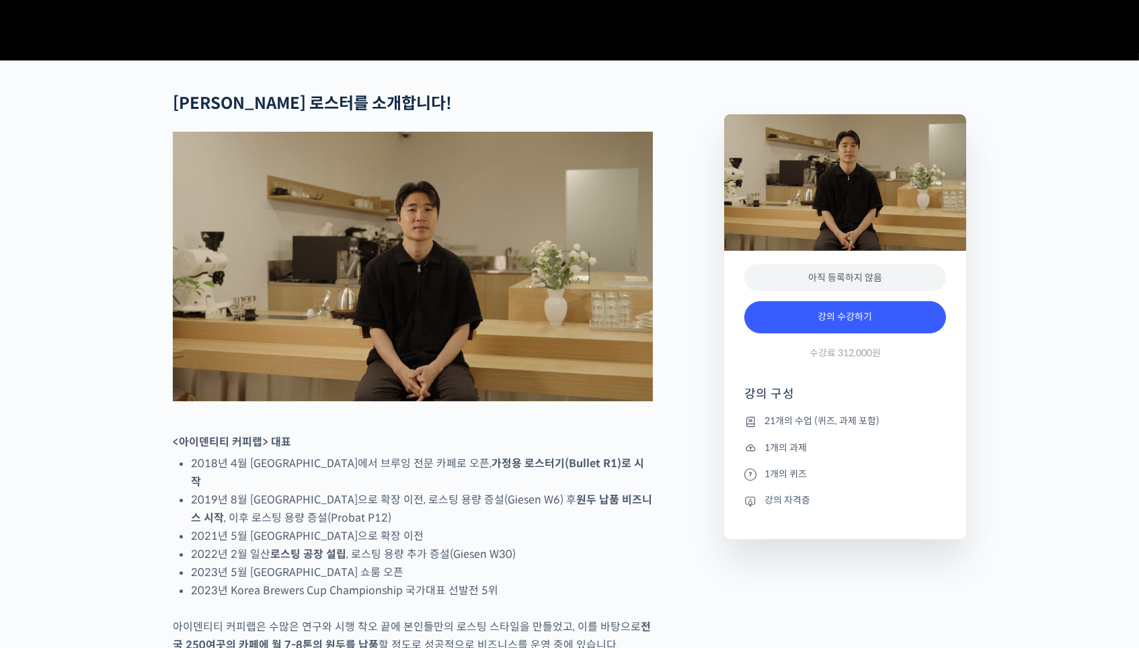
drag, startPoint x: 430, startPoint y: 537, endPoint x: 545, endPoint y: 537, distance: 115.0
click at [545, 527] on li "2019년 8월 [GEOGRAPHIC_DATA]으로 확장 이전, 로스팅 용량 증설(Giesen W6) 후 원두 납품 비즈니스 시작 , 이후 로…" at bounding box center [422, 509] width 462 height 36
drag, startPoint x: 500, startPoint y: 525, endPoint x: 563, endPoint y: 524, distance: 62.6
click at [563, 524] on li "2019년 8월 [GEOGRAPHIC_DATA]으로 확장 이전, 로스팅 용량 증설(Giesen W6) 후 원두 납품 비즈니스 시작 , 이후 로…" at bounding box center [422, 509] width 462 height 36
click at [563, 524] on strong "원두 납품 비즈니스 시작" at bounding box center [421, 509] width 461 height 32
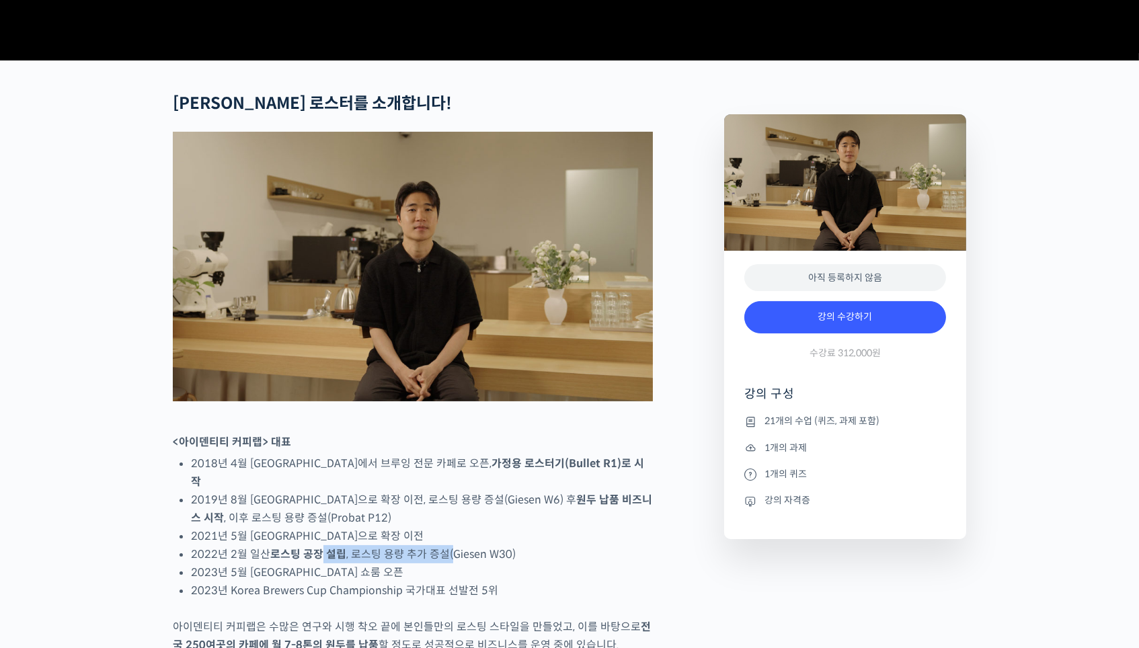
drag, startPoint x: 321, startPoint y: 586, endPoint x: 449, endPoint y: 586, distance: 127.8
click at [449, 564] on li "2022년 2월 일산 로스팅 공장 설립 , 로스팅 용량 추가 증설(Giesen W30)" at bounding box center [422, 554] width 462 height 18
drag, startPoint x: 239, startPoint y: 593, endPoint x: 402, endPoint y: 592, distance: 162.7
click at [402, 582] on li "2023년 5월 [GEOGRAPHIC_DATA] 쇼룸 오픈" at bounding box center [422, 573] width 462 height 18
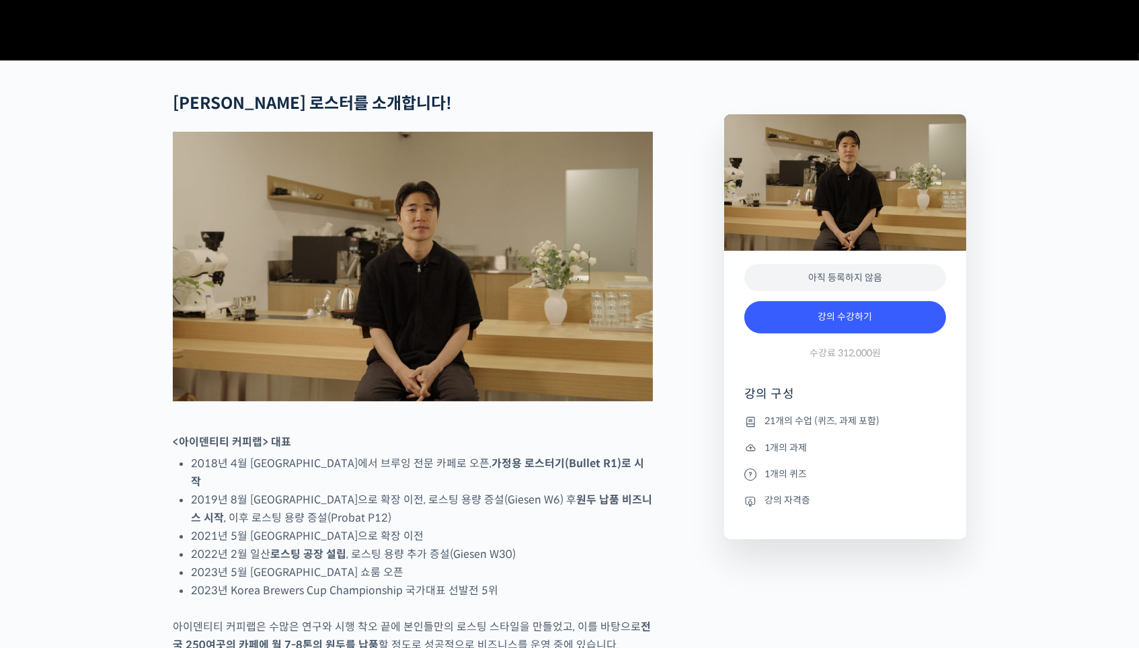
click at [409, 582] on li "2023년 5월 [GEOGRAPHIC_DATA] 쇼룸 오픈" at bounding box center [422, 573] width 462 height 18
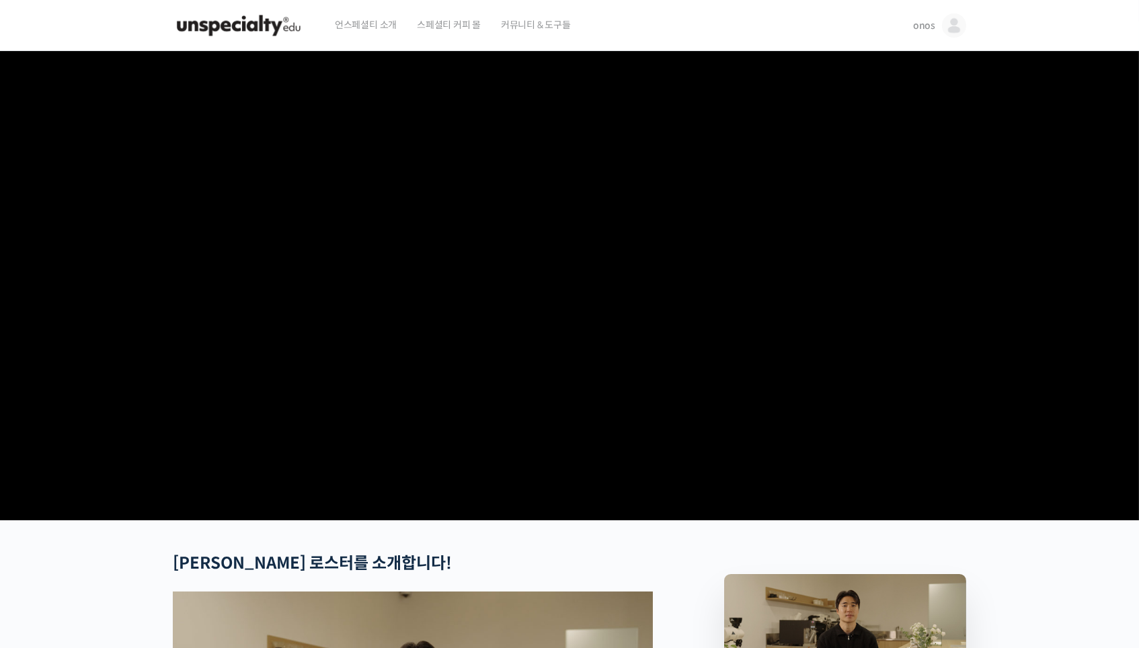
scroll to position [0, 0]
click at [375, 20] on span "언스페셜티 소개" at bounding box center [366, 24] width 62 height 51
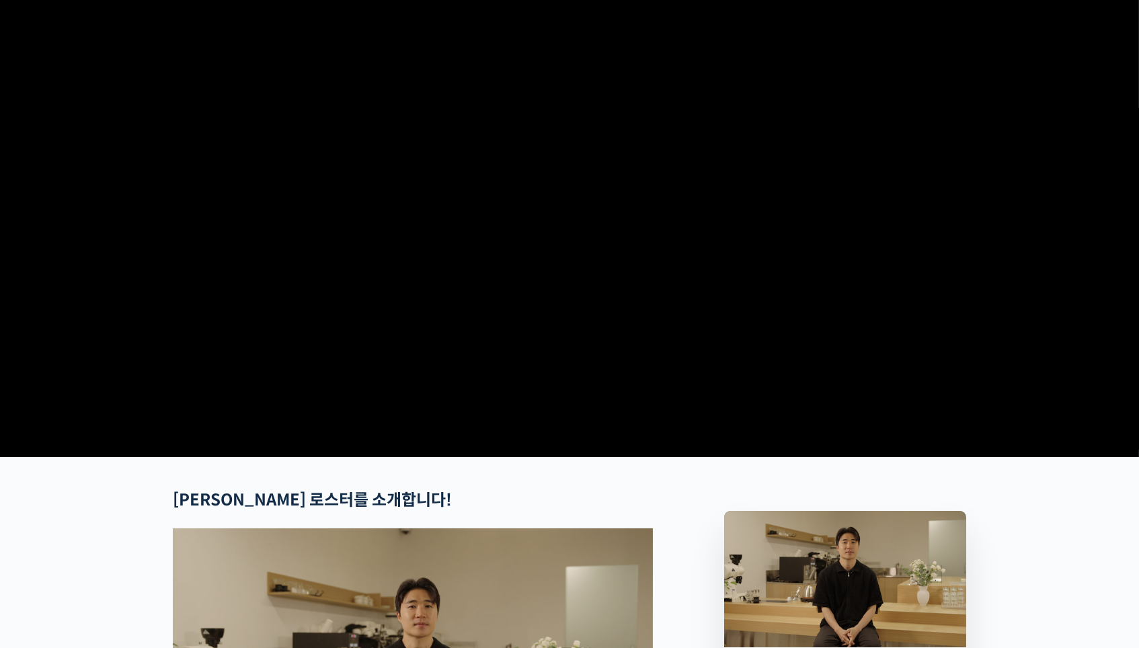
scroll to position [65, 0]
